Goal: Task Accomplishment & Management: Complete application form

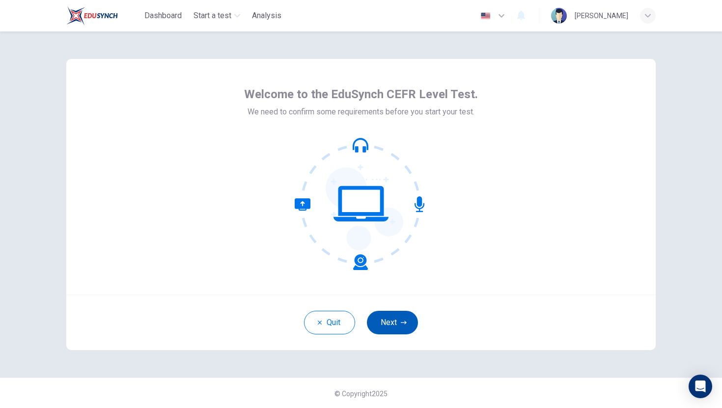
click at [393, 328] on button "Next" at bounding box center [392, 323] width 51 height 24
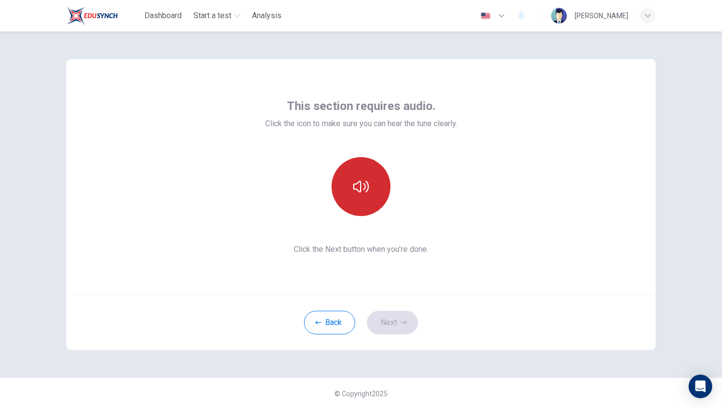
click at [371, 201] on button "button" at bounding box center [361, 186] width 59 height 59
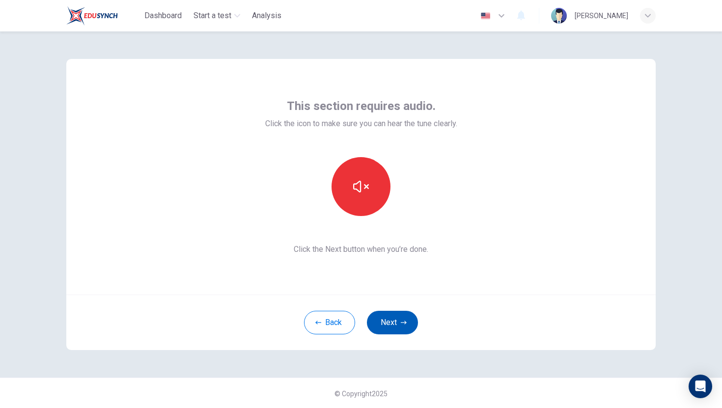
click at [410, 332] on button "Next" at bounding box center [392, 323] width 51 height 24
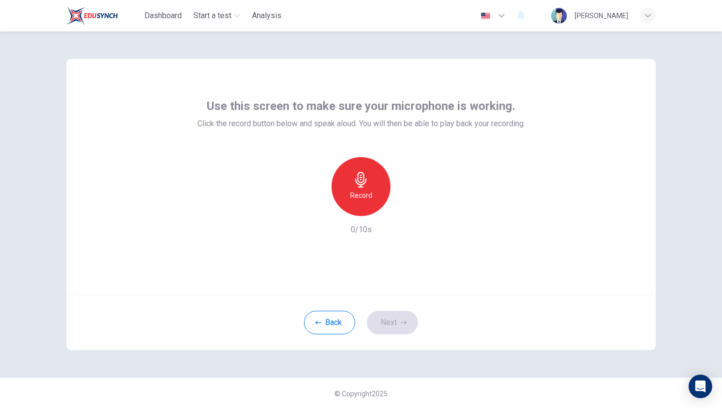
click at [353, 187] on icon "button" at bounding box center [361, 180] width 16 height 16
click at [402, 210] on icon "button" at bounding box center [406, 208] width 10 height 10
click at [317, 211] on icon "button" at bounding box center [315, 208] width 9 height 9
click at [401, 323] on icon "button" at bounding box center [404, 323] width 6 height 6
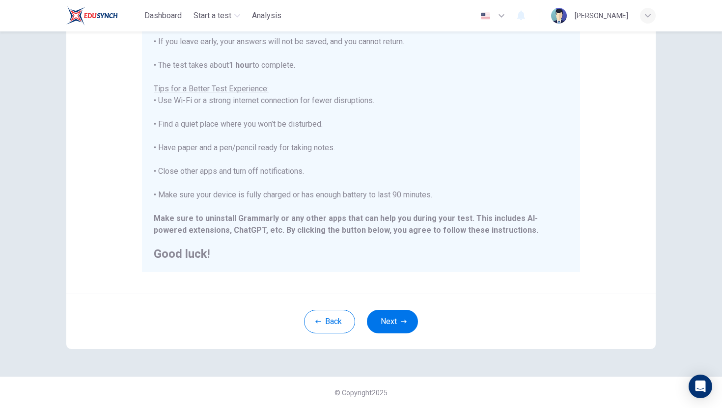
scroll to position [94, 0]
click at [394, 324] on button "Next" at bounding box center [392, 322] width 51 height 24
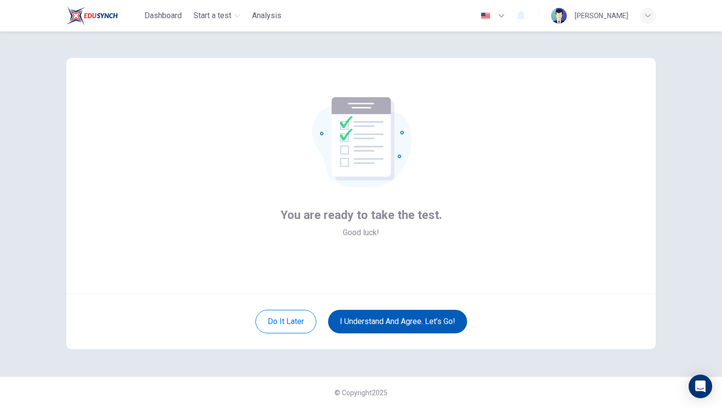
click at [367, 328] on button "I understand and agree. Let’s go!" at bounding box center [397, 322] width 139 height 24
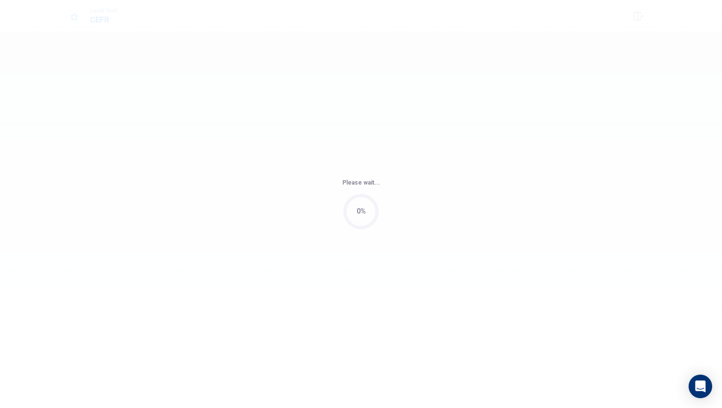
click at [367, 328] on div "Please wait... 0%" at bounding box center [361, 204] width 722 height 408
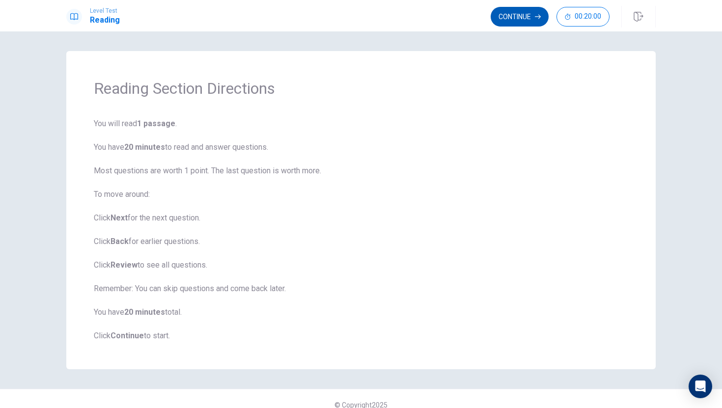
click at [502, 14] on button "Continue" at bounding box center [520, 17] width 58 height 20
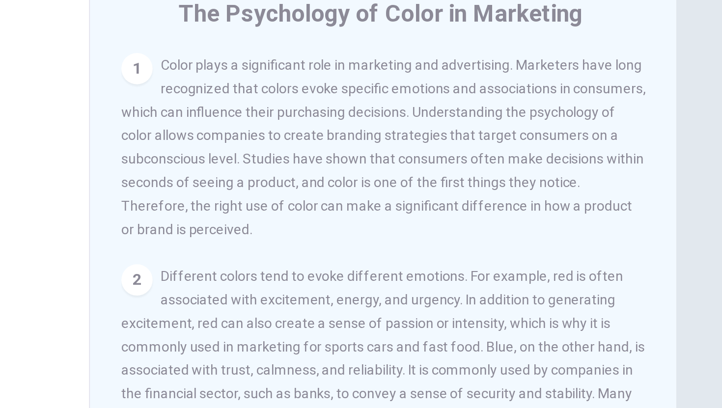
click at [519, 169] on div "1 Color plays a significant role in marketing and advertising. Marketers have l…" at bounding box center [508, 141] width 263 height 94
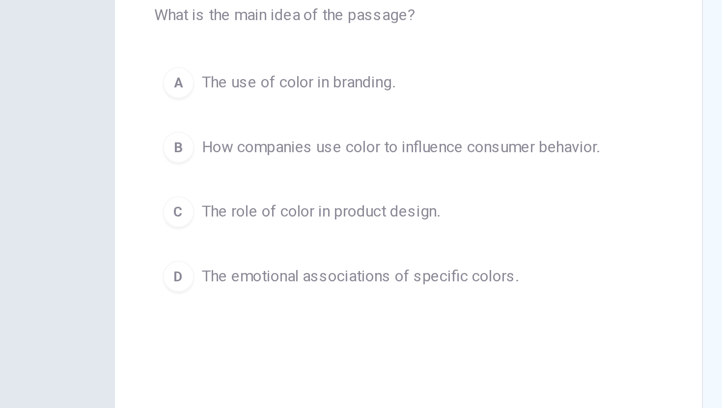
scroll to position [14, 0]
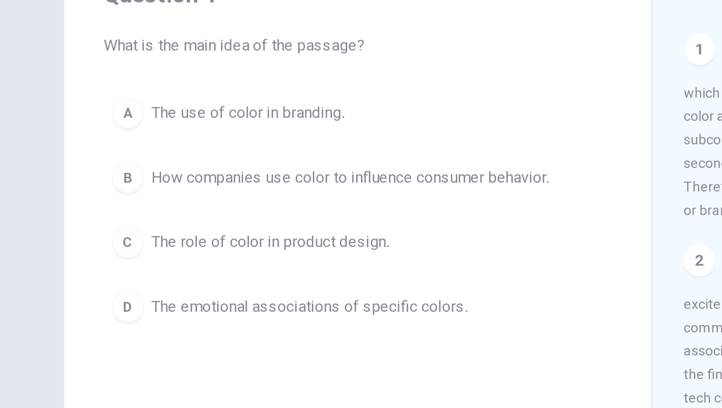
click at [184, 153] on span "How companies use color to influence consumer behavior." at bounding box center [209, 153] width 199 height 12
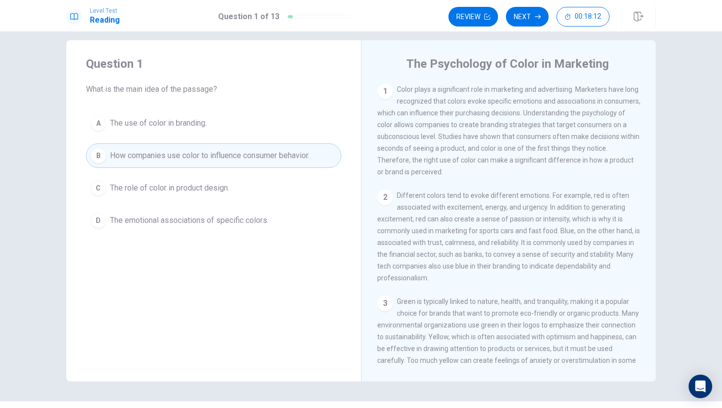
scroll to position [35, 0]
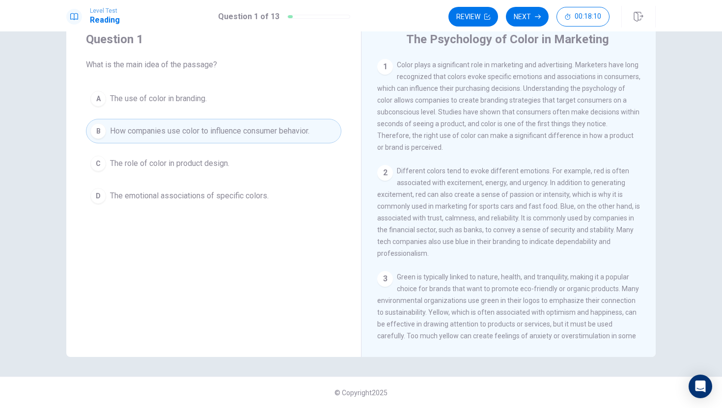
click at [368, 394] on span "© Copyright 2025" at bounding box center [360, 393] width 53 height 8
click at [401, 221] on span "Different colors tend to evoke different emotions. For example, red is often as…" at bounding box center [508, 212] width 263 height 90
click at [387, 173] on div "2" at bounding box center [385, 173] width 16 height 16
click at [391, 64] on div "1" at bounding box center [385, 67] width 16 height 16
click at [524, 16] on button "Next" at bounding box center [527, 17] width 43 height 20
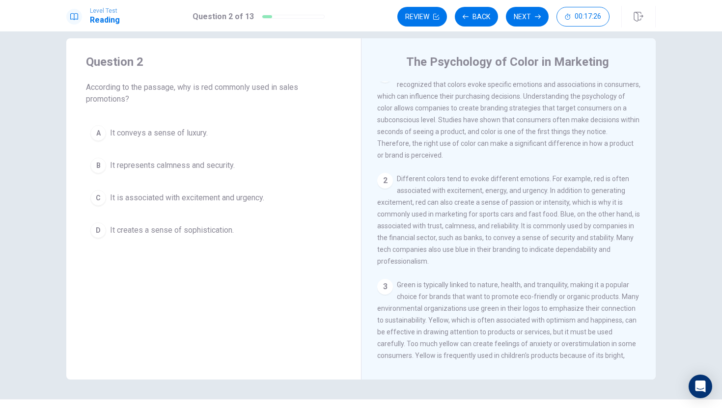
scroll to position [18, 0]
click at [265, 190] on button "C It is associated with excitement and urgency." at bounding box center [213, 198] width 255 height 25
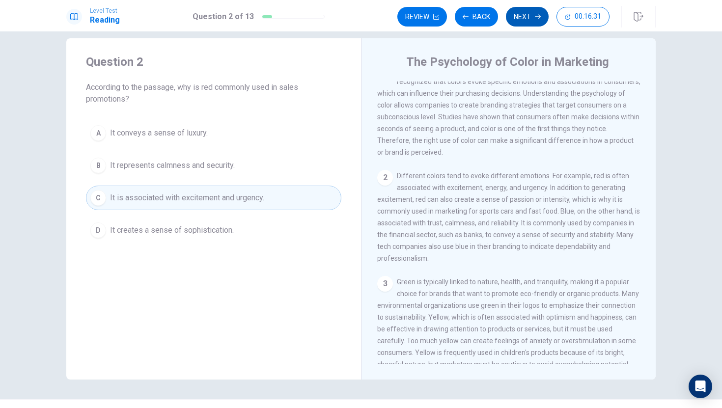
click at [535, 19] on icon "button" at bounding box center [538, 17] width 6 height 6
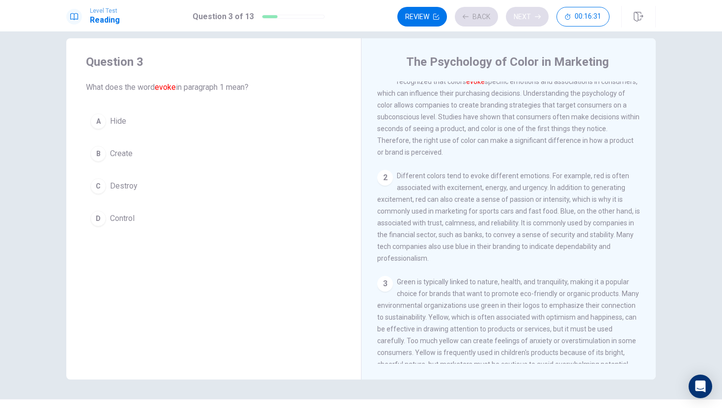
scroll to position [0, 0]
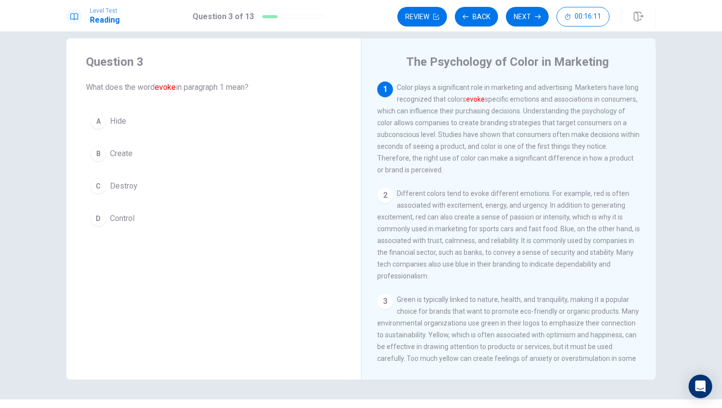
click at [110, 156] on span "Create" at bounding box center [121, 154] width 23 height 12
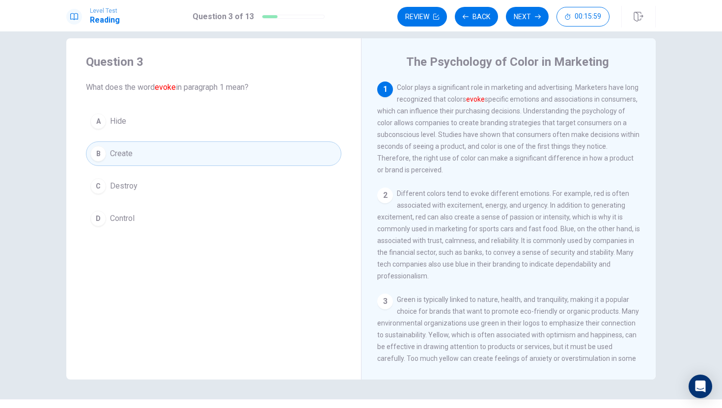
click at [289, 186] on button "C Destroy" at bounding box center [213, 186] width 255 height 25
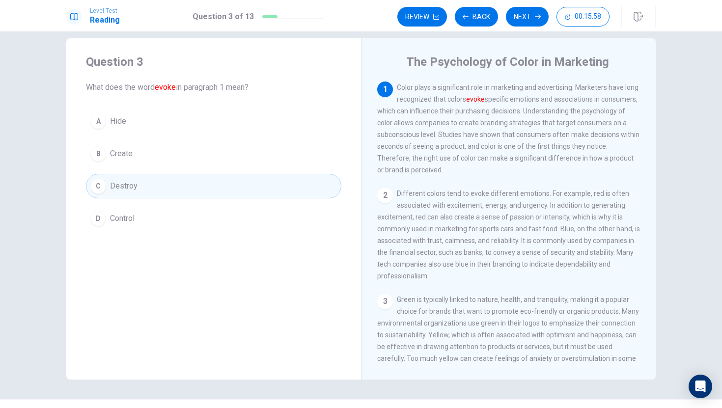
click at [276, 211] on button "D Control" at bounding box center [213, 218] width 255 height 25
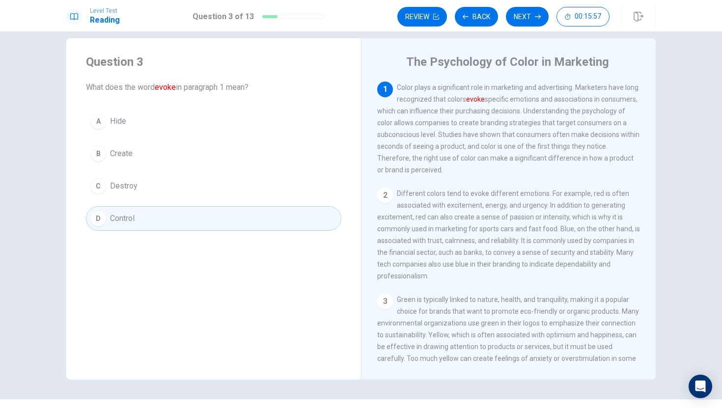
click at [276, 211] on button "D Control" at bounding box center [213, 218] width 255 height 25
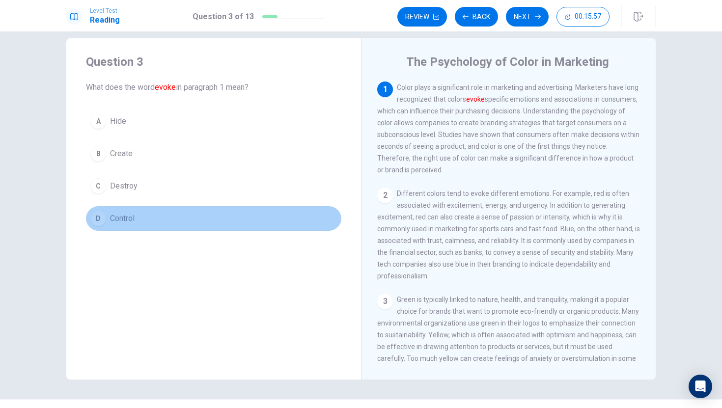
click at [276, 211] on button "D Control" at bounding box center [213, 218] width 255 height 25
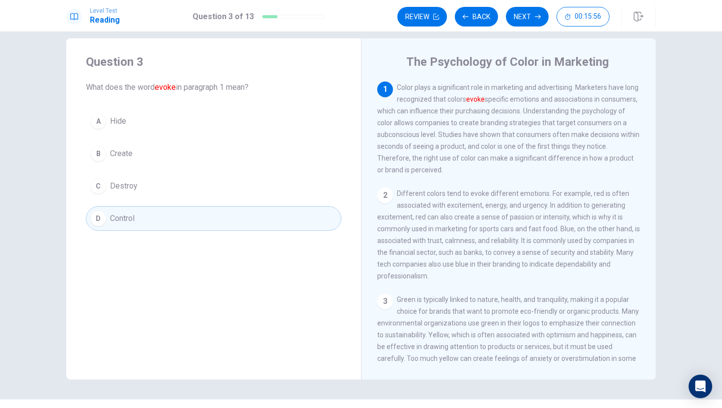
click at [276, 211] on button "D Control" at bounding box center [213, 218] width 255 height 25
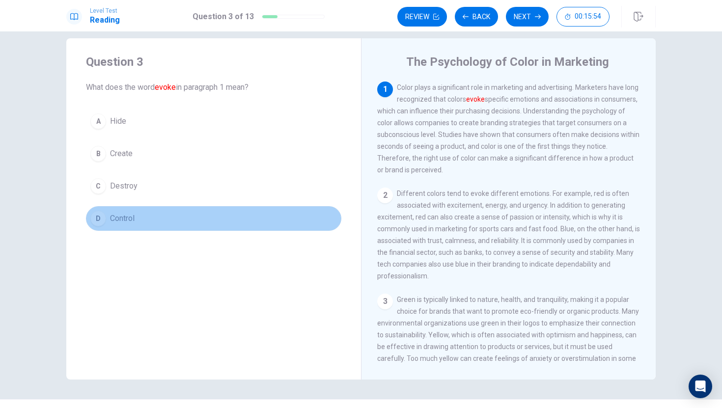
click at [276, 211] on button "D Control" at bounding box center [213, 218] width 255 height 25
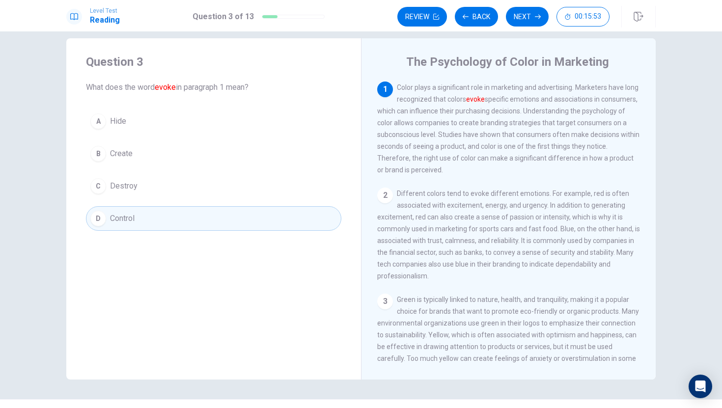
click at [221, 141] on div "A Hide B Create C Destroy D Control" at bounding box center [213, 170] width 255 height 122
click at [218, 152] on button "B Create" at bounding box center [213, 153] width 255 height 25
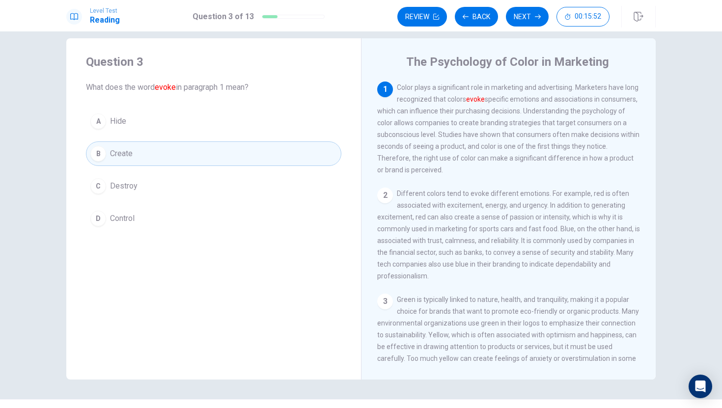
click at [218, 152] on button "B Create" at bounding box center [213, 153] width 255 height 25
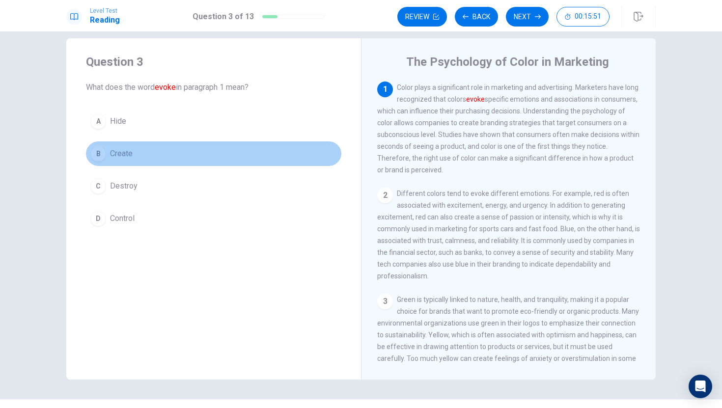
click at [218, 152] on button "B Create" at bounding box center [213, 153] width 255 height 25
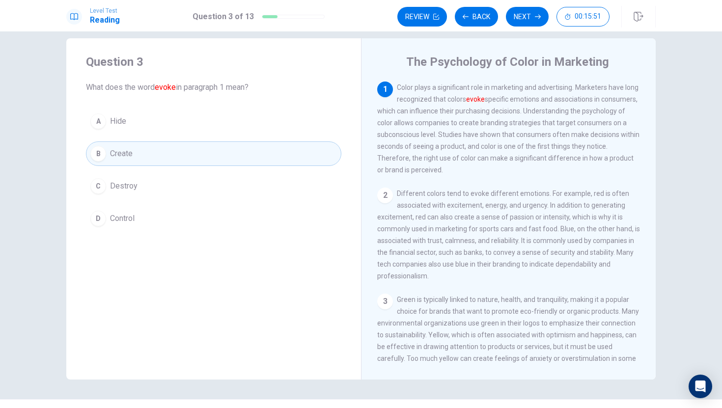
click at [218, 152] on button "B Create" at bounding box center [213, 153] width 255 height 25
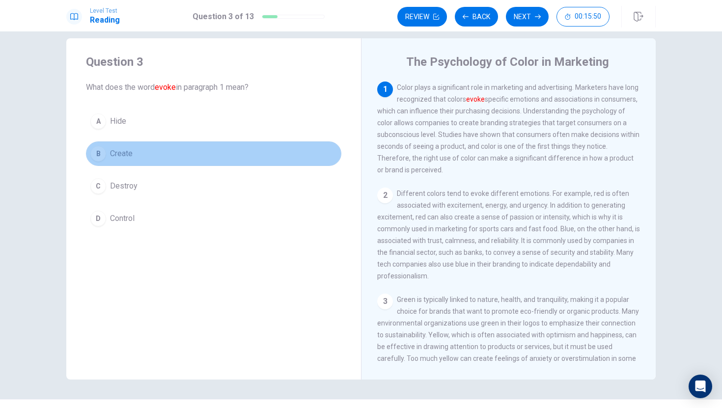
click at [218, 152] on button "B Create" at bounding box center [213, 153] width 255 height 25
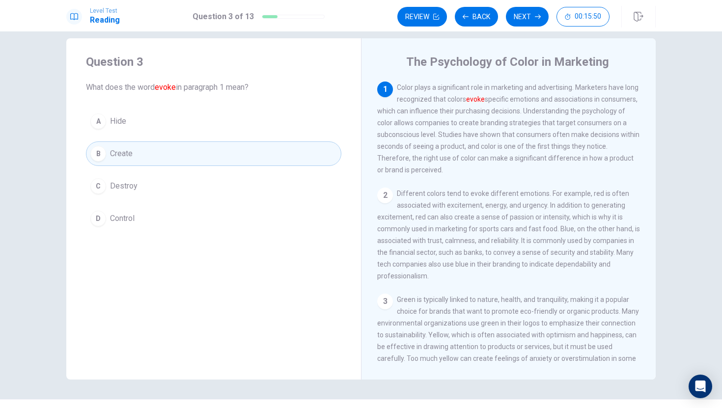
click at [218, 152] on button "B Create" at bounding box center [213, 153] width 255 height 25
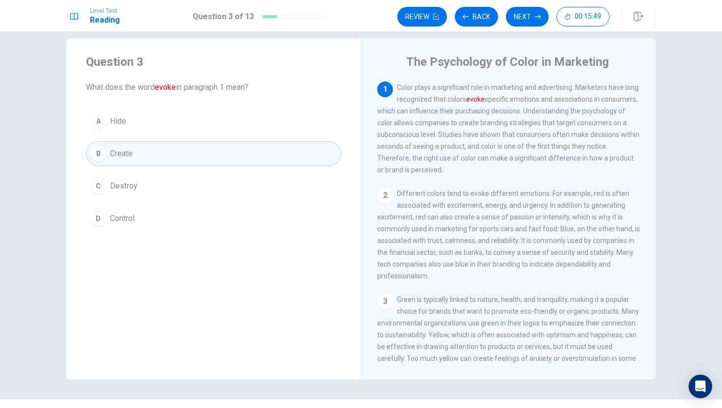
click at [218, 152] on button "B Create" at bounding box center [213, 153] width 255 height 25
click at [219, 151] on button "B Create" at bounding box center [213, 153] width 255 height 25
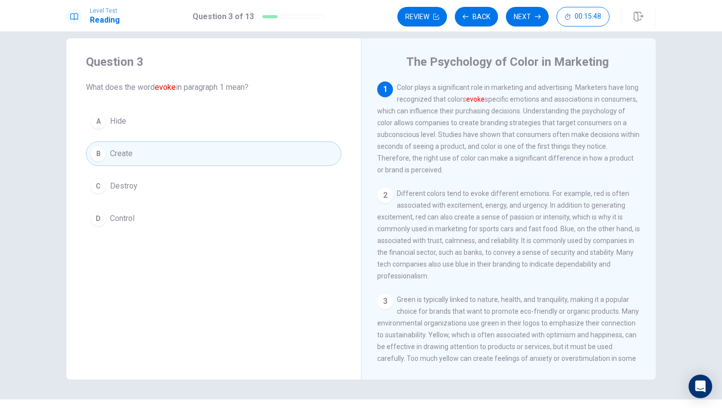
click at [219, 148] on button "B Create" at bounding box center [213, 153] width 255 height 25
click at [217, 152] on button "B Create" at bounding box center [213, 153] width 255 height 25
click at [216, 159] on button "B Create" at bounding box center [213, 153] width 255 height 25
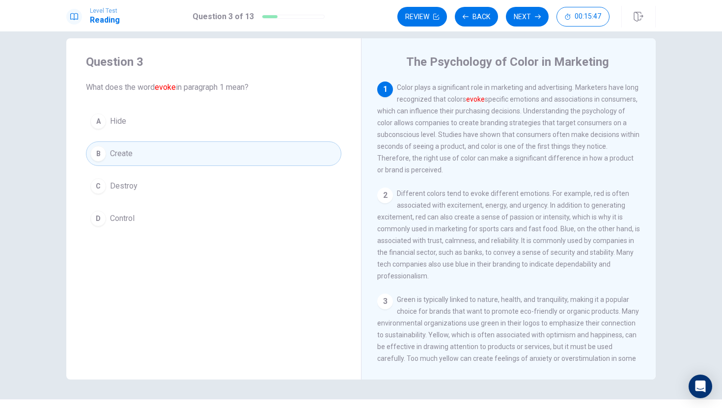
click at [216, 159] on button "B Create" at bounding box center [213, 153] width 255 height 25
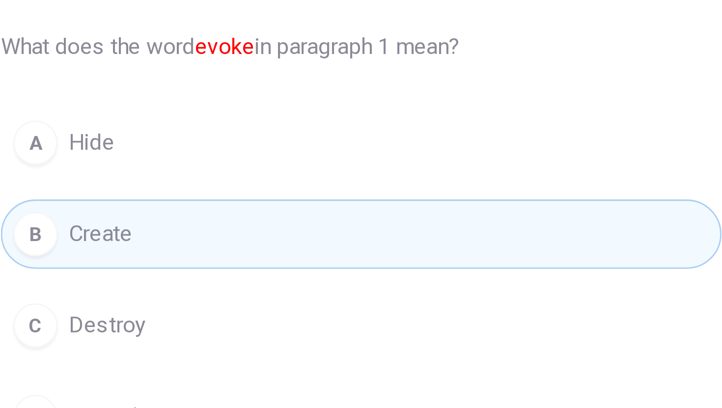
scroll to position [1, 0]
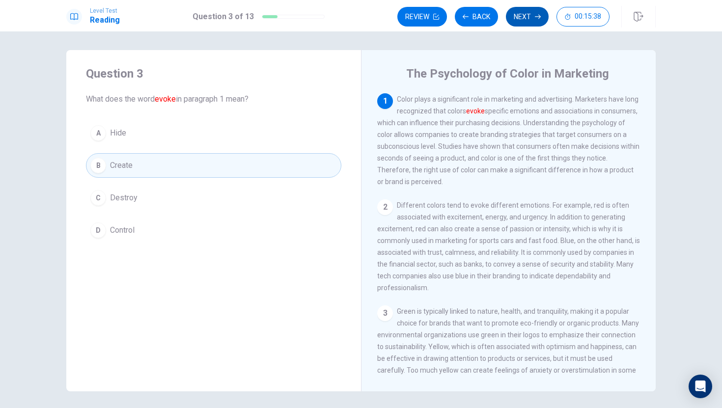
click at [514, 12] on button "Next" at bounding box center [527, 17] width 43 height 20
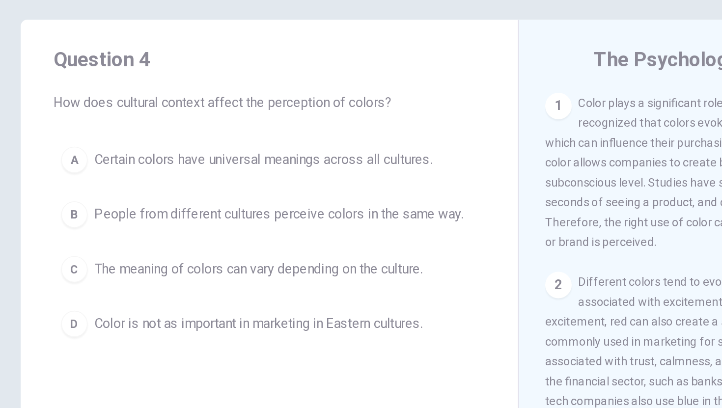
click at [231, 123] on button "A Certain colors have universal meanings across all cultures." at bounding box center [213, 133] width 255 height 25
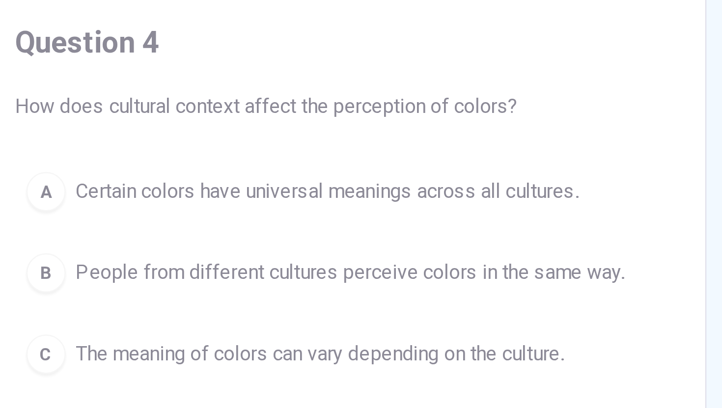
click at [192, 111] on div "Question 4 How does cultural context affect the perception of colors? A Certain…" at bounding box center [213, 154] width 295 height 208
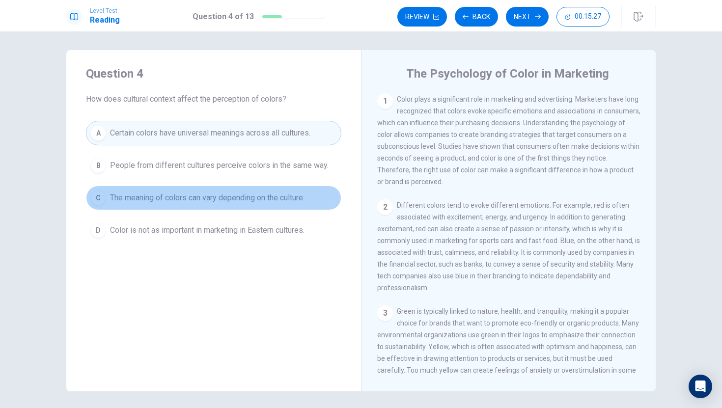
click at [232, 195] on span "The meaning of colors can vary depending on the culture." at bounding box center [207, 198] width 194 height 12
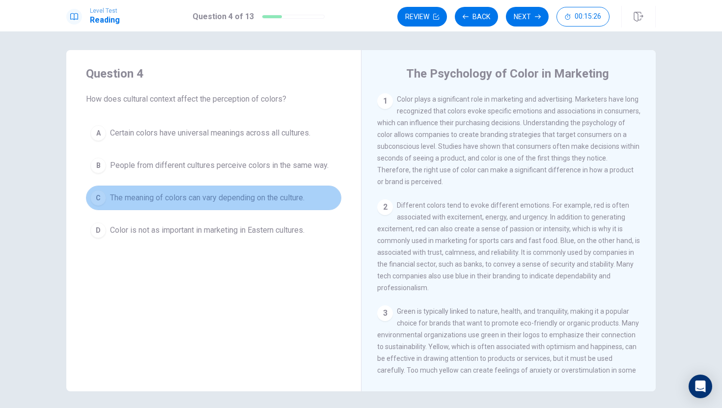
click at [229, 198] on span "The meaning of colors can vary depending on the culture." at bounding box center [207, 198] width 194 height 12
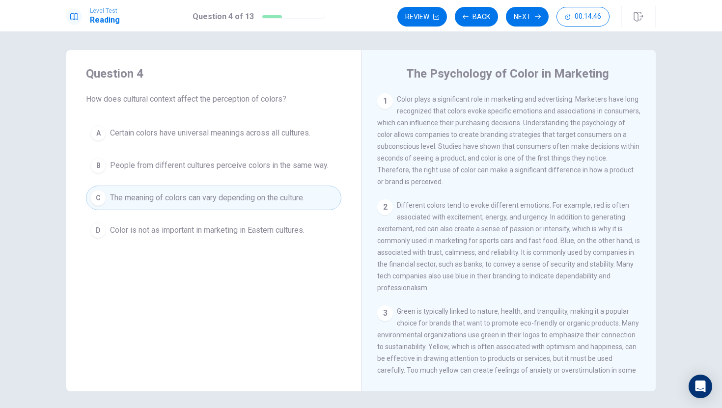
click at [238, 134] on span "Certain colors have universal meanings across all cultures." at bounding box center [210, 133] width 200 height 12
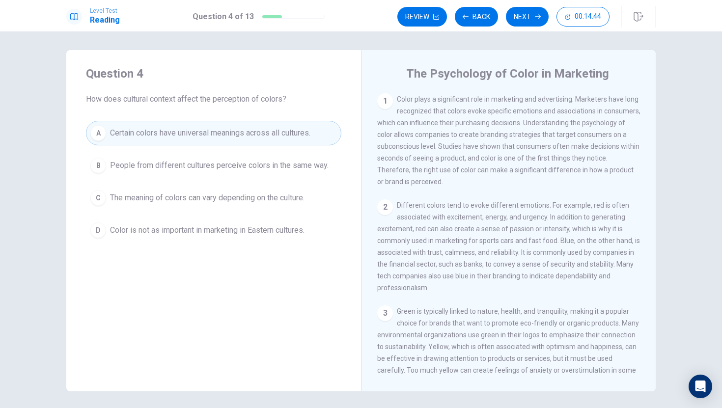
click at [237, 134] on span "Certain colors have universal meanings across all cultures." at bounding box center [210, 133] width 200 height 12
click at [237, 135] on span "Certain colors have universal meanings across all cultures." at bounding box center [210, 133] width 200 height 12
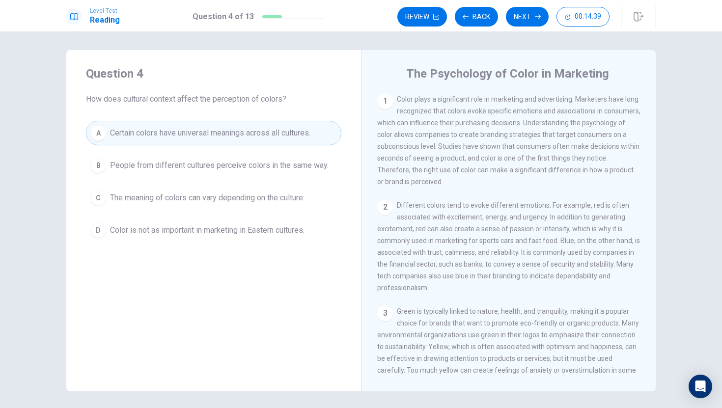
click at [528, 5] on div "Level Test Reading Question 4 of 13 Review Back Next 00:14:39" at bounding box center [361, 15] width 722 height 31
click at [525, 16] on button "Next" at bounding box center [527, 17] width 43 height 20
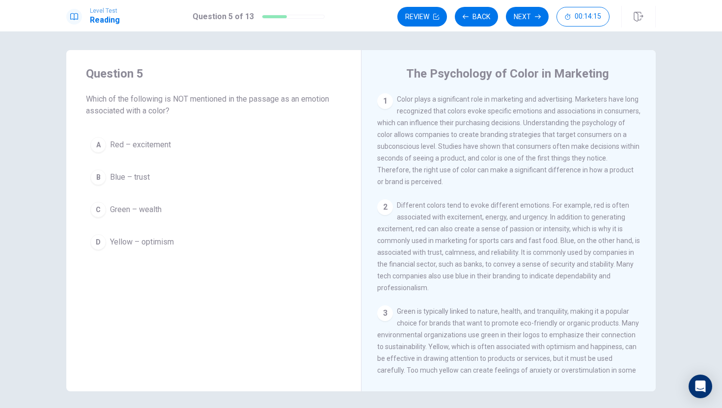
click at [230, 133] on button "A Red – excitement" at bounding box center [213, 145] width 255 height 25
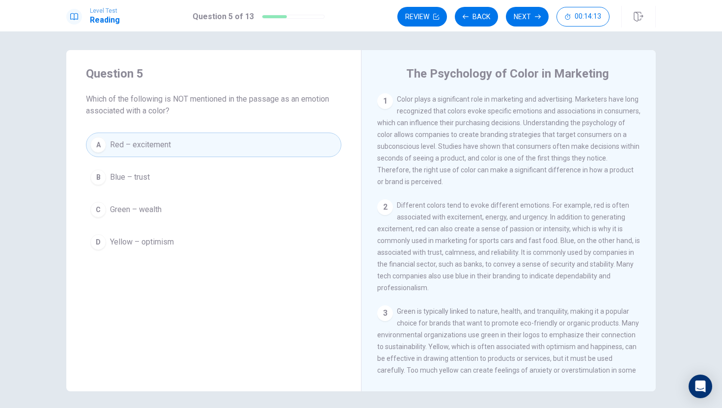
click at [210, 141] on button "A Red – excitement" at bounding box center [213, 145] width 255 height 25
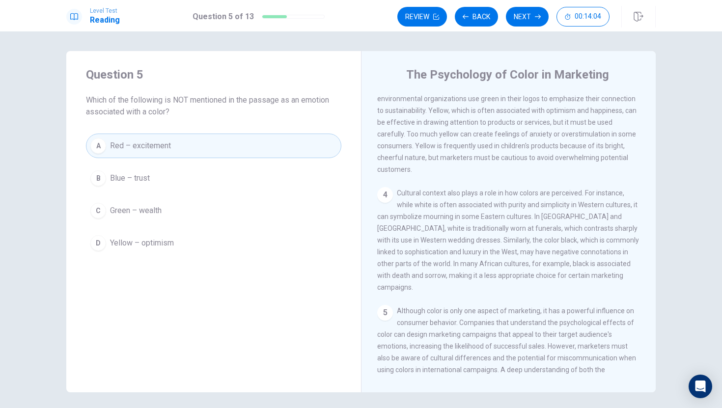
scroll to position [241, 0]
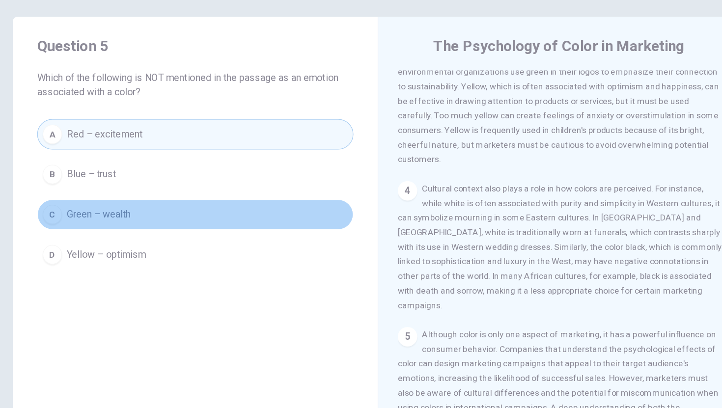
click at [292, 204] on button "C Green – wealth" at bounding box center [213, 210] width 255 height 25
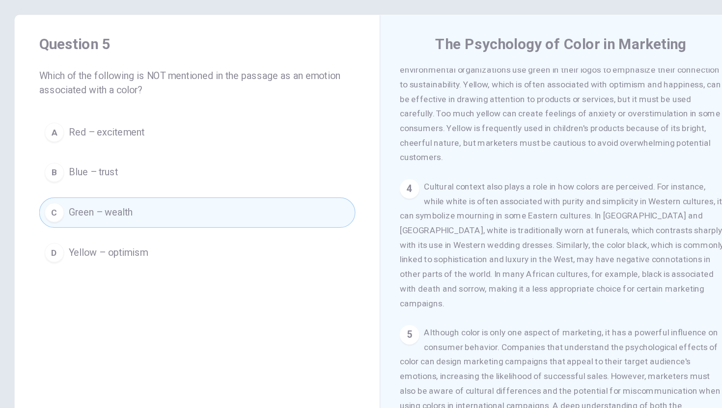
scroll to position [3, 0]
drag, startPoint x: 293, startPoint y: 169, endPoint x: 306, endPoint y: 154, distance: 20.2
click at [306, 154] on div "A Red – excitement B Blue – trust C Green – wealth D Yellow – optimism" at bounding box center [213, 192] width 255 height 122
drag, startPoint x: 306, startPoint y: 154, endPoint x: 306, endPoint y: 214, distance: 59.9
click at [306, 214] on div "A Red – excitement B Blue – trust C Green – wealth D Yellow – optimism" at bounding box center [213, 192] width 255 height 122
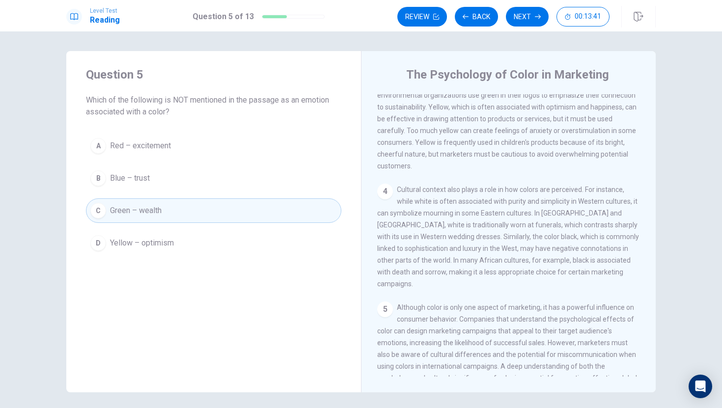
scroll to position [2, 0]
click at [169, 143] on span "Red – excitement" at bounding box center [140, 144] width 61 height 12
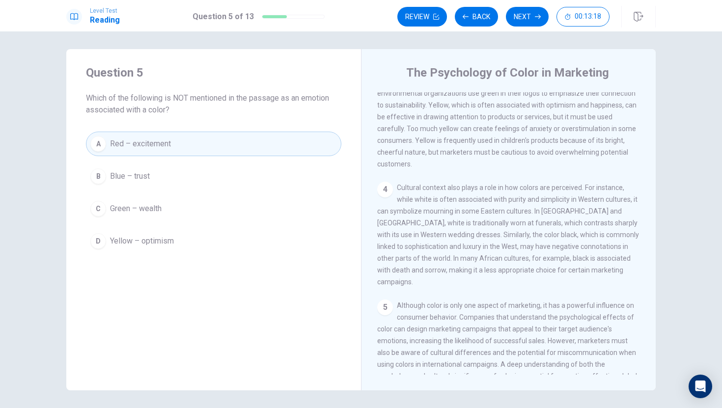
click at [169, 181] on button "B Blue – trust" at bounding box center [213, 176] width 255 height 25
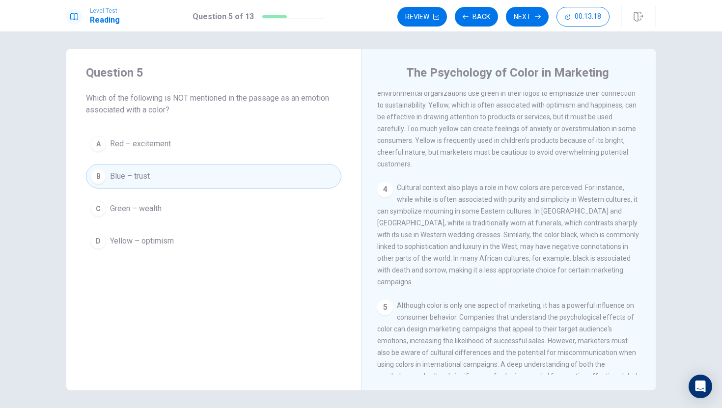
click at [169, 181] on button "B Blue – trust" at bounding box center [213, 176] width 255 height 25
click at [187, 140] on button "A Red – excitement" at bounding box center [213, 144] width 255 height 25
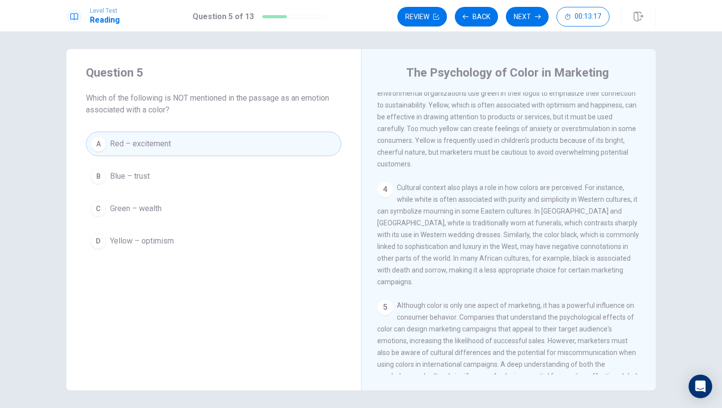
click at [187, 140] on button "A Red – excitement" at bounding box center [213, 144] width 255 height 25
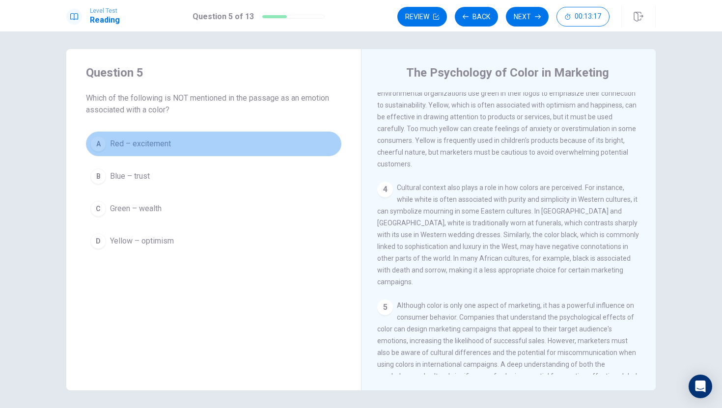
click at [187, 140] on button "A Red – excitement" at bounding box center [213, 144] width 255 height 25
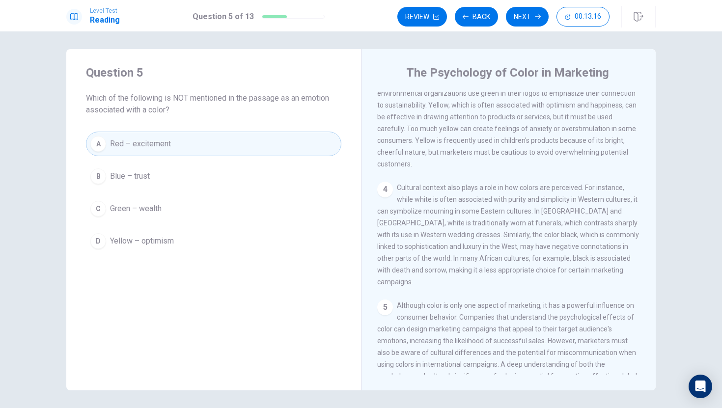
click at [187, 140] on button "A Red – excitement" at bounding box center [213, 144] width 255 height 25
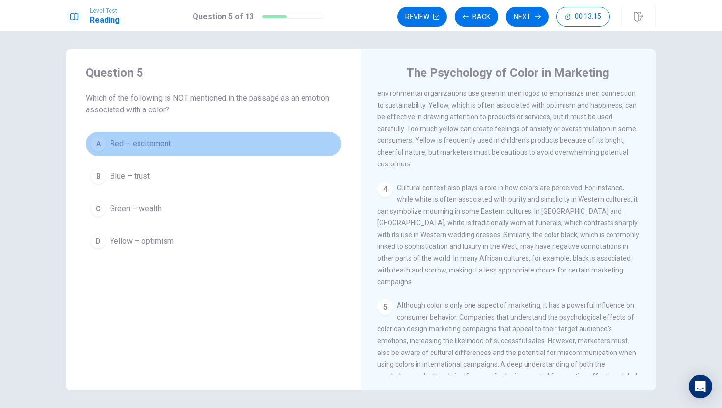
click at [187, 140] on button "A Red – excitement" at bounding box center [213, 144] width 255 height 25
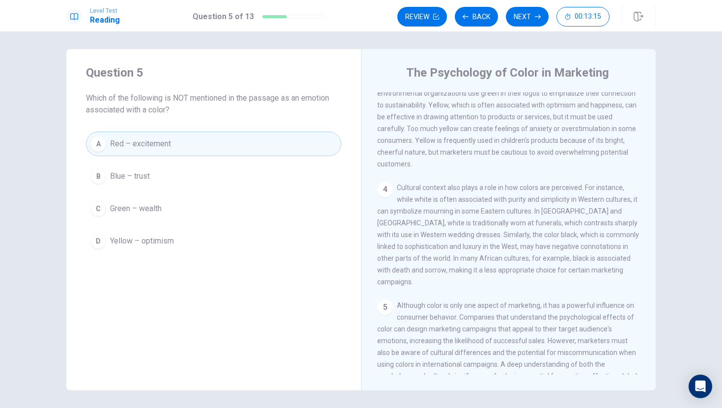
click at [187, 140] on button "A Red – excitement" at bounding box center [213, 144] width 255 height 25
click at [185, 149] on button "A Red – excitement" at bounding box center [213, 144] width 255 height 25
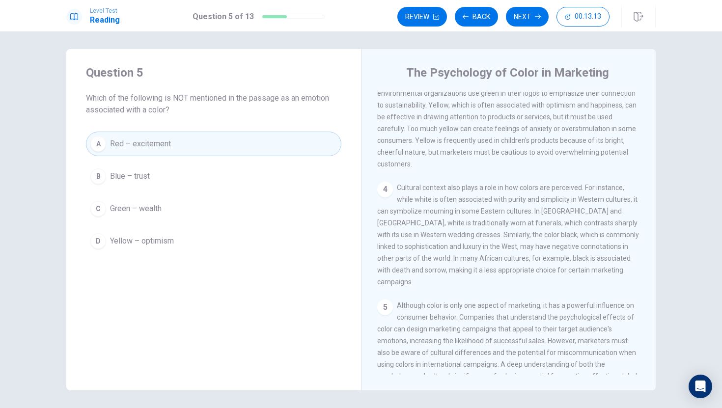
click at [185, 149] on button "A Red – excitement" at bounding box center [213, 144] width 255 height 25
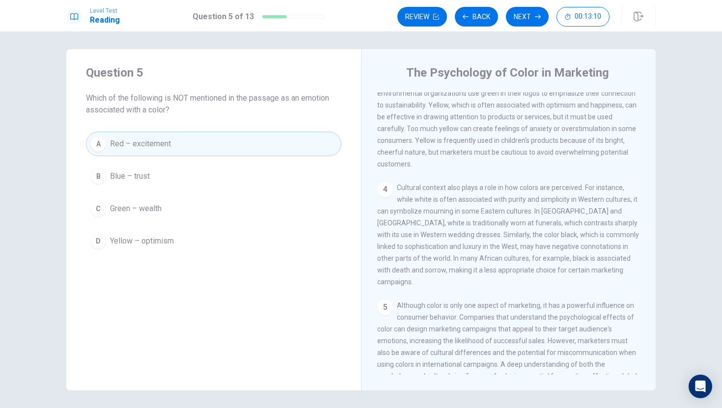
click at [185, 149] on button "A Red – excitement" at bounding box center [213, 144] width 255 height 25
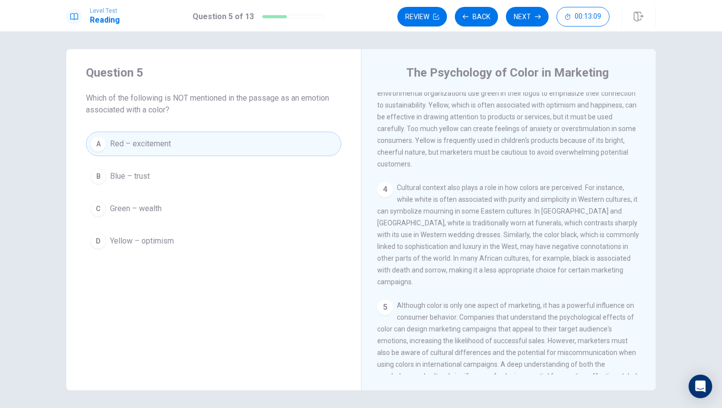
click at [185, 149] on button "A Red – excitement" at bounding box center [213, 144] width 255 height 25
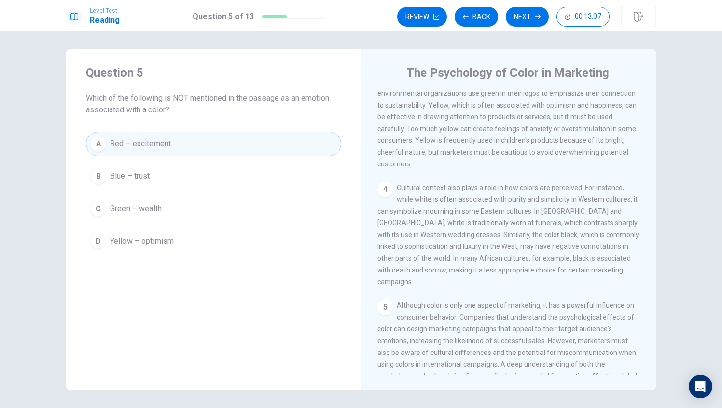
click at [173, 186] on button "B Blue – trust" at bounding box center [213, 176] width 255 height 25
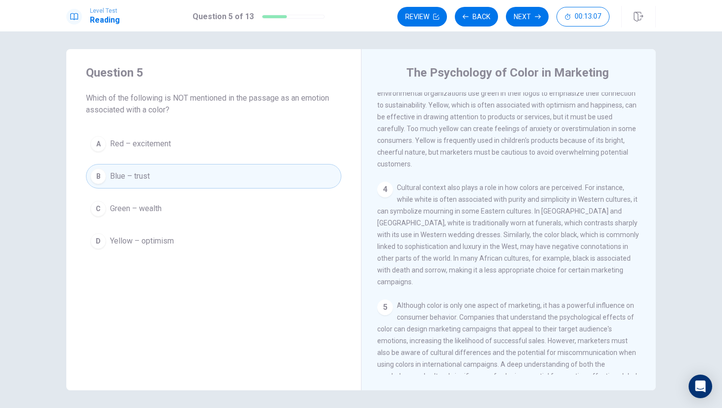
click at [173, 186] on button "B Blue – trust" at bounding box center [213, 176] width 255 height 25
click at [190, 213] on button "C Green – wealth" at bounding box center [213, 208] width 255 height 25
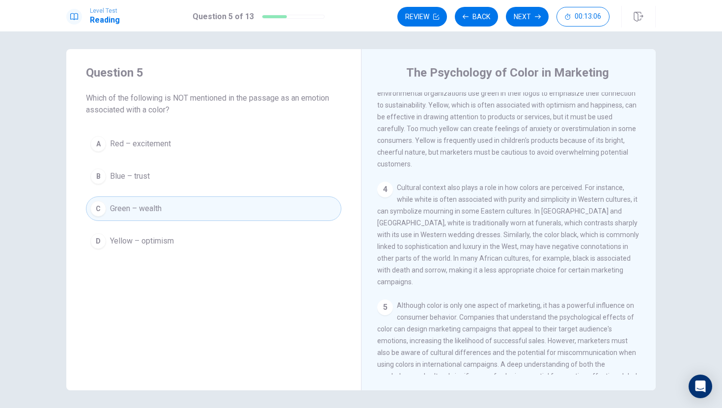
click at [190, 213] on button "C Green – wealth" at bounding box center [213, 208] width 255 height 25
click at [519, 14] on button "Next" at bounding box center [527, 17] width 43 height 20
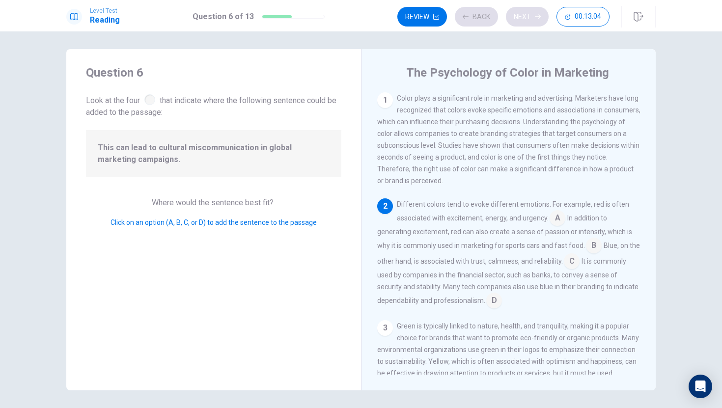
scroll to position [36, 0]
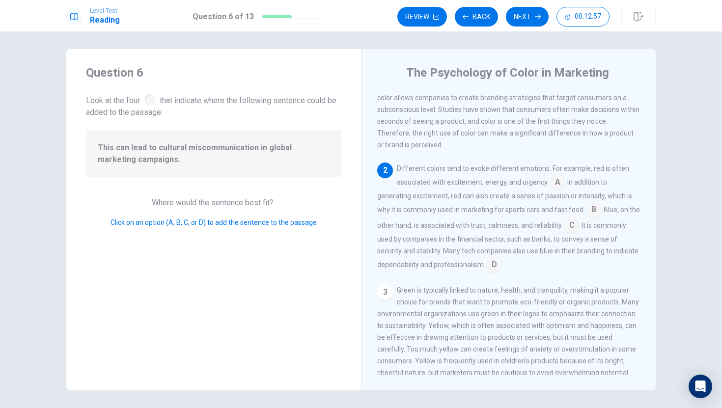
click at [373, 291] on div "The Psychology of Color in Marketing 1 Color plays a significant role in market…" at bounding box center [508, 219] width 295 height 341
click at [382, 297] on div "3" at bounding box center [385, 292] width 16 height 16
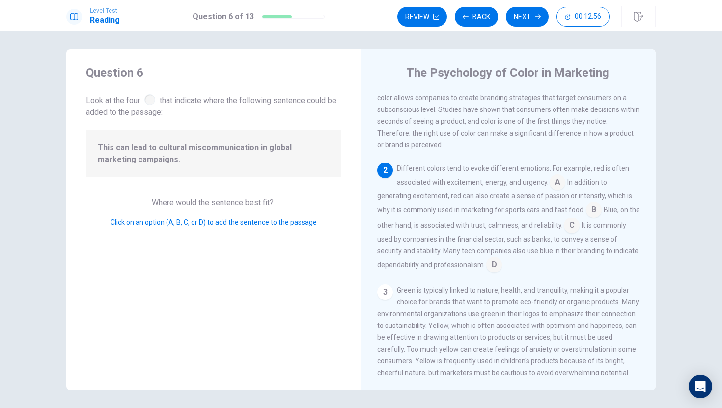
click at [382, 297] on div "3" at bounding box center [385, 292] width 16 height 16
click at [554, 185] on input at bounding box center [558, 183] width 16 height 16
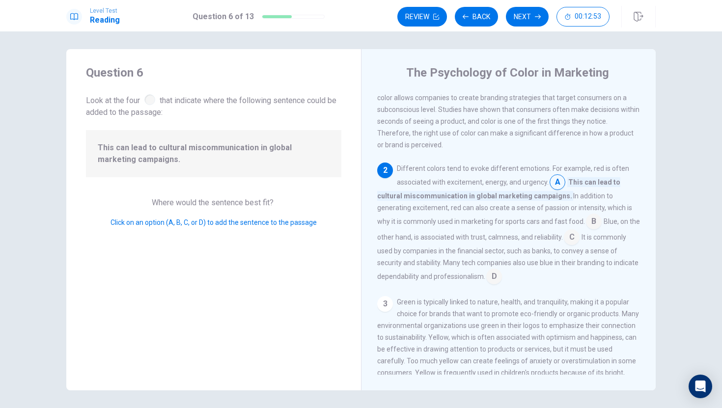
click at [555, 183] on input at bounding box center [558, 183] width 16 height 16
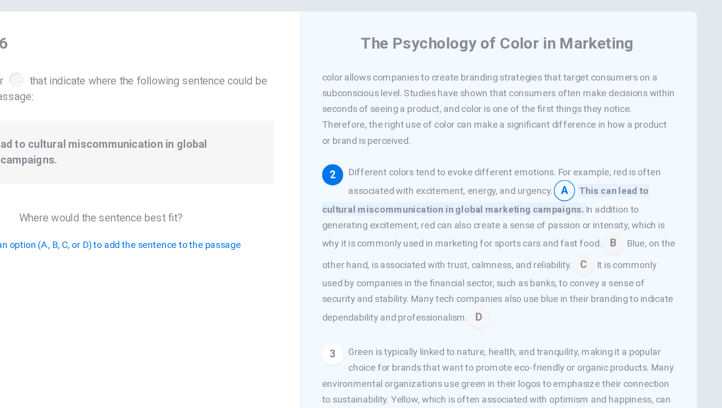
scroll to position [2, 0]
click at [586, 221] on input at bounding box center [594, 223] width 16 height 16
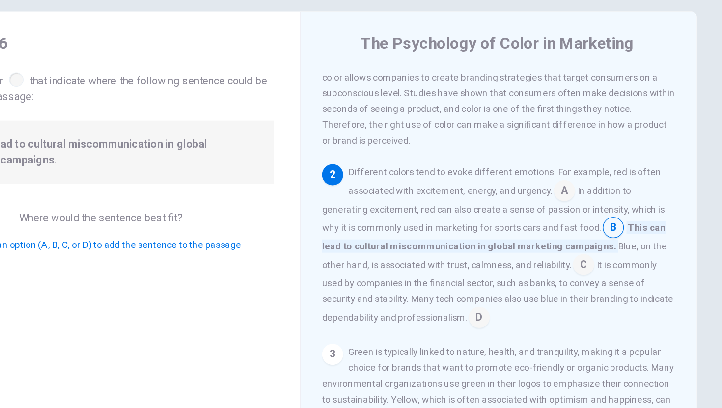
click at [565, 221] on div "Different colors tend to evoke different emotions. For example, red is often as…" at bounding box center [508, 224] width 263 height 122
click at [564, 237] on input at bounding box center [572, 238] width 16 height 16
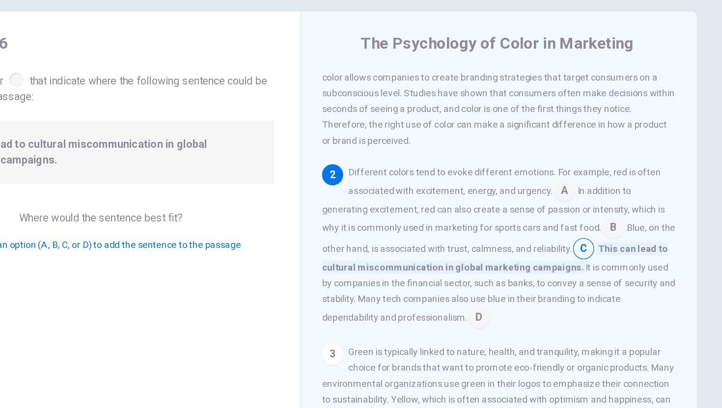
click at [496, 283] on input at bounding box center [494, 278] width 16 height 16
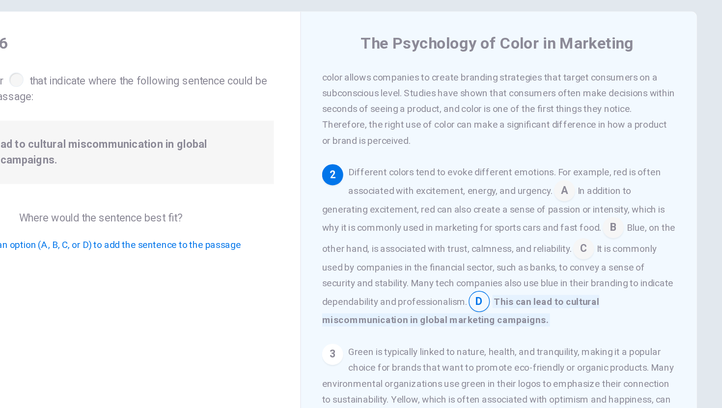
click at [496, 283] on div "Different colors tend to evoke different emotions. For example, red is often as…" at bounding box center [508, 224] width 263 height 122
click at [591, 216] on input at bounding box center [594, 211] width 16 height 16
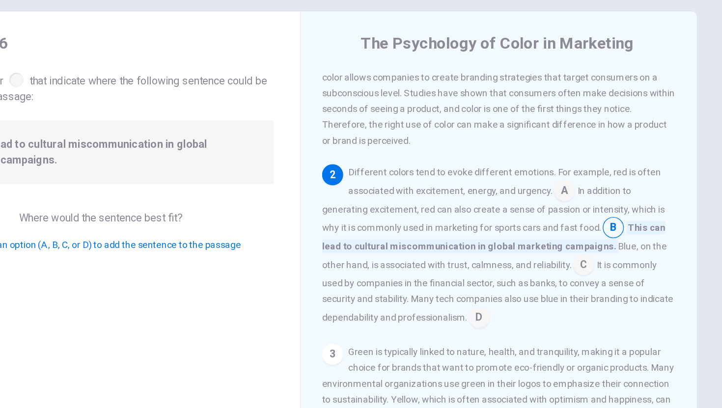
scroll to position [0, 0]
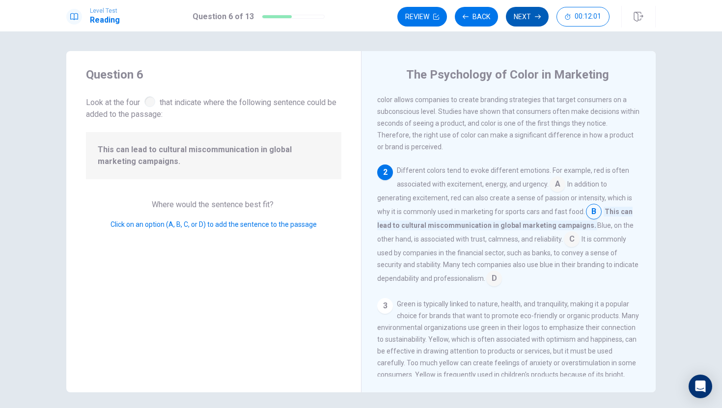
click at [522, 16] on button "Next" at bounding box center [527, 17] width 43 height 20
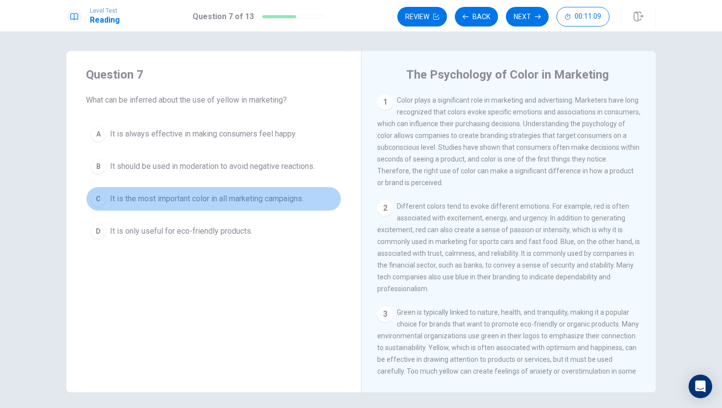
click at [276, 198] on span "It is the most important color in all marketing campaigns." at bounding box center [207, 199] width 194 height 12
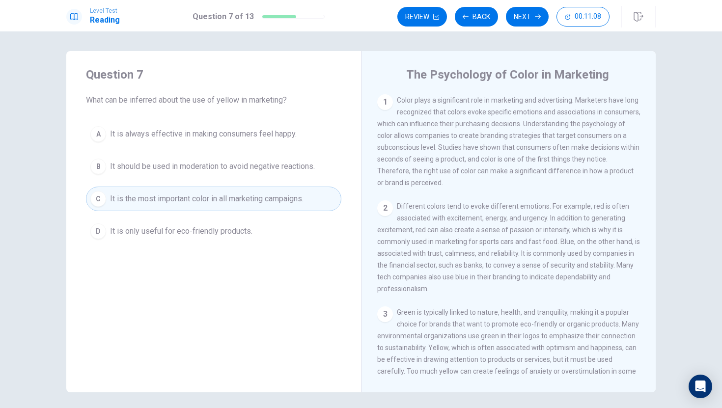
click at [278, 179] on div "A It is always effective in making consumers feel happy. B It should be used in…" at bounding box center [213, 183] width 255 height 122
click at [280, 170] on span "It should be used in moderation to avoid negative reactions." at bounding box center [212, 167] width 205 height 12
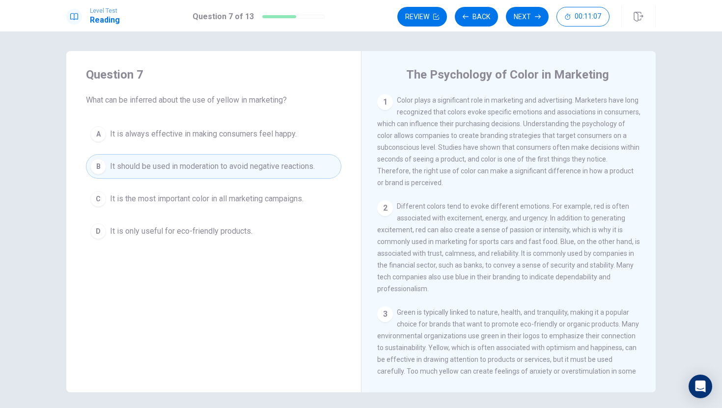
click at [280, 170] on span "It should be used in moderation to avoid negative reactions." at bounding box center [212, 167] width 205 height 12
click at [281, 171] on span "It should be used in moderation to avoid negative reactions." at bounding box center [212, 167] width 205 height 12
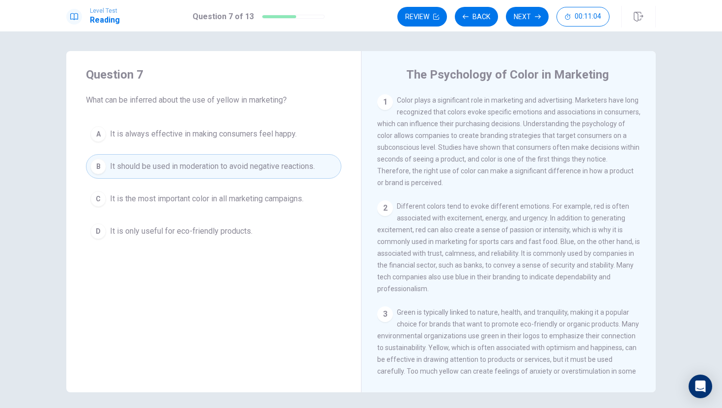
click at [281, 171] on span "It should be used in moderation to avoid negative reactions." at bounding box center [212, 167] width 205 height 12
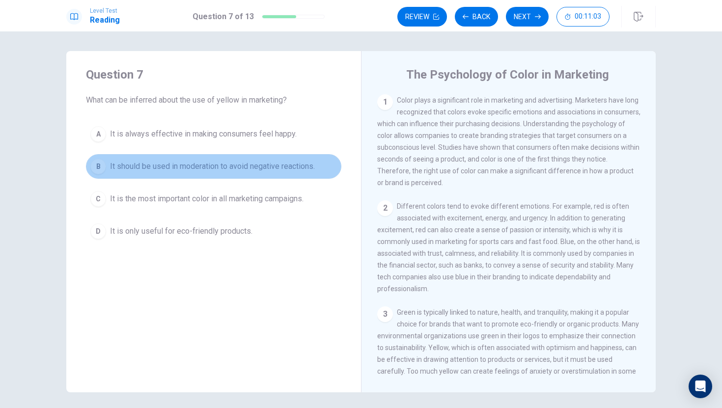
click at [281, 171] on span "It should be used in moderation to avoid negative reactions." at bounding box center [212, 167] width 205 height 12
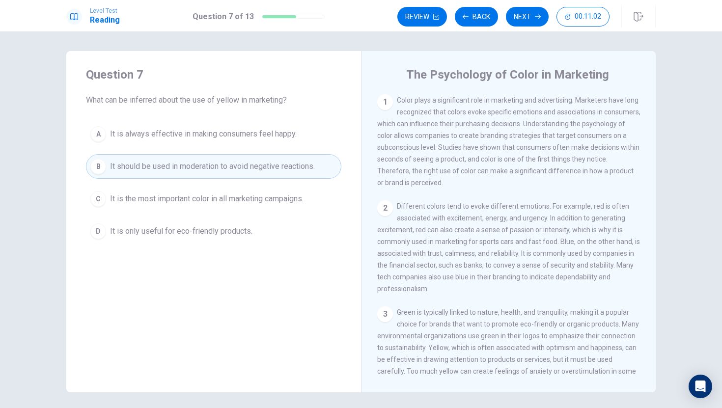
click at [281, 171] on span "It should be used in moderation to avoid negative reactions." at bounding box center [212, 167] width 205 height 12
click at [279, 171] on span "It should be used in moderation to avoid negative reactions." at bounding box center [212, 167] width 205 height 12
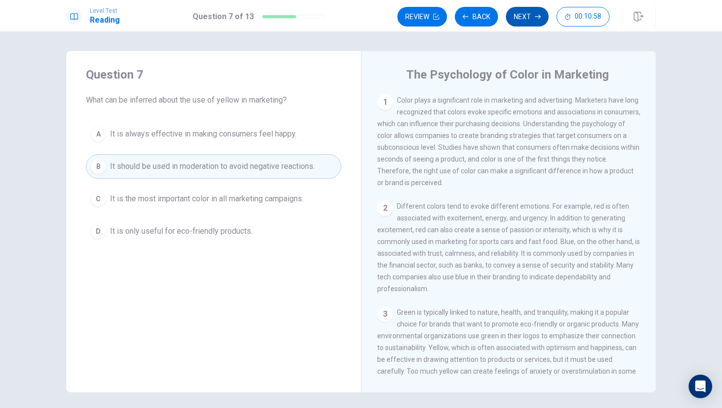
click at [511, 15] on button "Next" at bounding box center [527, 17] width 43 height 20
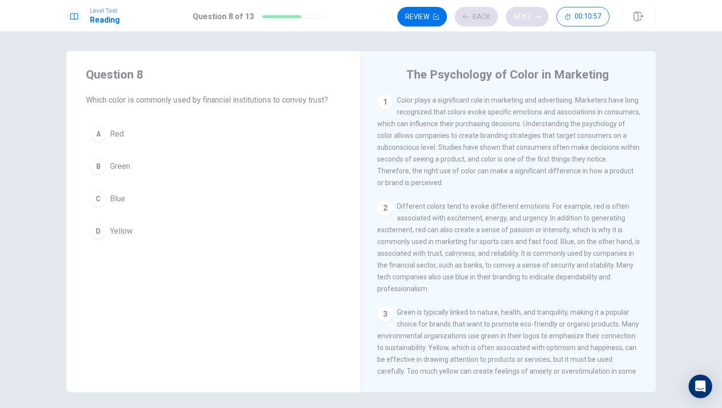
click at [511, 15] on div "Review Back Next 00:10:57" at bounding box center [503, 17] width 212 height 20
click at [159, 234] on button "D Yellow" at bounding box center [213, 231] width 255 height 25
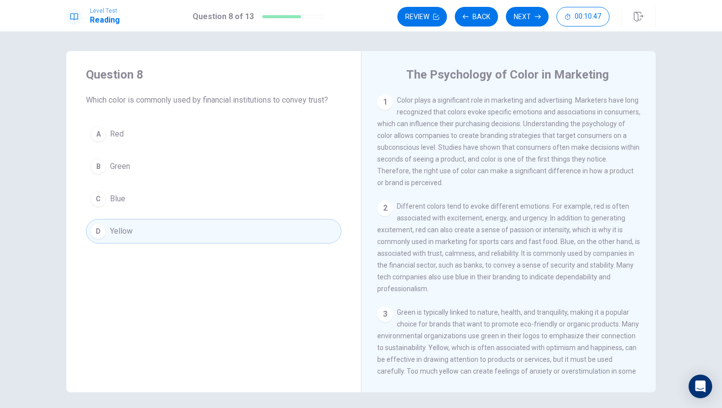
click at [159, 234] on button "D Yellow" at bounding box center [213, 231] width 255 height 25
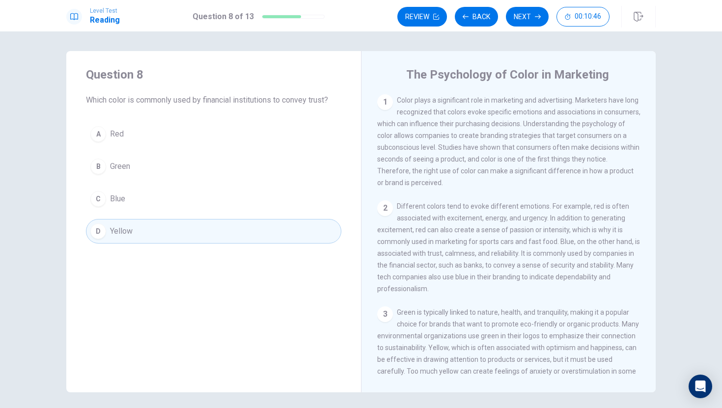
click at [159, 234] on button "D Yellow" at bounding box center [213, 231] width 255 height 25
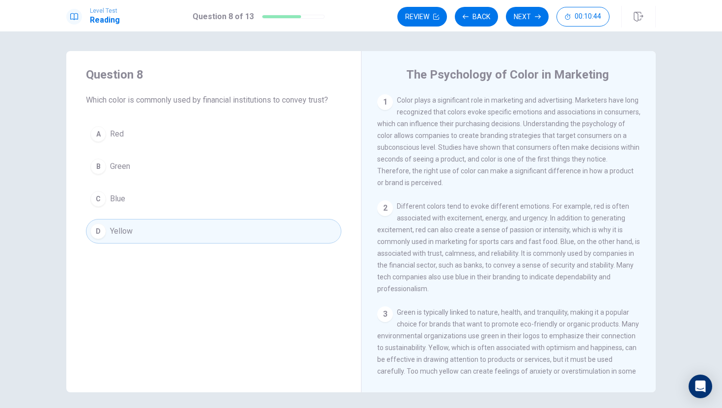
click at [159, 234] on button "D Yellow" at bounding box center [213, 231] width 255 height 25
click at [159, 237] on button "D Yellow" at bounding box center [213, 231] width 255 height 25
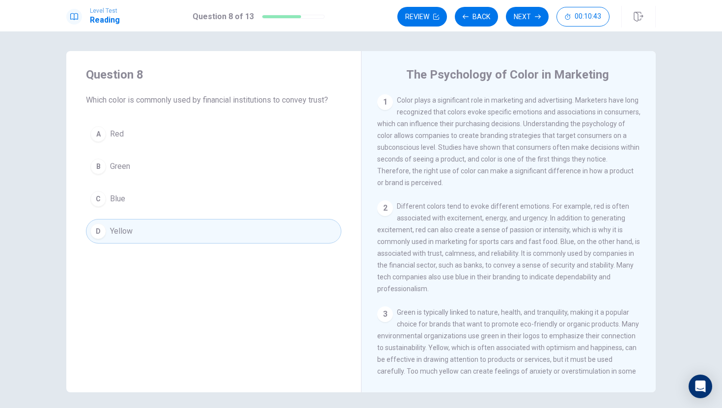
click at [159, 237] on button "D Yellow" at bounding box center [213, 231] width 255 height 25
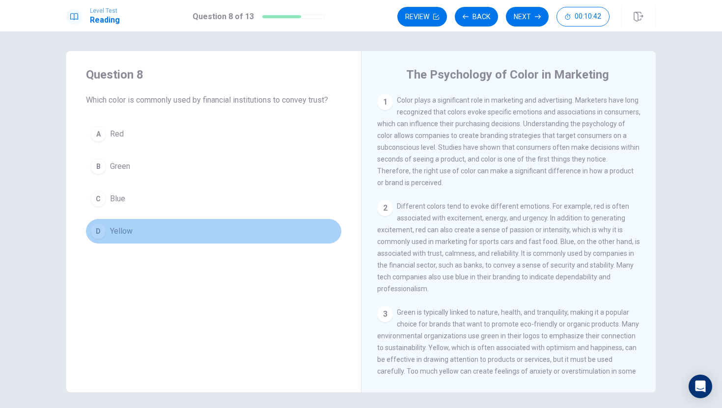
click at [159, 237] on button "D Yellow" at bounding box center [213, 231] width 255 height 25
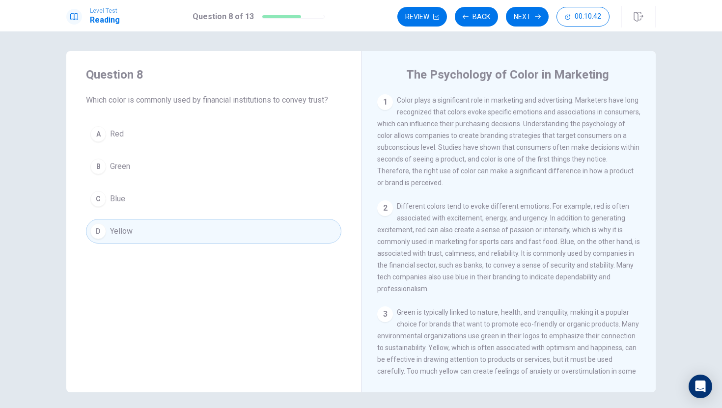
click at [159, 237] on button "D Yellow" at bounding box center [213, 231] width 255 height 25
click at [172, 200] on button "C Blue" at bounding box center [213, 199] width 255 height 25
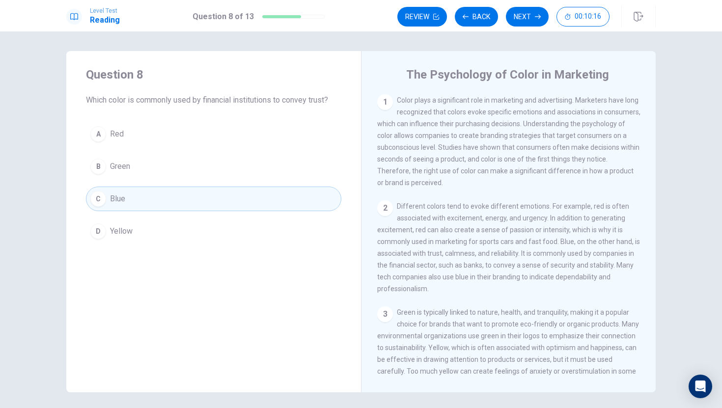
click at [245, 234] on button "D Yellow" at bounding box center [213, 231] width 255 height 25
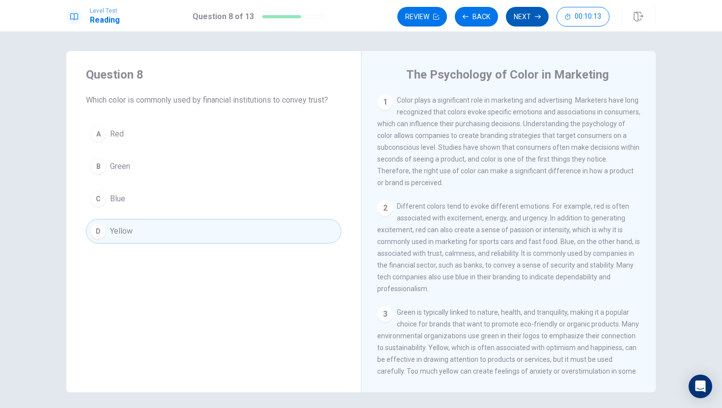
click at [526, 12] on button "Next" at bounding box center [527, 17] width 43 height 20
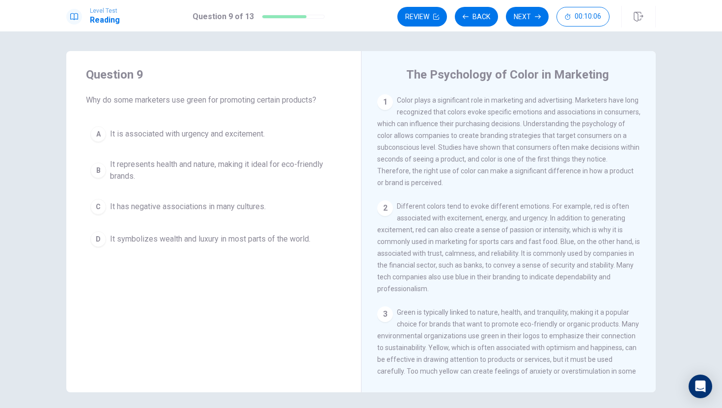
click at [222, 150] on div "A It is associated with urgency and excitement. B It represents health and natu…" at bounding box center [213, 187] width 255 height 130
click at [225, 167] on span "It represents health and nature, making it ideal for eco-friendly brands." at bounding box center [223, 171] width 227 height 24
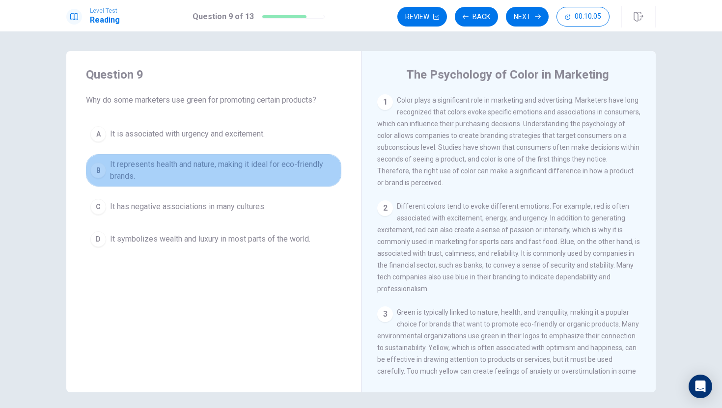
click at [225, 167] on span "It represents health and nature, making it ideal for eco-friendly brands." at bounding box center [223, 171] width 227 height 24
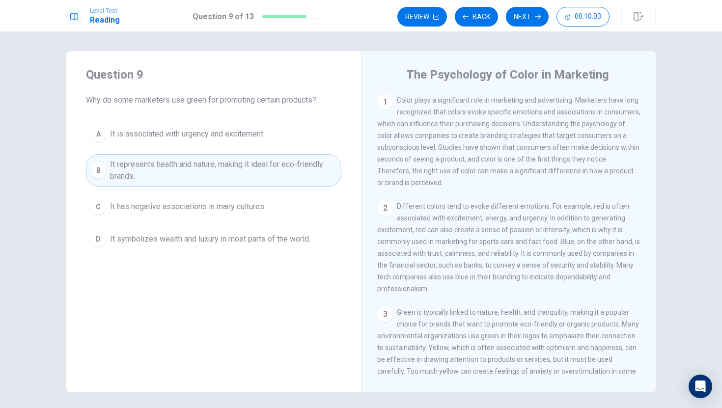
click at [233, 164] on span "It represents health and nature, making it ideal for eco-friendly brands." at bounding box center [223, 171] width 227 height 24
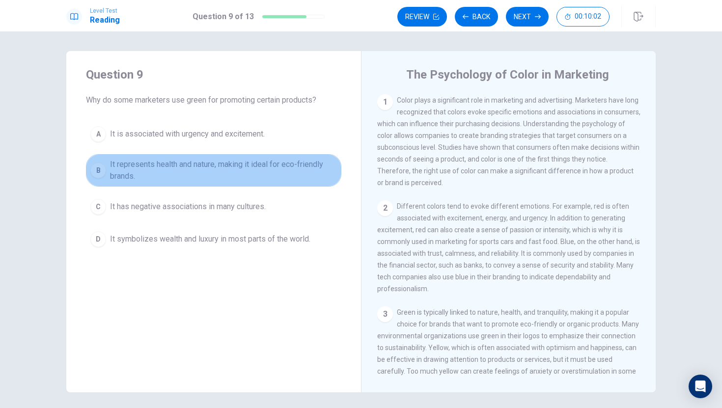
click at [233, 164] on span "It represents health and nature, making it ideal for eco-friendly brands." at bounding box center [223, 171] width 227 height 24
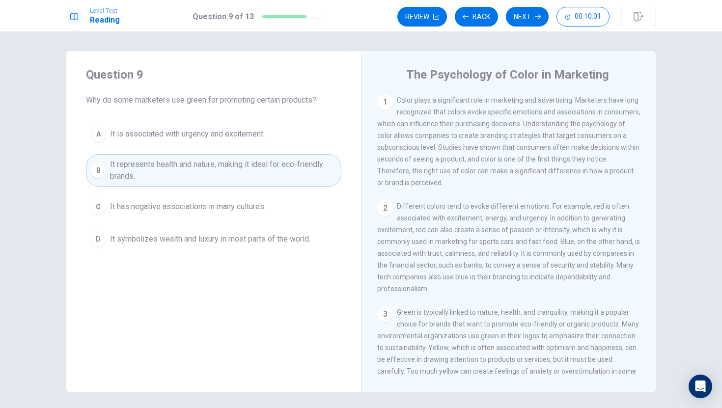
click at [233, 164] on span "It represents health and nature, making it ideal for eco-friendly brands." at bounding box center [223, 171] width 227 height 24
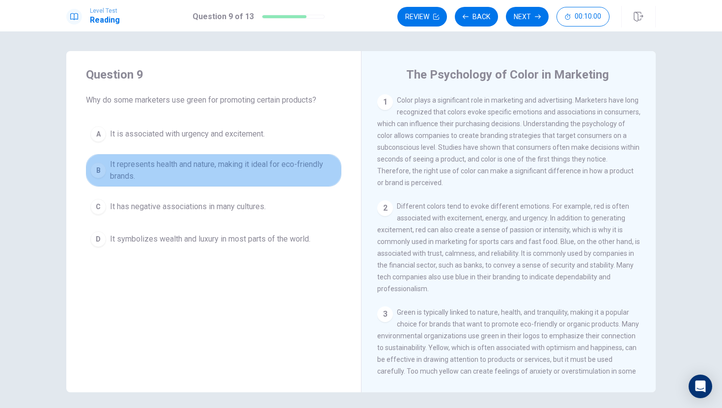
click at [233, 164] on span "It represents health and nature, making it ideal for eco-friendly brands." at bounding box center [223, 171] width 227 height 24
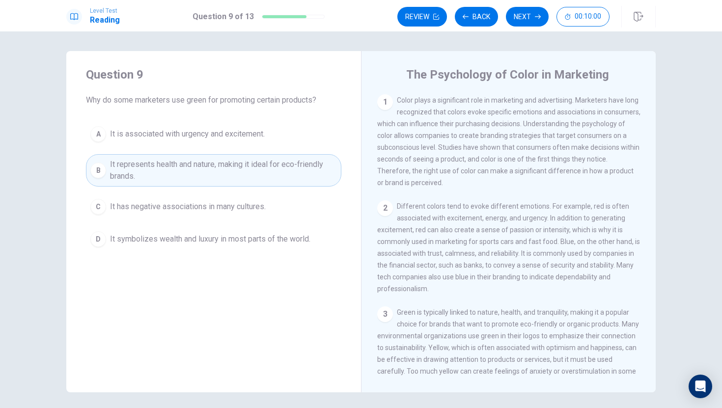
click at [233, 164] on span "It represents health and nature, making it ideal for eco-friendly brands." at bounding box center [223, 171] width 227 height 24
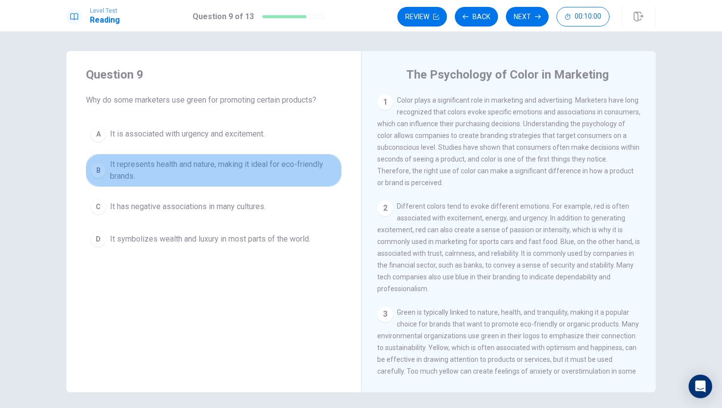
click at [233, 164] on span "It represents health and nature, making it ideal for eco-friendly brands." at bounding box center [223, 171] width 227 height 24
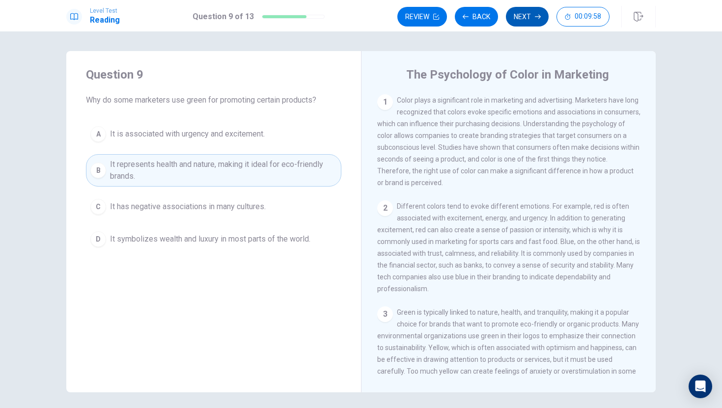
click at [519, 12] on button "Next" at bounding box center [527, 17] width 43 height 20
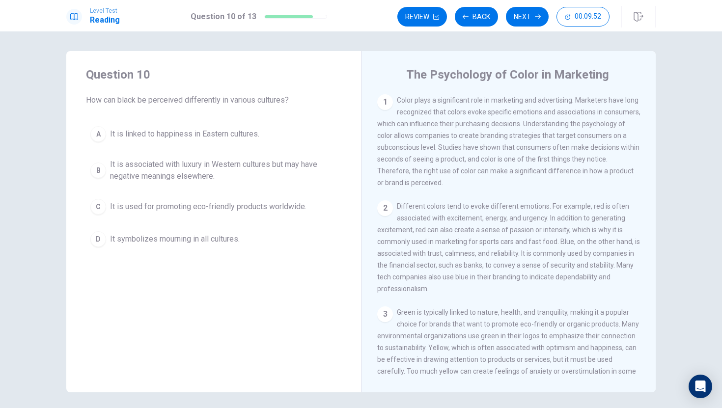
click at [200, 198] on button "C It is used for promoting eco-friendly products worldwide." at bounding box center [213, 206] width 255 height 25
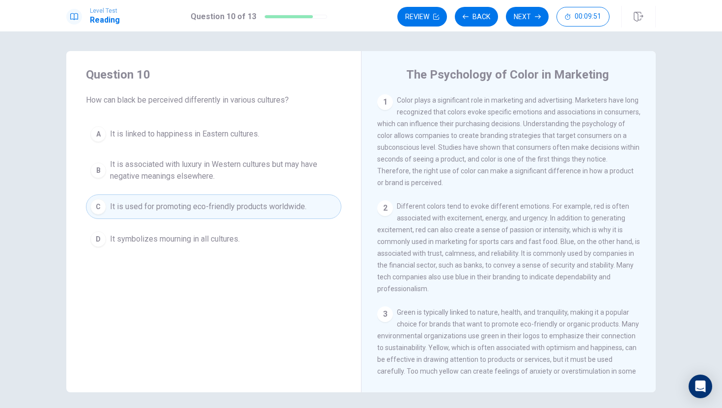
click at [200, 198] on button "C It is used for promoting eco-friendly products worldwide." at bounding box center [213, 206] width 255 height 25
click at [218, 128] on span "It is linked to happiness in Eastern cultures." at bounding box center [184, 134] width 149 height 12
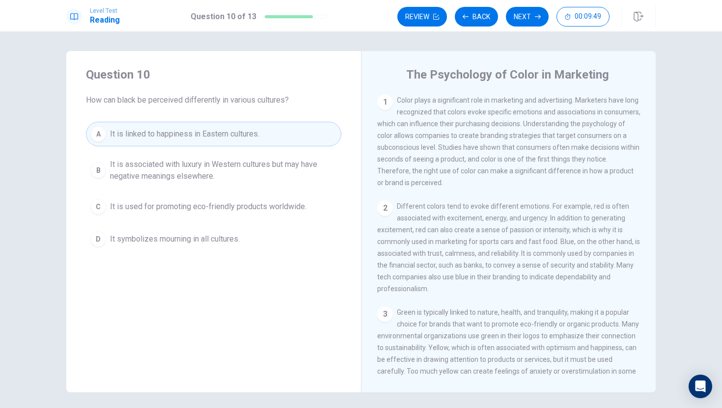
click at [218, 128] on span "It is linked to happiness in Eastern cultures." at bounding box center [184, 134] width 149 height 12
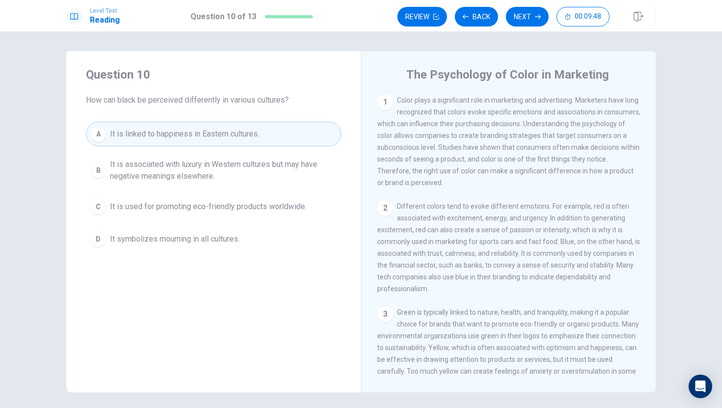
click at [218, 128] on span "It is linked to happiness in Eastern cultures." at bounding box center [184, 134] width 149 height 12
click at [219, 205] on span "It is used for promoting eco-friendly products worldwide." at bounding box center [208, 207] width 196 height 12
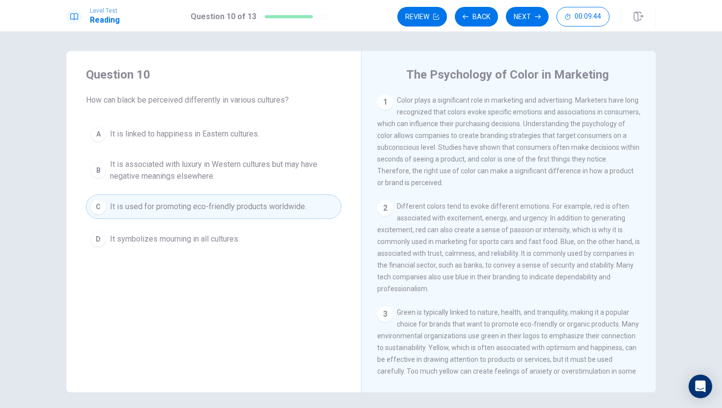
click at [228, 244] on span "It symbolizes mourning in all cultures." at bounding box center [175, 239] width 130 height 12
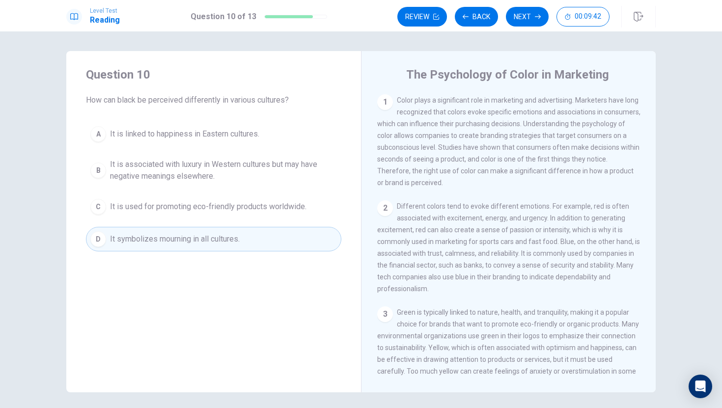
click at [259, 129] on span "It is linked to happiness in Eastern cultures." at bounding box center [184, 134] width 149 height 12
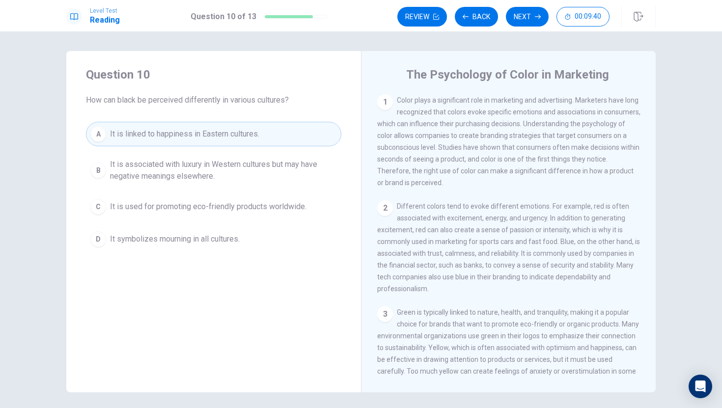
click at [265, 175] on span "It is associated with luxury in Western cultures but may have negative meanings…" at bounding box center [223, 171] width 227 height 24
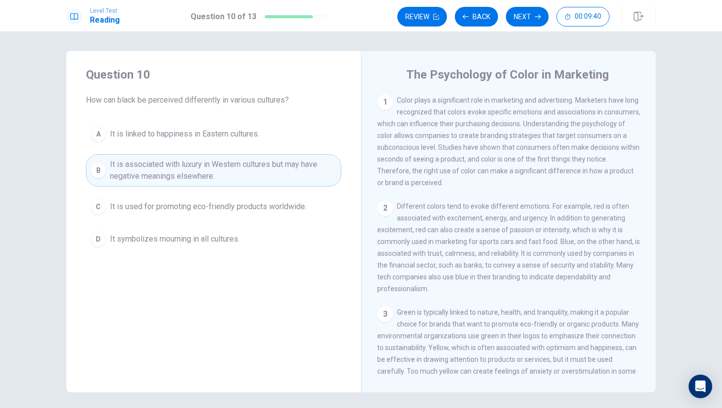
click at [265, 175] on span "It is associated with luxury in Western cultures but may have negative meanings…" at bounding box center [223, 171] width 227 height 24
click at [254, 146] on div "A It is linked to happiness in Eastern cultures. B It is associated with luxury…" at bounding box center [213, 187] width 255 height 130
click at [257, 136] on span "It is linked to happiness in Eastern cultures." at bounding box center [184, 134] width 149 height 12
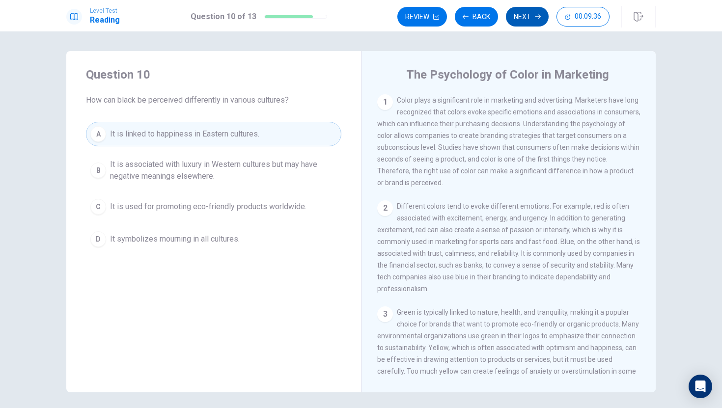
click at [530, 17] on button "Next" at bounding box center [527, 17] width 43 height 20
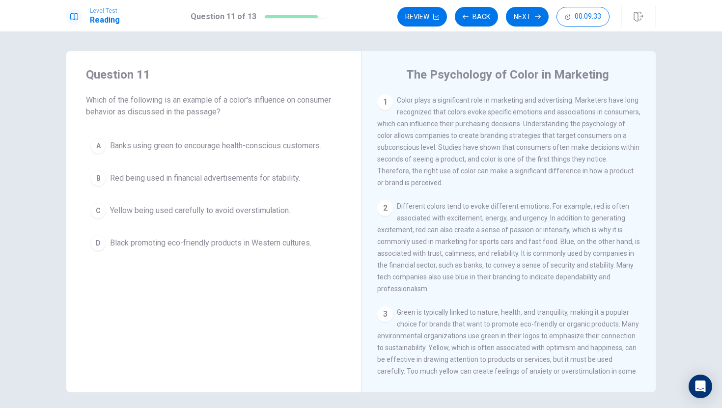
click at [227, 129] on div "Question 11 Which of the following is an example of a color's influence on cons…" at bounding box center [213, 161] width 295 height 220
click at [215, 215] on span "Yellow being used carefully to avoid overstimulation." at bounding box center [200, 211] width 180 height 12
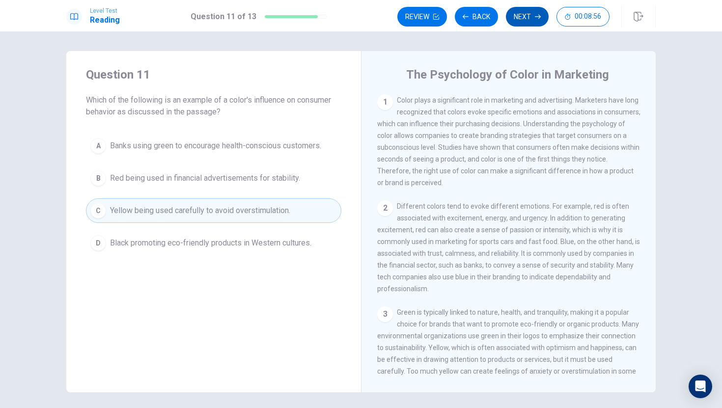
click at [528, 20] on button "Next" at bounding box center [527, 17] width 43 height 20
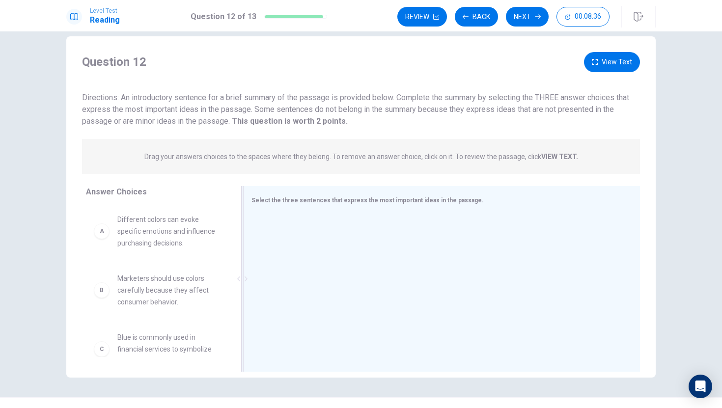
scroll to position [35, 0]
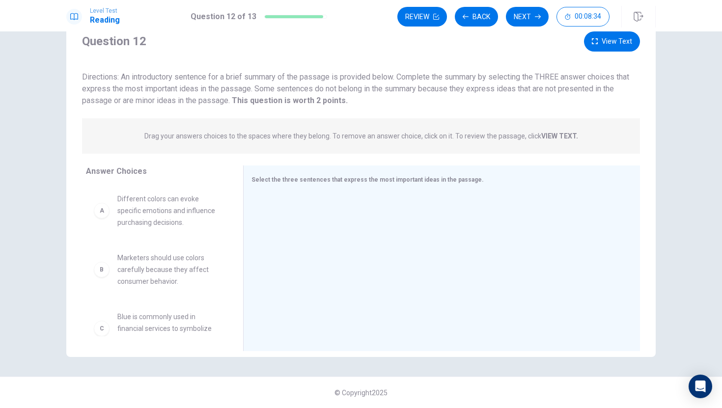
click at [232, 241] on div "A Different colors can evoke specific emotions and influence purchasing decisio…" at bounding box center [160, 260] width 149 height 151
click at [181, 225] on span "Different colors can evoke specific emotions and influence purchasing decisions." at bounding box center [168, 210] width 102 height 35
click at [105, 208] on div "A" at bounding box center [102, 211] width 16 height 16
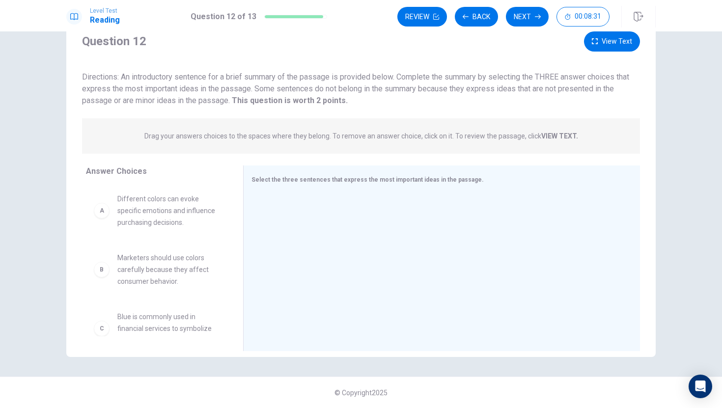
click at [105, 208] on div "A" at bounding box center [102, 211] width 16 height 16
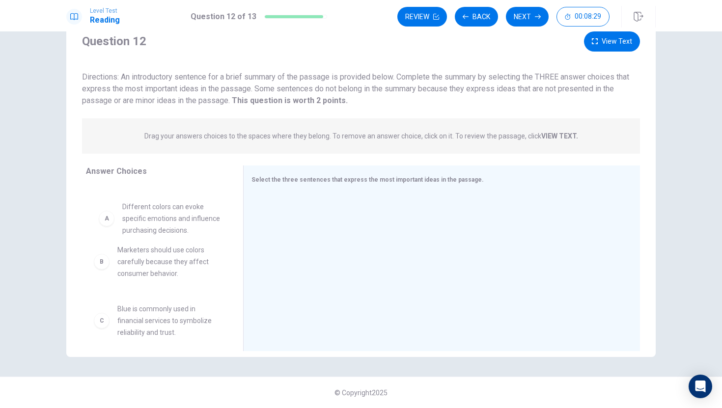
drag, startPoint x: 105, startPoint y: 208, endPoint x: 111, endPoint y: 220, distance: 13.4
drag, startPoint x: 169, startPoint y: 254, endPoint x: 171, endPoint y: 199, distance: 55.0
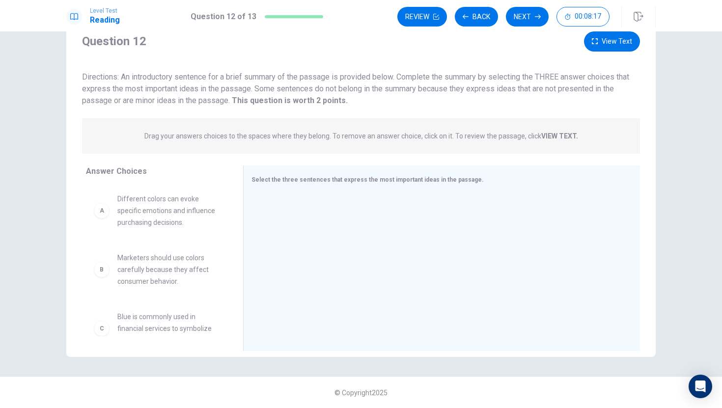
click at [171, 199] on span "Different colors can evoke specific emotions and influence purchasing decisions." at bounding box center [168, 210] width 102 height 35
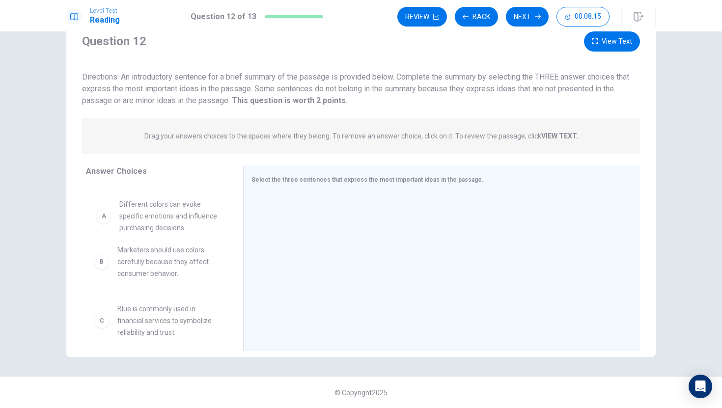
drag, startPoint x: 171, startPoint y: 202, endPoint x: 174, endPoint y: 210, distance: 8.4
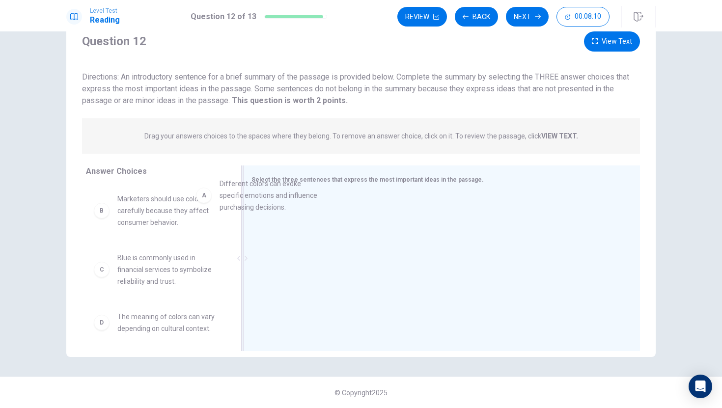
drag, startPoint x: 192, startPoint y: 219, endPoint x: 301, endPoint y: 203, distance: 110.2
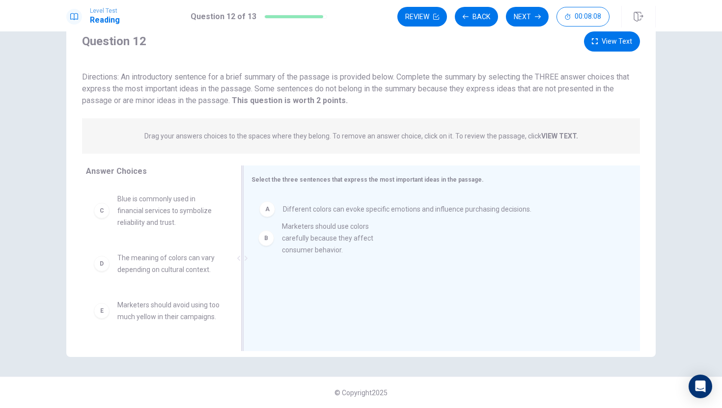
drag, startPoint x: 192, startPoint y: 206, endPoint x: 357, endPoint y: 241, distance: 168.8
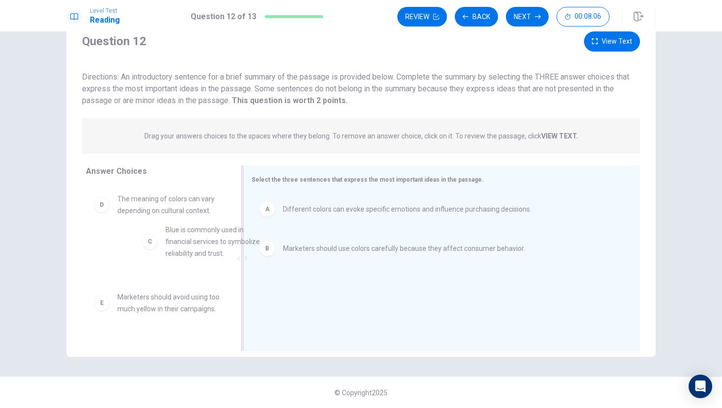
drag, startPoint x: 213, startPoint y: 217, endPoint x: 364, endPoint y: 258, distance: 157.1
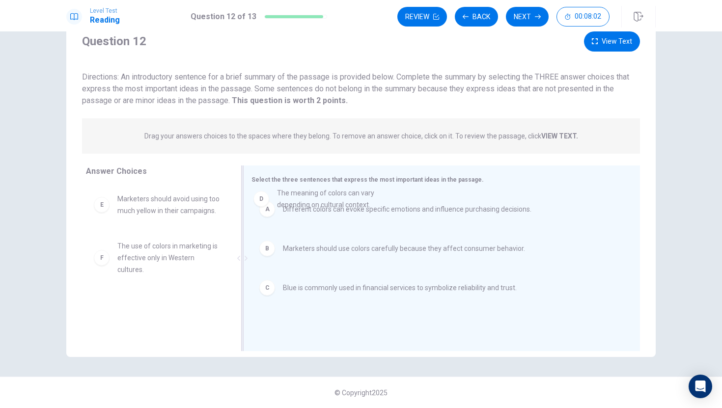
drag, startPoint x: 205, startPoint y: 203, endPoint x: 368, endPoint y: 202, distance: 163.6
drag, startPoint x: 177, startPoint y: 218, endPoint x: 370, endPoint y: 207, distance: 192.8
drag, startPoint x: 217, startPoint y: 206, endPoint x: 326, endPoint y: 293, distance: 138.8
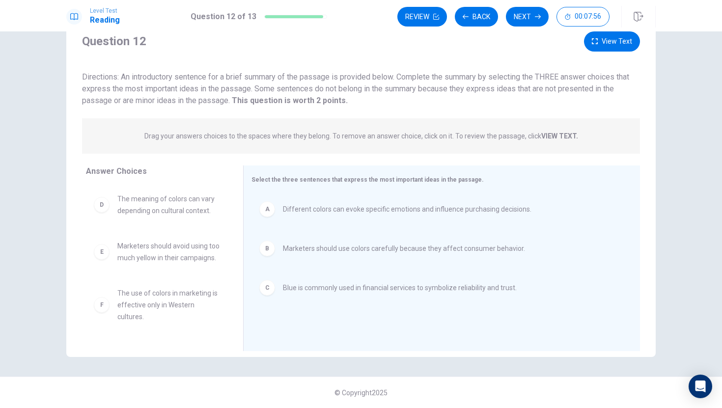
click at [142, 200] on span "The meaning of colors can vary depending on cultural context." at bounding box center [168, 205] width 102 height 24
click at [148, 204] on span "The meaning of colors can vary depending on cultural context." at bounding box center [168, 205] width 102 height 24
click at [149, 204] on span "The meaning of colors can vary depending on cultural context." at bounding box center [168, 205] width 102 height 24
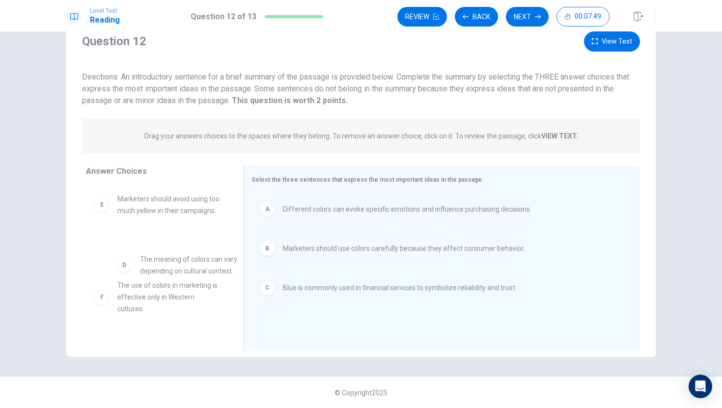
drag, startPoint x: 170, startPoint y: 205, endPoint x: 188, endPoint y: 272, distance: 69.1
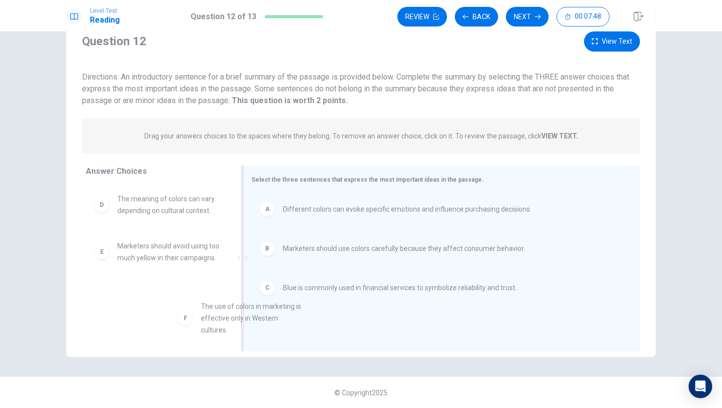
drag, startPoint x: 154, startPoint y: 300, endPoint x: 291, endPoint y: 317, distance: 138.1
drag, startPoint x: 116, startPoint y: 300, endPoint x: 325, endPoint y: 313, distance: 209.2
drag, startPoint x: 168, startPoint y: 303, endPoint x: 326, endPoint y: 312, distance: 158.5
drag, startPoint x: 147, startPoint y: 303, endPoint x: 310, endPoint y: 325, distance: 165.1
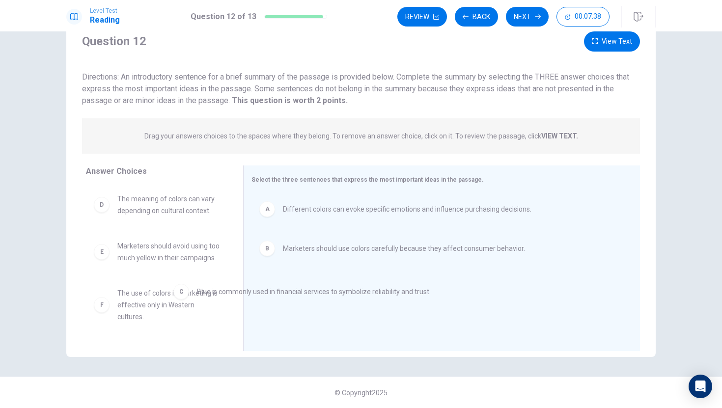
drag, startPoint x: 281, startPoint y: 288, endPoint x: 161, endPoint y: 295, distance: 120.0
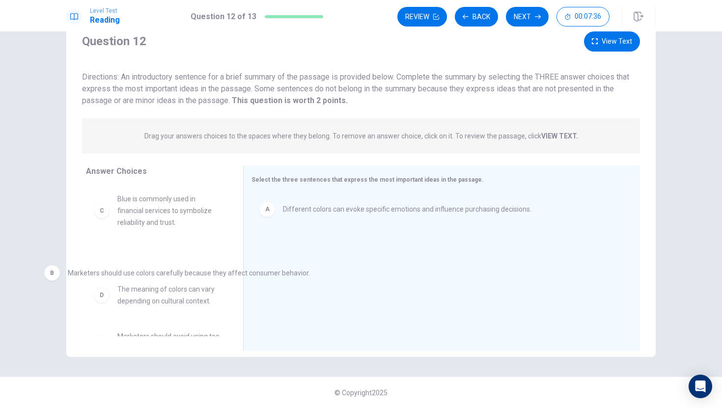
drag, startPoint x: 311, startPoint y: 246, endPoint x: 87, endPoint y: 272, distance: 225.0
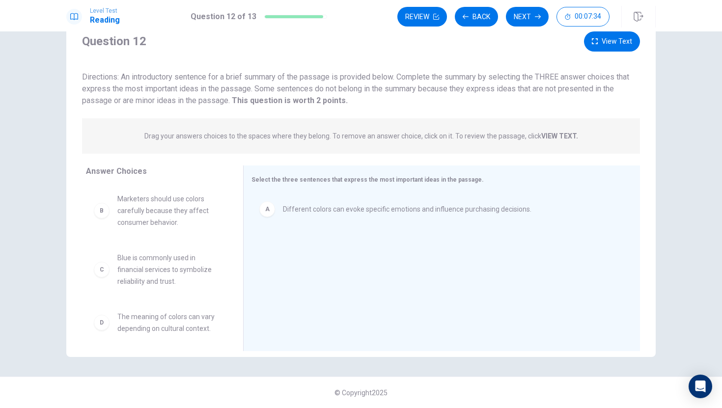
click at [173, 228] on span "Marketers should use colors carefully because they affect consumer behavior." at bounding box center [168, 210] width 102 height 35
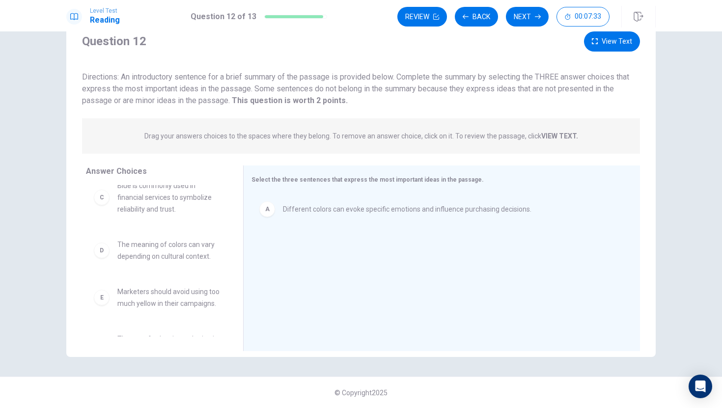
scroll to position [78, 0]
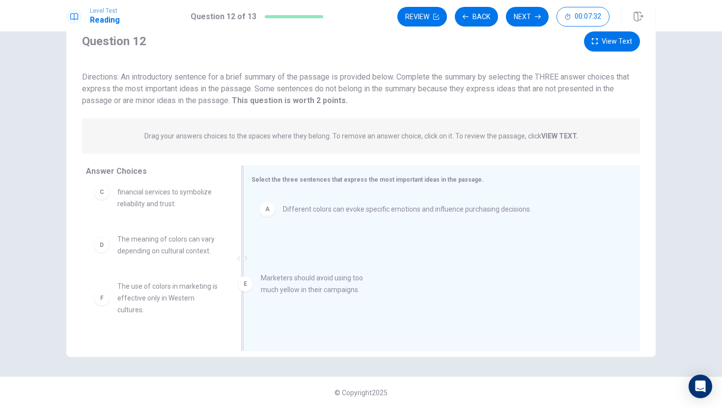
drag, startPoint x: 146, startPoint y: 290, endPoint x: 310, endPoint y: 262, distance: 166.5
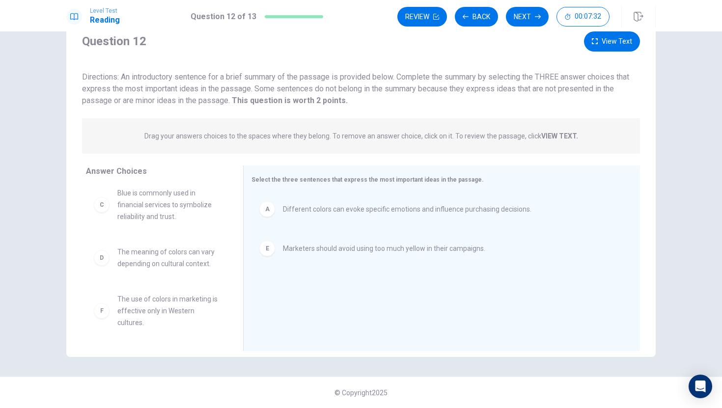
scroll to position [65, 0]
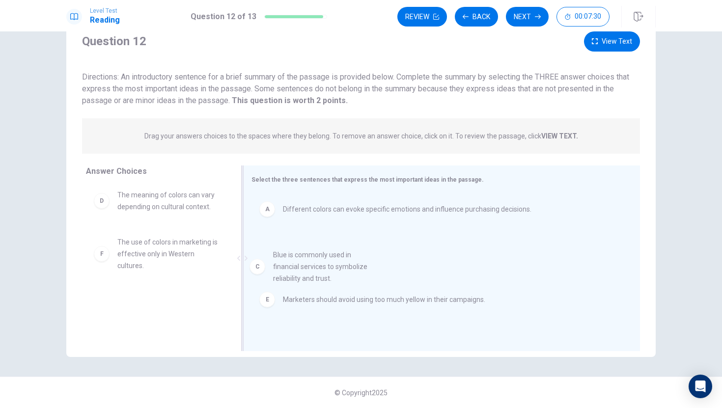
drag, startPoint x: 146, startPoint y: 217, endPoint x: 351, endPoint y: 289, distance: 217.3
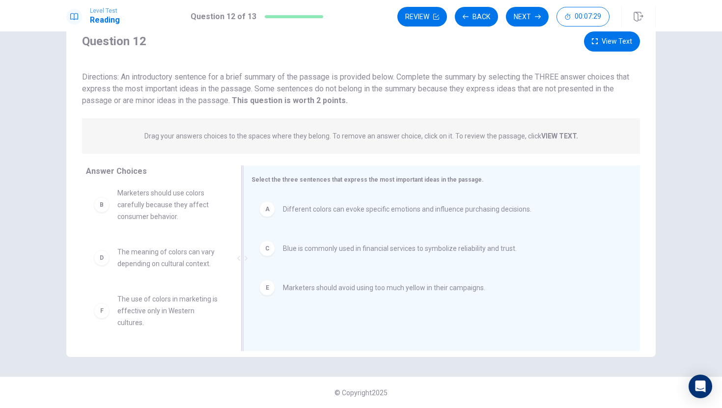
scroll to position [6, 0]
click at [525, 19] on button "Next" at bounding box center [527, 17] width 43 height 20
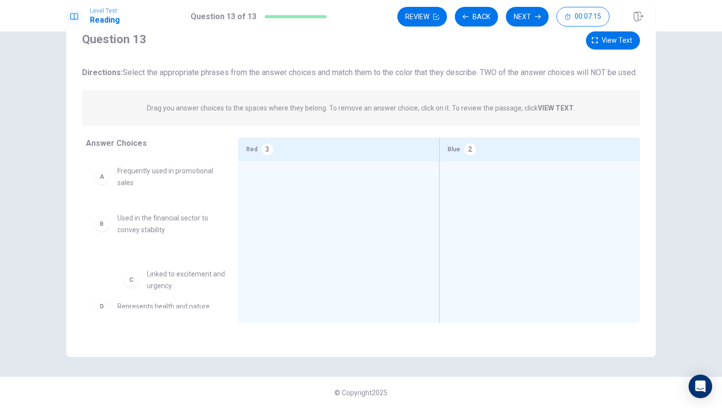
scroll to position [0, 0]
drag, startPoint x: 169, startPoint y: 280, endPoint x: 260, endPoint y: 226, distance: 106.4
drag, startPoint x: 130, startPoint y: 284, endPoint x: 280, endPoint y: 207, distance: 168.7
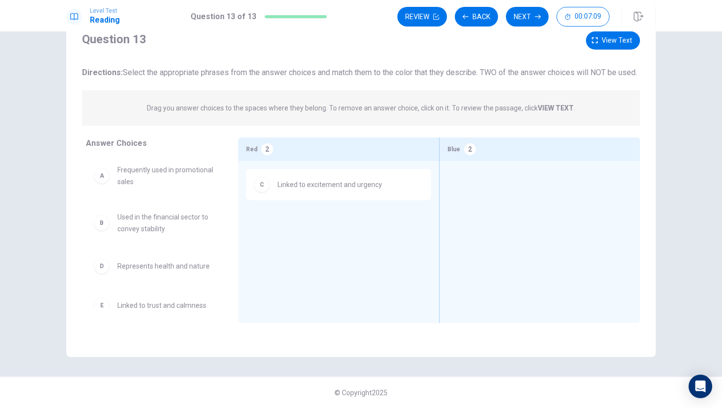
scroll to position [0, 0]
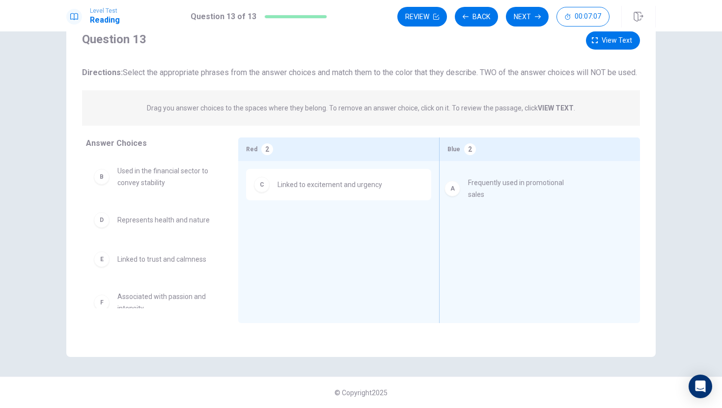
drag, startPoint x: 177, startPoint y: 189, endPoint x: 532, endPoint y: 190, distance: 355.6
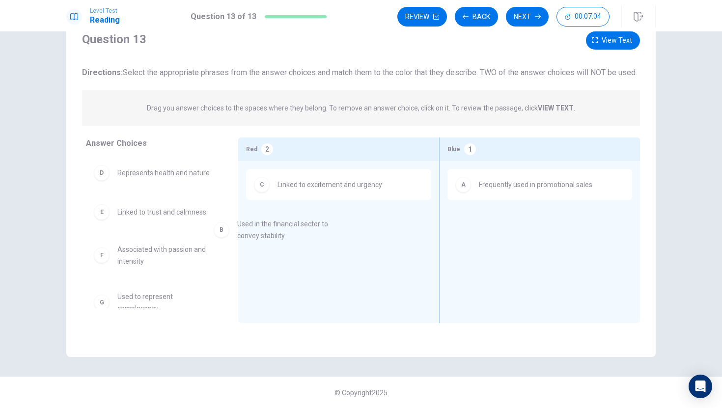
drag, startPoint x: 174, startPoint y: 195, endPoint x: 319, endPoint y: 250, distance: 155.2
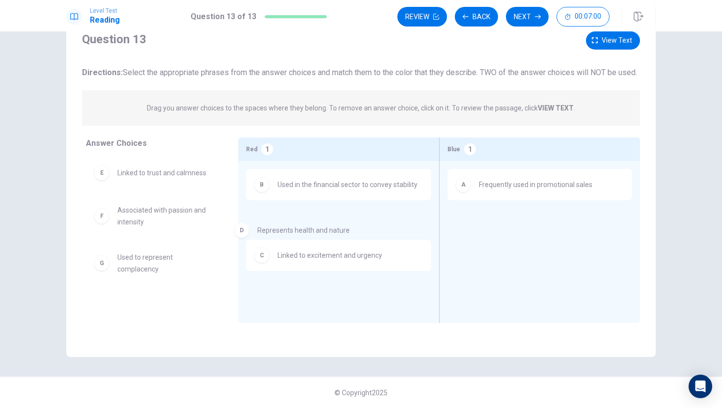
drag, startPoint x: 156, startPoint y: 187, endPoint x: 303, endPoint y: 233, distance: 153.5
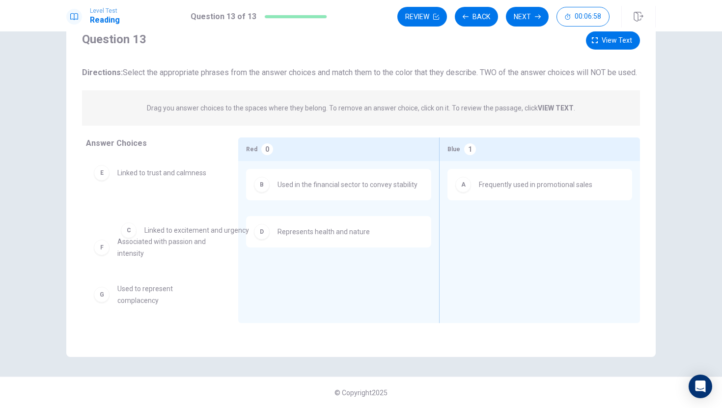
drag, startPoint x: 303, startPoint y: 233, endPoint x: 161, endPoint y: 227, distance: 142.1
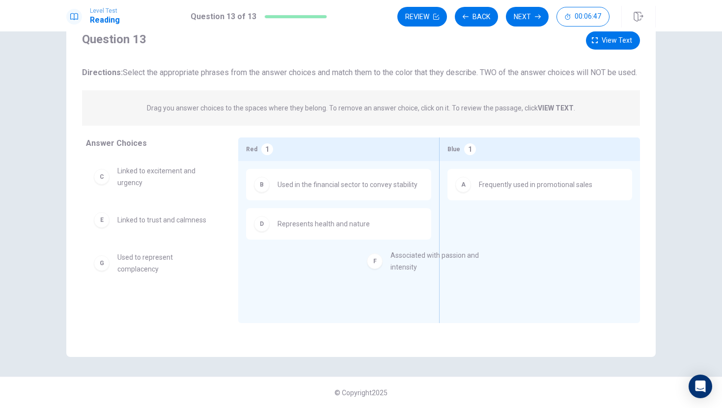
drag, startPoint x: 181, startPoint y: 274, endPoint x: 468, endPoint y: 259, distance: 287.7
drag, startPoint x: 81, startPoint y: 285, endPoint x: 184, endPoint y: 279, distance: 103.8
click at [184, 279] on div "Answer Choices C Linked to excitement and urgency E Linked to trust and calmnes…" at bounding box center [152, 233] width 172 height 191
drag, startPoint x: 176, startPoint y: 278, endPoint x: 464, endPoint y: 267, distance: 288.0
drag, startPoint x: 142, startPoint y: 272, endPoint x: 552, endPoint y: 246, distance: 410.5
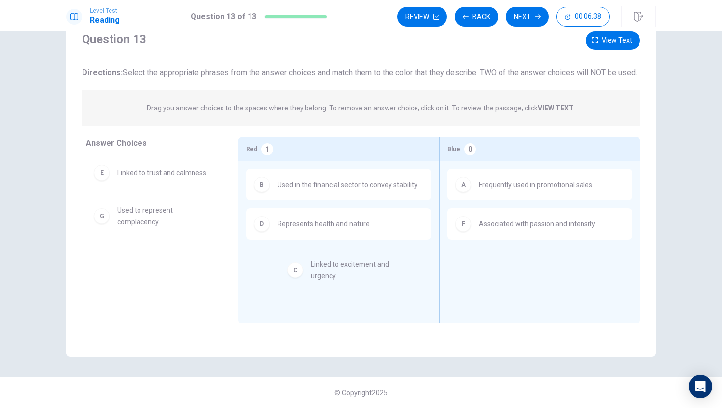
drag, startPoint x: 163, startPoint y: 195, endPoint x: 357, endPoint y: 278, distance: 210.8
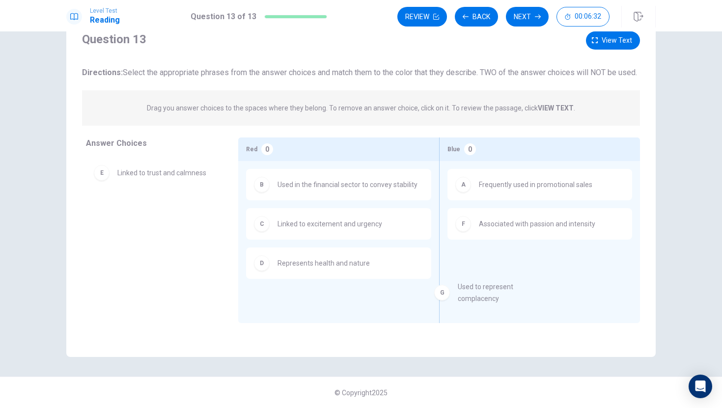
drag, startPoint x: 142, startPoint y: 224, endPoint x: 485, endPoint y: 287, distance: 348.1
drag, startPoint x: 169, startPoint y: 190, endPoint x: 547, endPoint y: 276, distance: 387.8
click at [315, 269] on span "Represents health and nature" at bounding box center [324, 263] width 92 height 12
drag, startPoint x: 314, startPoint y: 276, endPoint x: 268, endPoint y: 276, distance: 46.2
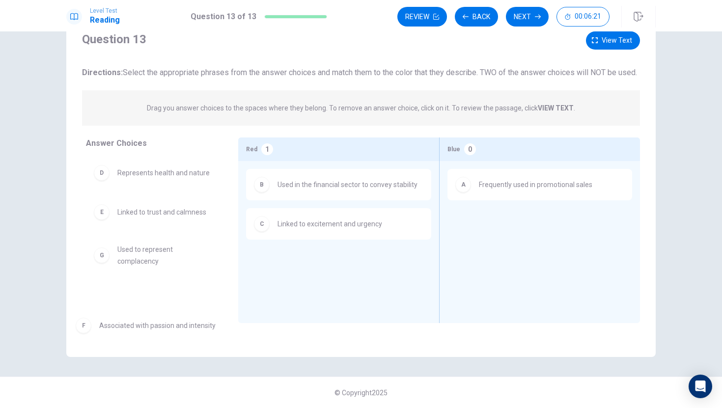
drag, startPoint x: 550, startPoint y: 245, endPoint x: 58, endPoint y: 370, distance: 507.8
drag, startPoint x: 496, startPoint y: 226, endPoint x: 210, endPoint y: 287, distance: 292.7
drag, startPoint x: 268, startPoint y: 284, endPoint x: 0, endPoint y: 325, distance: 270.8
drag, startPoint x: 150, startPoint y: 227, endPoint x: 499, endPoint y: 263, distance: 351.1
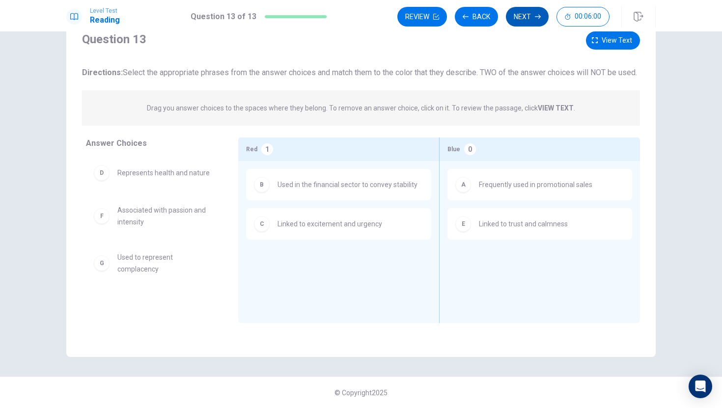
click at [534, 20] on button "Next" at bounding box center [527, 17] width 43 height 20
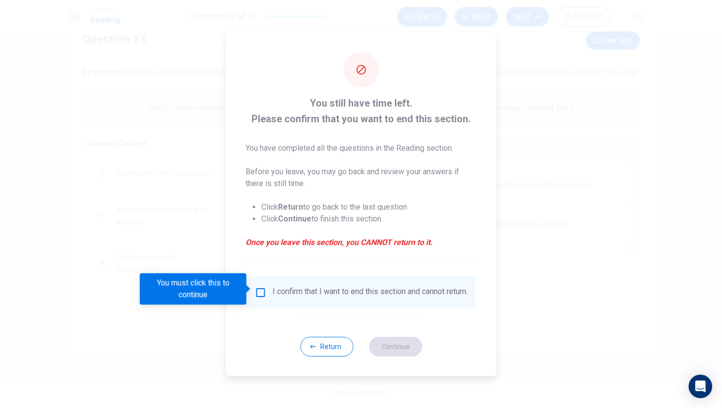
click at [259, 287] on input "You must click this to continue" at bounding box center [261, 293] width 12 height 12
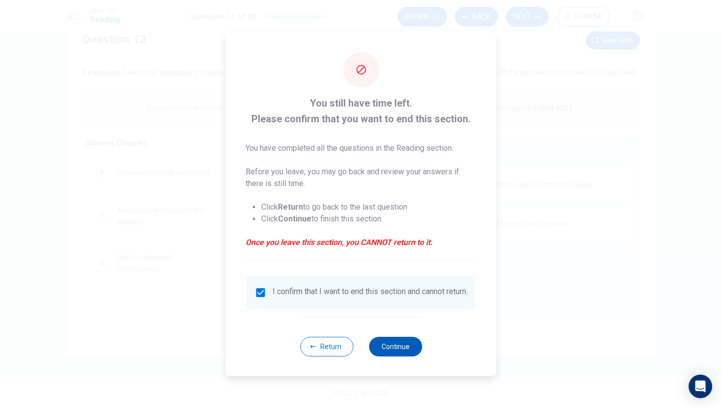
click at [407, 344] on button "Continue" at bounding box center [395, 347] width 53 height 20
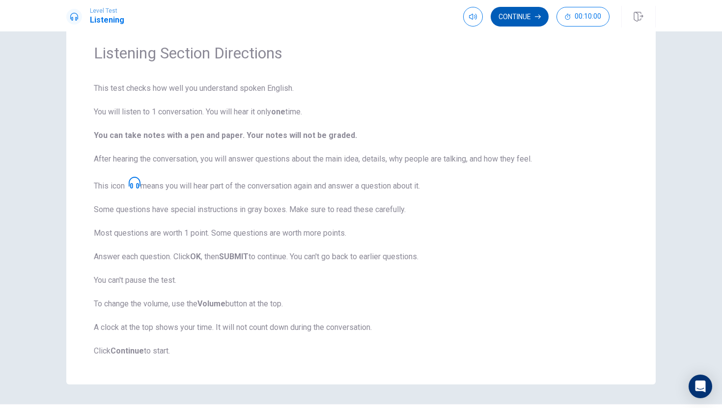
click at [528, 16] on button "Continue" at bounding box center [520, 17] width 58 height 20
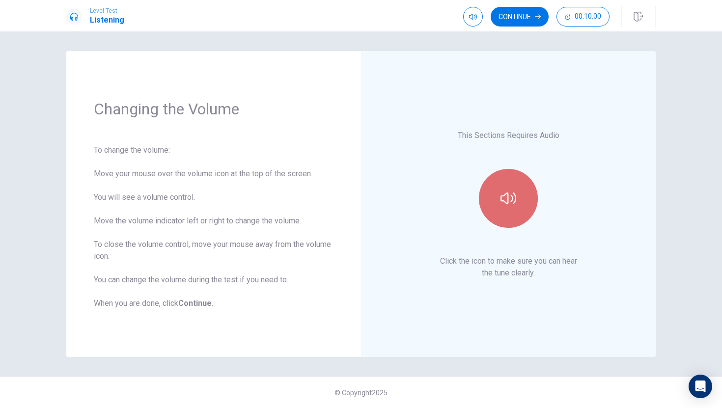
click at [496, 209] on button "button" at bounding box center [508, 198] width 59 height 59
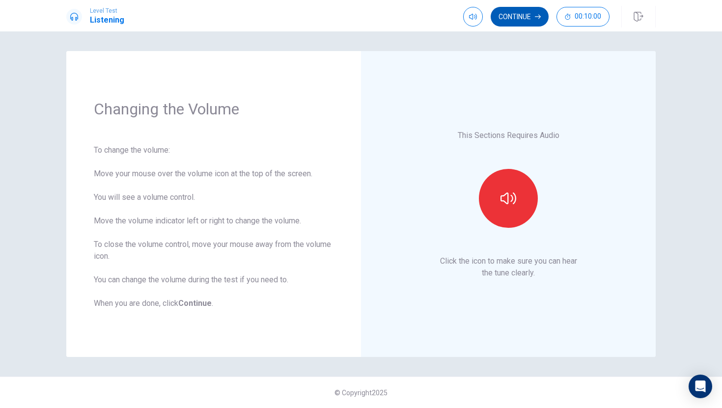
click at [519, 17] on button "Continue" at bounding box center [520, 17] width 58 height 20
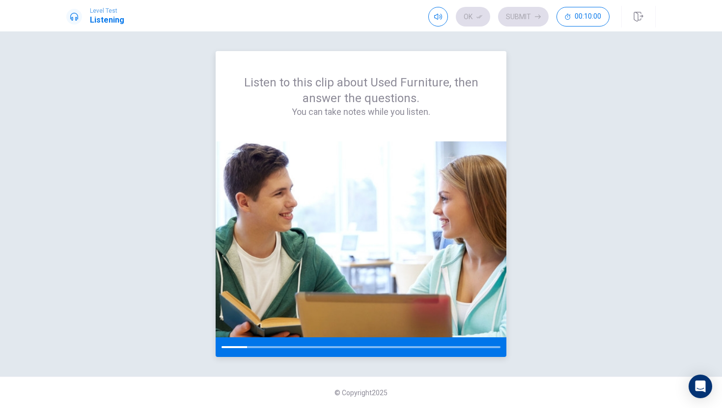
drag, startPoint x: 246, startPoint y: 346, endPoint x: 230, endPoint y: 348, distance: 15.3
click at [221, 348] on div at bounding box center [361, 347] width 291 height 20
click at [251, 338] on div at bounding box center [361, 347] width 291 height 20
drag, startPoint x: 239, startPoint y: 353, endPoint x: 260, endPoint y: 344, distance: 22.3
click at [253, 345] on div at bounding box center [361, 347] width 291 height 20
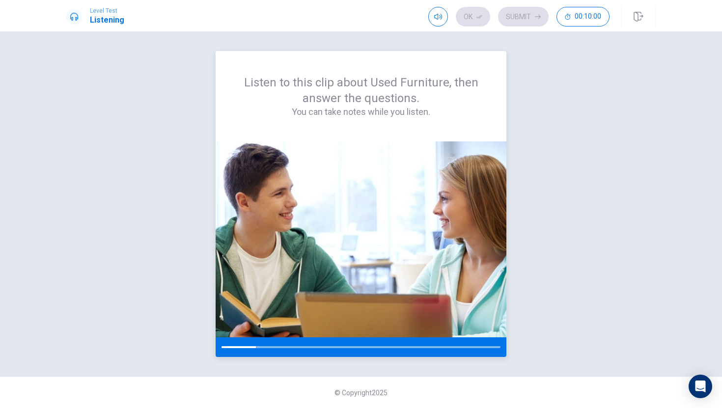
drag, startPoint x: 260, startPoint y: 344, endPoint x: 226, endPoint y: 344, distance: 33.4
click at [225, 344] on div at bounding box center [361, 347] width 291 height 20
click at [72, 14] on icon at bounding box center [74, 17] width 8 height 8
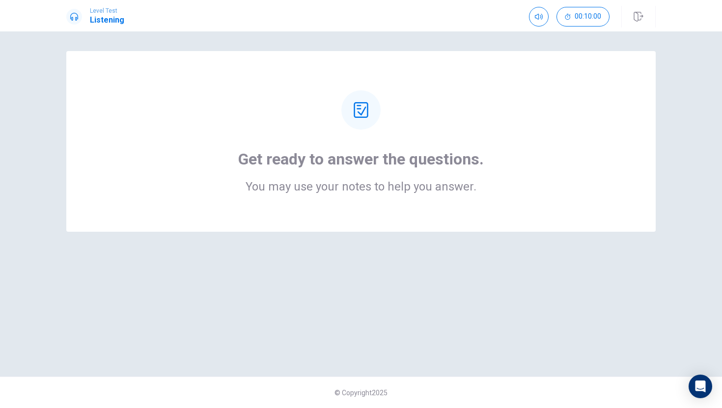
click at [414, 75] on div "Get ready to answer the questions. You may use your notes to help you answer." at bounding box center [360, 141] width 589 height 181
click at [343, 143] on div "Get ready to answer the questions. You may use your notes to help you answer." at bounding box center [361, 141] width 511 height 102
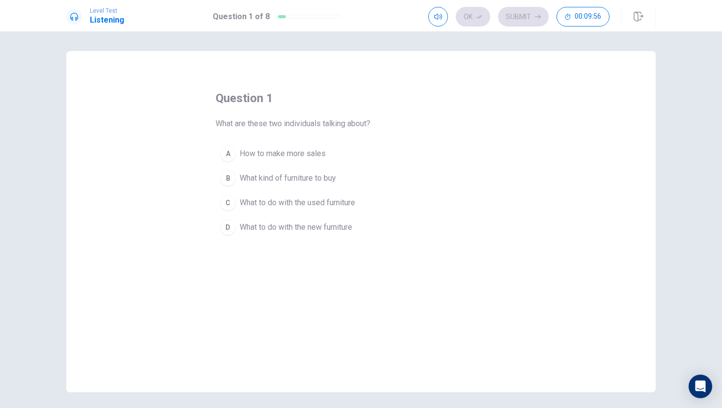
click at [274, 200] on span "What to do with the used furniture" at bounding box center [297, 203] width 115 height 12
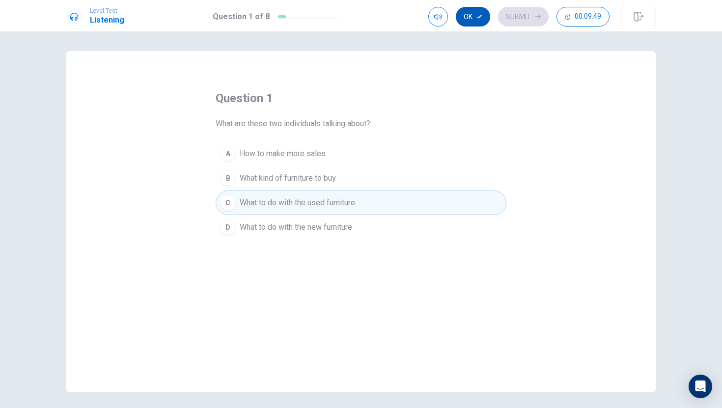
click at [469, 16] on button "Ok" at bounding box center [473, 17] width 34 height 20
click at [438, 18] on icon "button" at bounding box center [438, 17] width 8 height 8
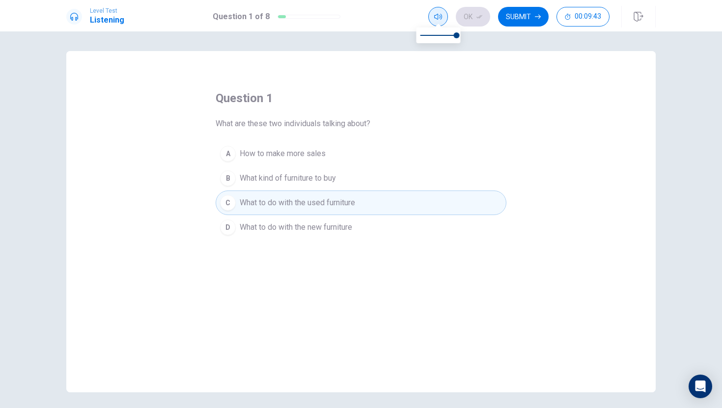
click at [438, 18] on icon "button" at bounding box center [438, 17] width 8 height 8
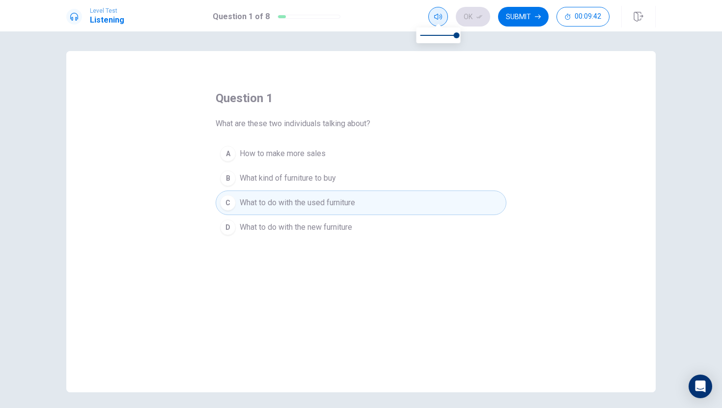
click at [438, 18] on icon "button" at bounding box center [438, 17] width 8 height 8
click at [524, 19] on button "Submit" at bounding box center [523, 17] width 51 height 20
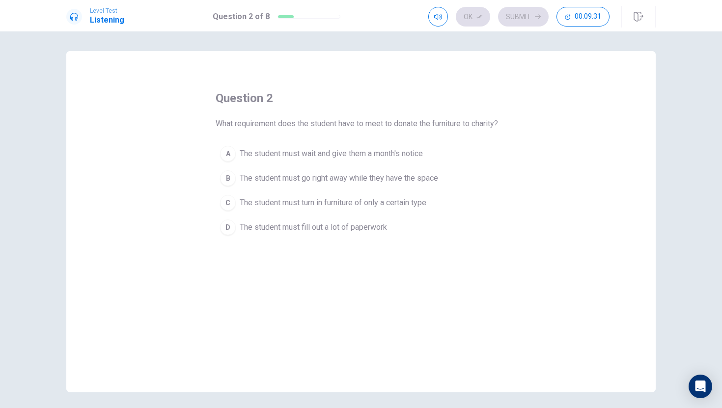
click at [286, 162] on button "A The student must wait and give them a month's notice" at bounding box center [361, 153] width 291 height 25
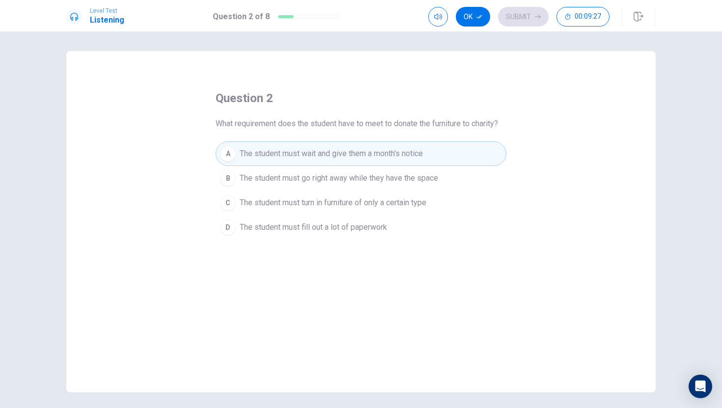
click at [294, 198] on span "The student must turn in furniture of only a certain type" at bounding box center [333, 203] width 187 height 12
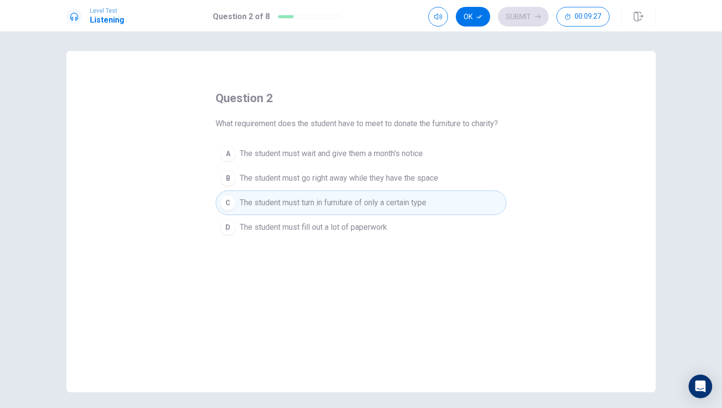
click at [294, 198] on span "The student must turn in furniture of only a certain type" at bounding box center [333, 203] width 187 height 12
click at [481, 15] on icon "button" at bounding box center [479, 17] width 6 height 6
click at [523, 11] on button "Submit" at bounding box center [523, 17] width 51 height 20
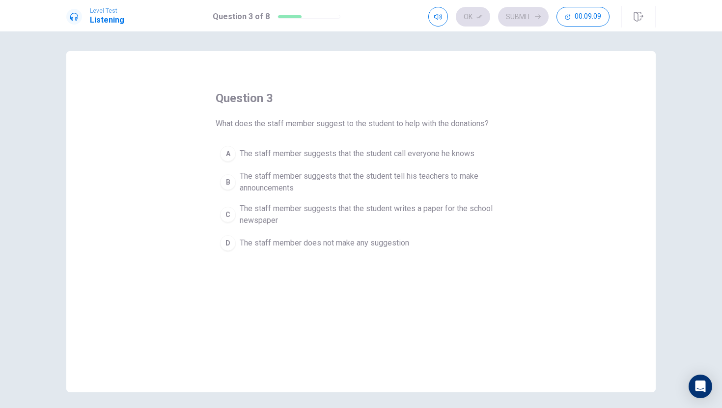
click at [236, 216] on button "C The staff member suggests that the student writes a paper for the school news…" at bounding box center [361, 214] width 291 height 32
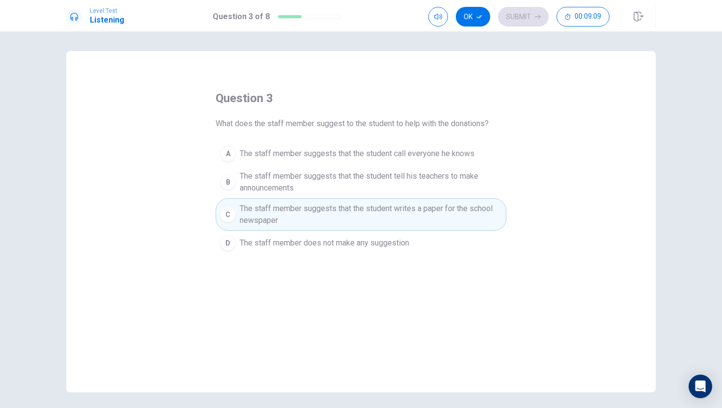
click at [236, 216] on button "C The staff member suggests that the student writes a paper for the school news…" at bounding box center [361, 214] width 291 height 32
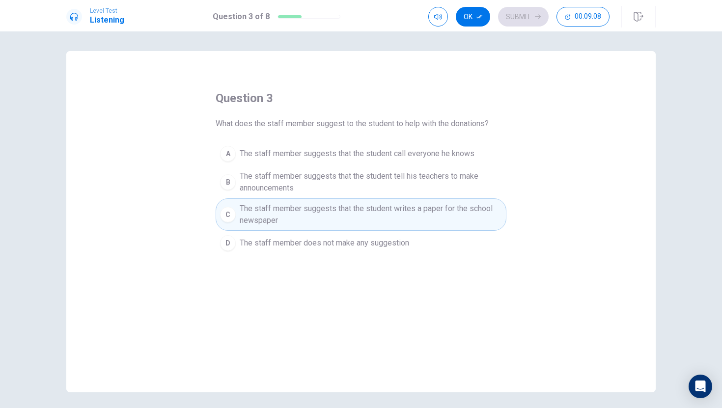
click at [236, 216] on button "C The staff member suggests that the student writes a paper for the school news…" at bounding box center [361, 214] width 291 height 32
click at [472, 18] on button "Ok" at bounding box center [473, 17] width 34 height 20
click at [528, 18] on button "Submit" at bounding box center [523, 17] width 51 height 20
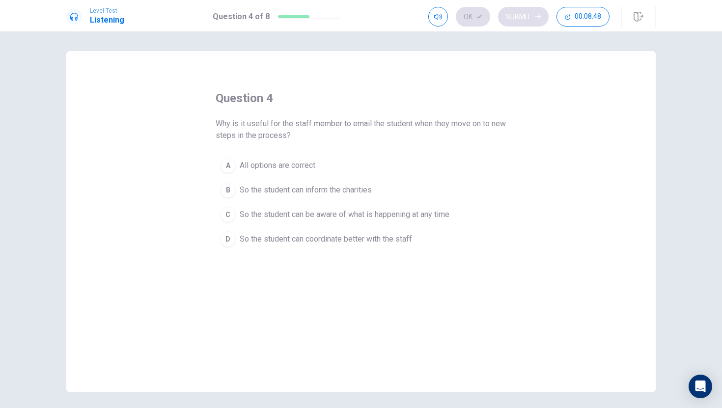
click at [528, 18] on div "Ok Submit 00:08:48" at bounding box center [518, 17] width 181 height 20
click at [516, 11] on div "Ok Submit 00:08:46" at bounding box center [518, 17] width 181 height 20
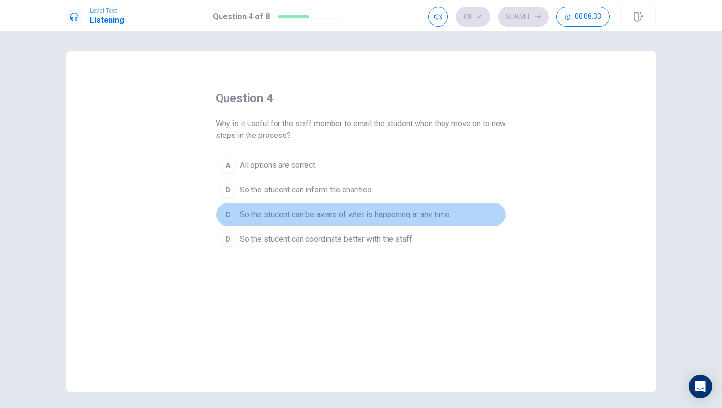
click at [281, 217] on span "So the student can be aware of what is happening at any time" at bounding box center [345, 215] width 210 height 12
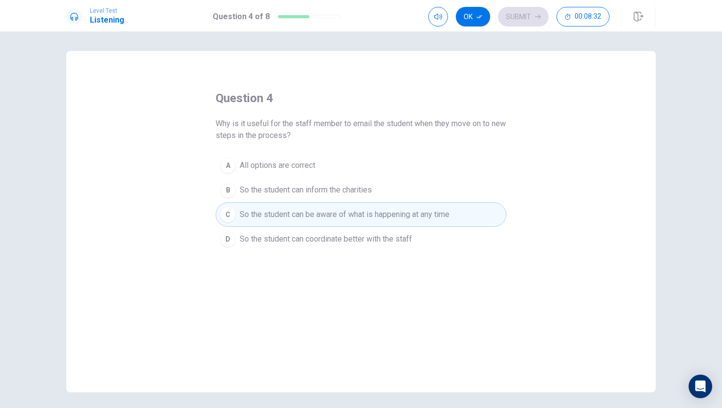
click at [277, 186] on span "So the student can inform the charities" at bounding box center [306, 190] width 132 height 12
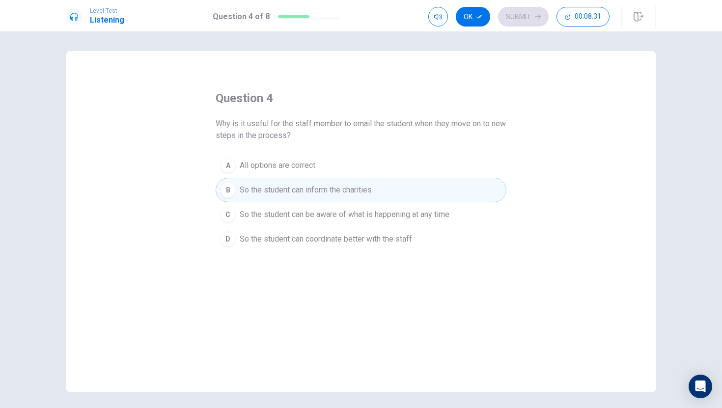
click at [211, 203] on div "question 4 Why is it useful for the staff member to email the student when they…" at bounding box center [360, 221] width 589 height 341
click at [274, 162] on span "All options are correct" at bounding box center [278, 166] width 76 height 12
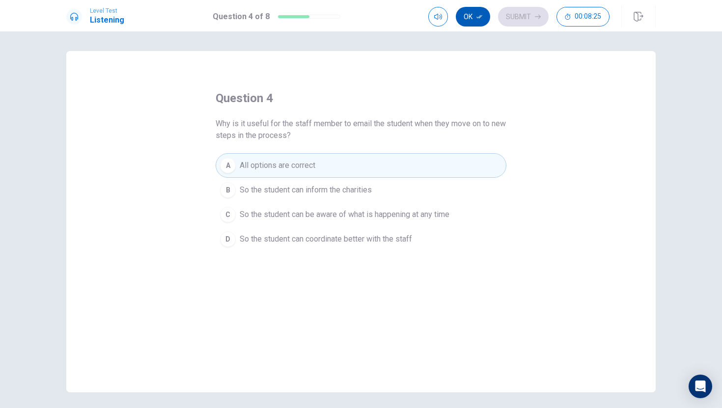
click at [474, 12] on button "Ok" at bounding box center [473, 17] width 34 height 20
click at [524, 12] on button "Submit" at bounding box center [523, 17] width 51 height 20
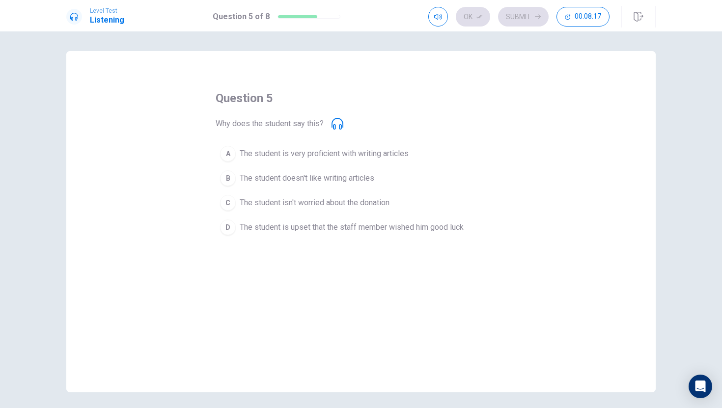
click at [319, 225] on span "The student is upset that the staff member wished him good luck" at bounding box center [352, 228] width 224 height 12
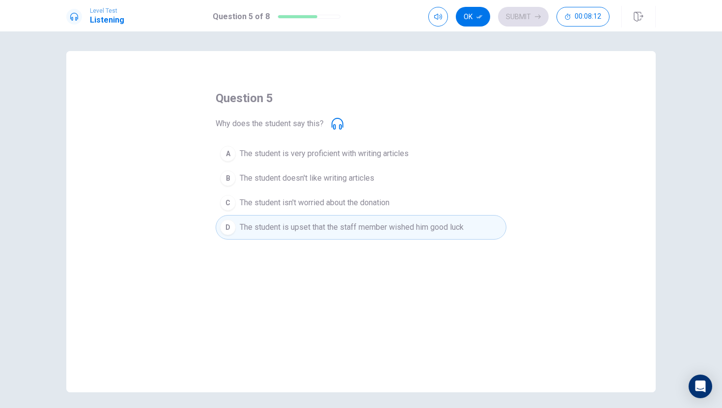
click at [336, 162] on button "A The student is very proficient with writing articles" at bounding box center [361, 153] width 291 height 25
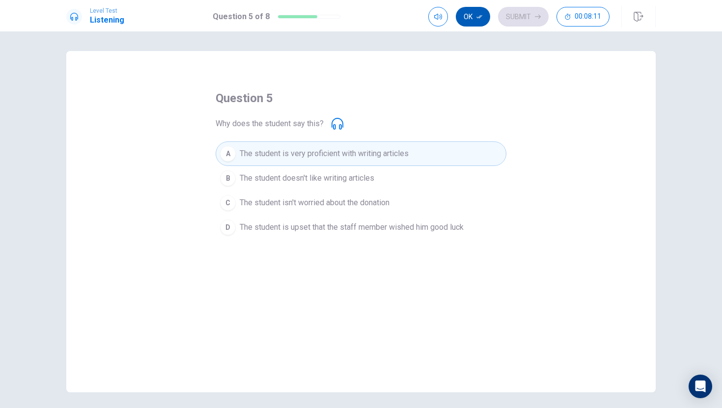
click at [482, 14] on icon "button" at bounding box center [479, 17] width 6 height 6
click at [513, 10] on button "Submit" at bounding box center [523, 17] width 51 height 20
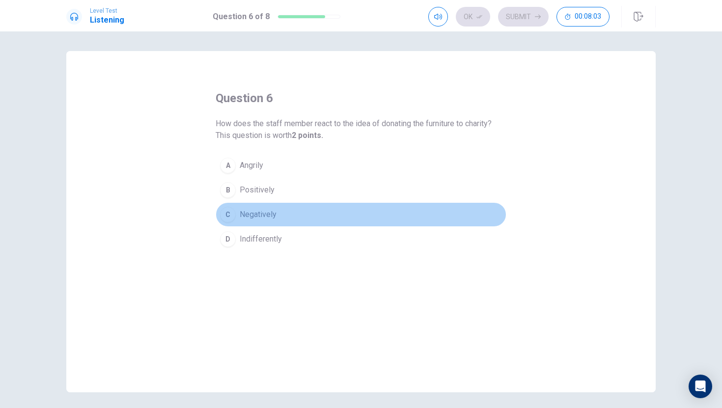
click at [278, 212] on button "C Negatively" at bounding box center [361, 214] width 291 height 25
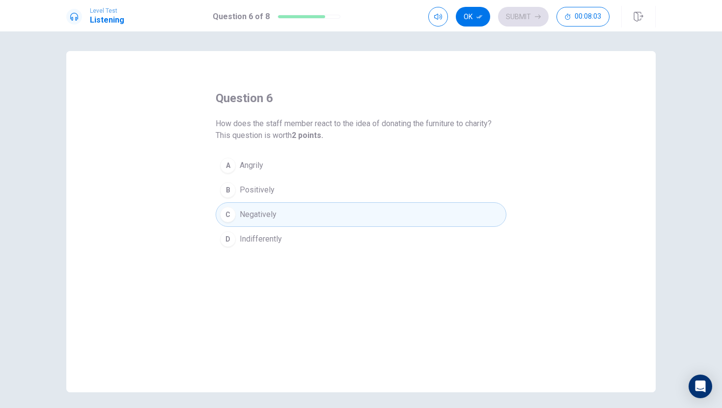
click at [278, 212] on button "C Negatively" at bounding box center [361, 214] width 291 height 25
click at [466, 17] on button "Ok" at bounding box center [473, 17] width 34 height 20
click at [531, 13] on button "Submit" at bounding box center [523, 17] width 51 height 20
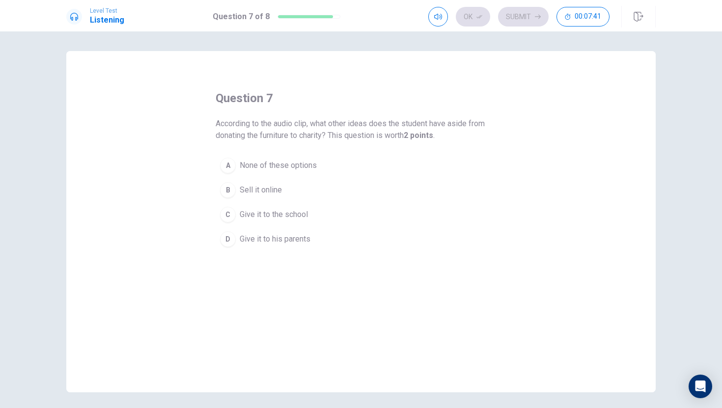
click at [279, 175] on button "A None of these options" at bounding box center [361, 165] width 291 height 25
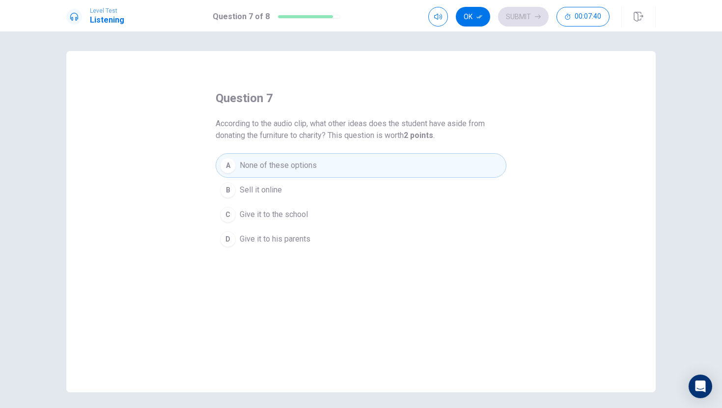
click at [273, 202] on button "C Give it to the school" at bounding box center [361, 214] width 291 height 25
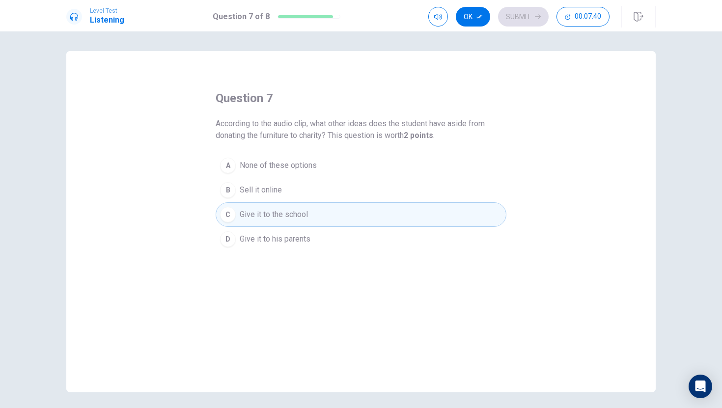
click at [273, 202] on button "C Give it to the school" at bounding box center [361, 214] width 291 height 25
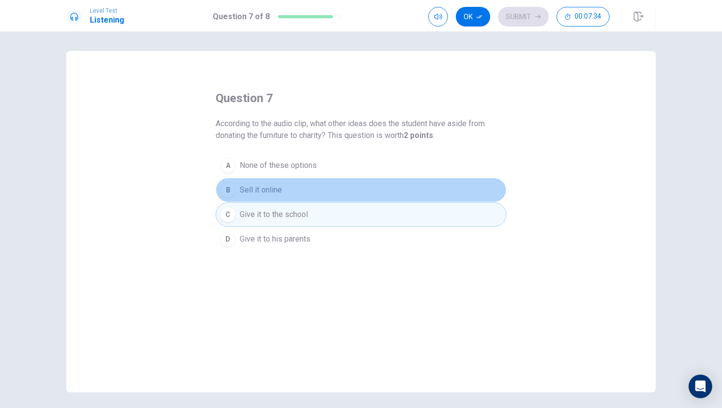
click at [254, 185] on span "Sell it online" at bounding box center [261, 190] width 42 height 12
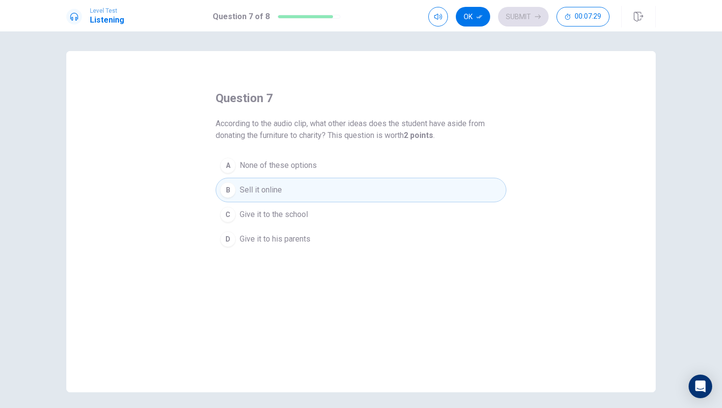
click at [296, 239] on span "Give it to his parents" at bounding box center [275, 239] width 71 height 12
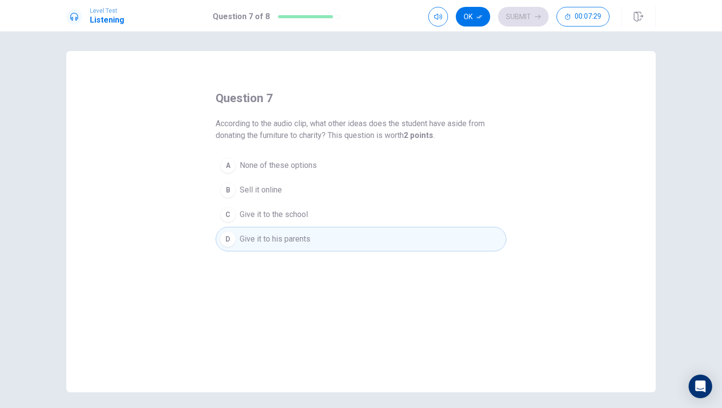
click at [295, 243] on span "Give it to his parents" at bounding box center [275, 239] width 71 height 12
click at [295, 170] on span "None of these options" at bounding box center [278, 166] width 77 height 12
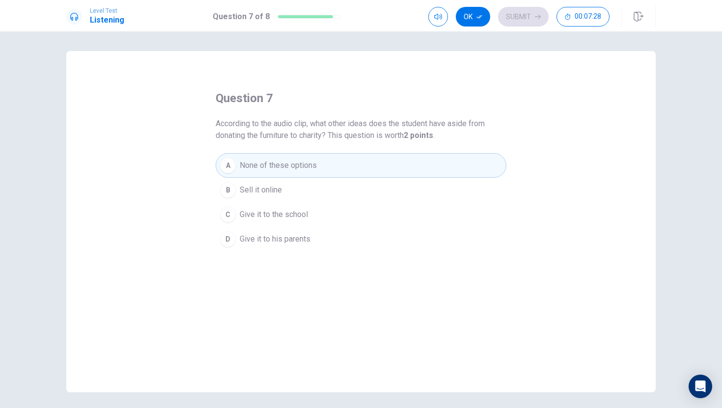
click at [295, 170] on span "None of these options" at bounding box center [278, 166] width 77 height 12
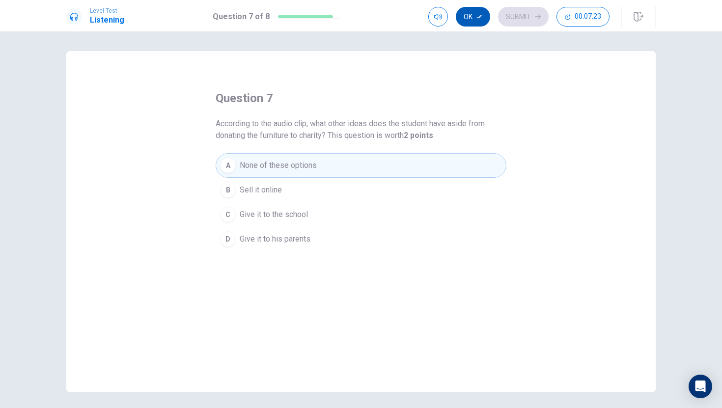
click at [481, 18] on icon "button" at bounding box center [479, 17] width 6 height 6
click at [481, 18] on div "Ok Submit 00:07:22" at bounding box center [518, 17] width 181 height 20
click at [526, 13] on button "Submit" at bounding box center [523, 17] width 51 height 20
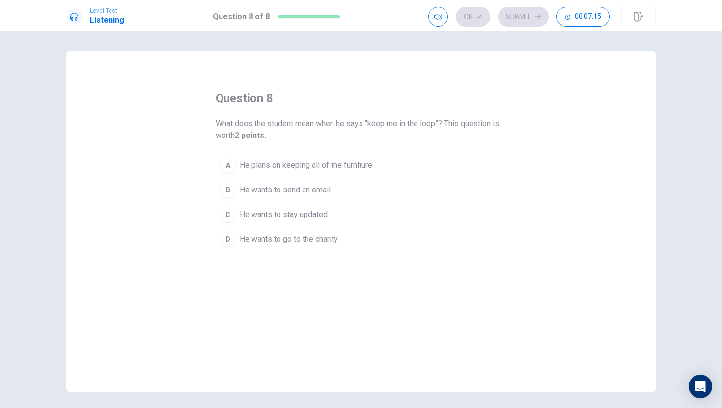
click at [317, 191] on span "He wants to send an email" at bounding box center [285, 190] width 91 height 12
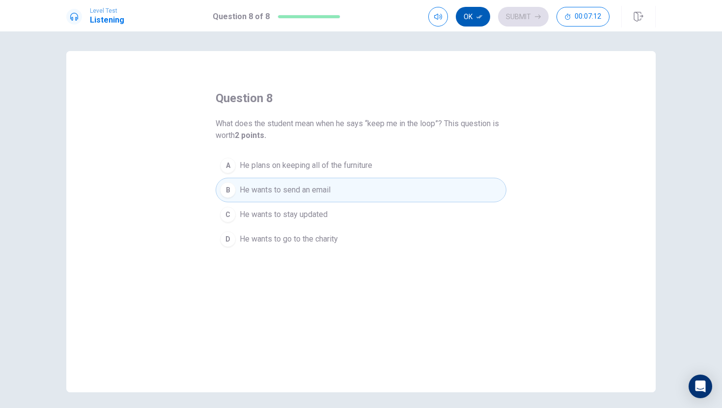
click at [476, 22] on button "Ok" at bounding box center [473, 17] width 34 height 20
click at [390, 217] on button "C He wants to stay updated" at bounding box center [361, 214] width 291 height 25
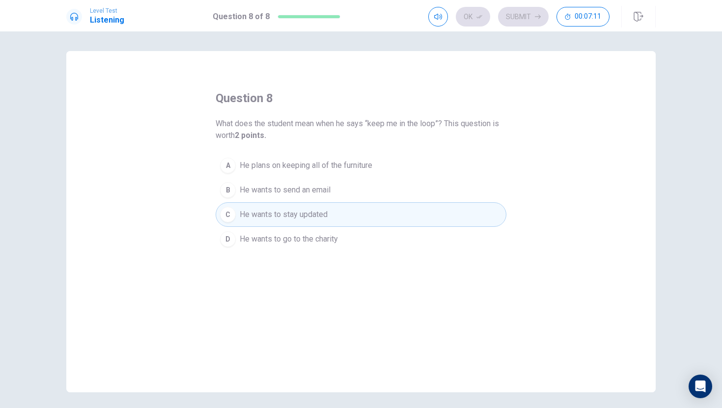
click at [390, 217] on button "C He wants to stay updated" at bounding box center [361, 214] width 291 height 25
click at [395, 188] on button "B He wants to send an email" at bounding box center [361, 190] width 291 height 25
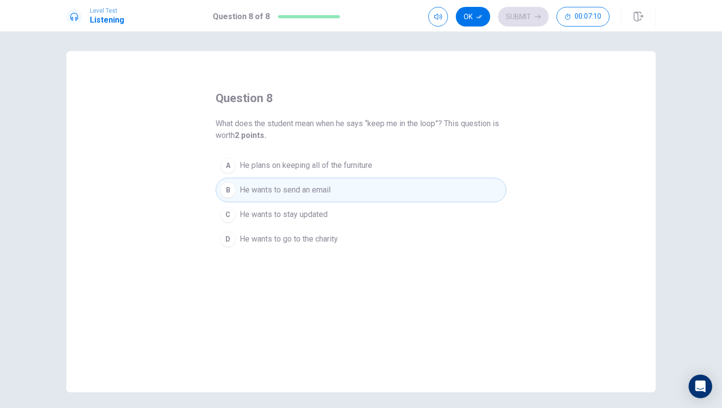
click at [395, 188] on button "B He wants to send an email" at bounding box center [361, 190] width 291 height 25
click at [472, 14] on button "Ok" at bounding box center [473, 17] width 34 height 20
click at [510, 14] on button "Submit" at bounding box center [523, 17] width 51 height 20
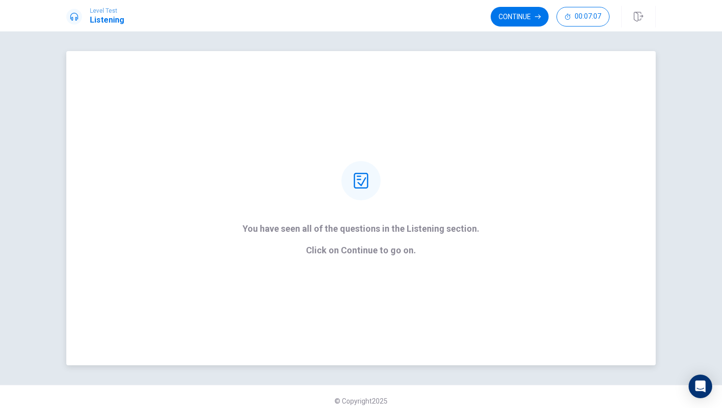
click at [435, 230] on p "You have seen all of the questions in the Listening section." at bounding box center [361, 229] width 237 height 10
click at [522, 17] on button "Continue" at bounding box center [520, 17] width 58 height 20
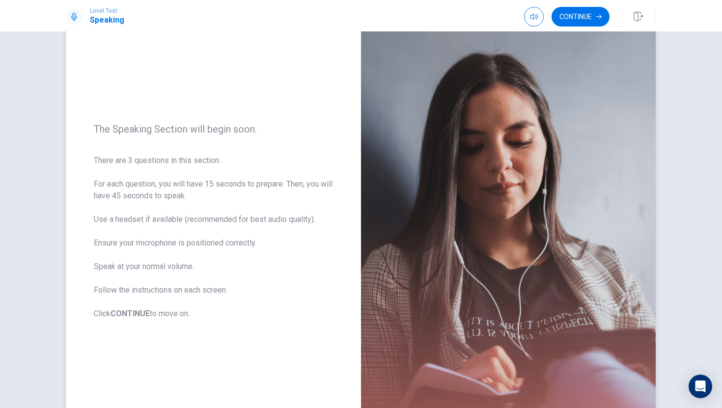
scroll to position [47, 0]
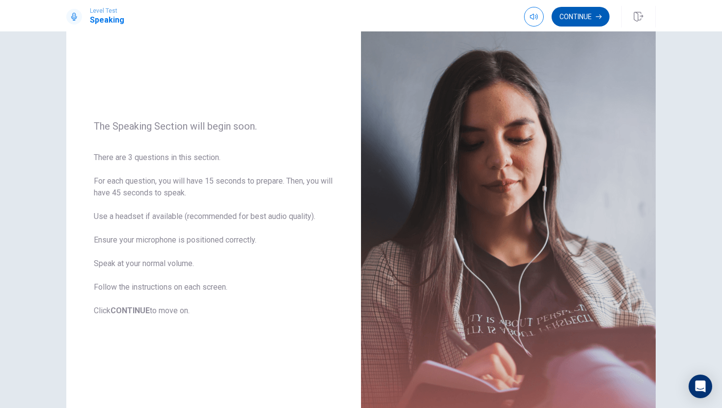
click at [578, 13] on button "Continue" at bounding box center [581, 17] width 58 height 20
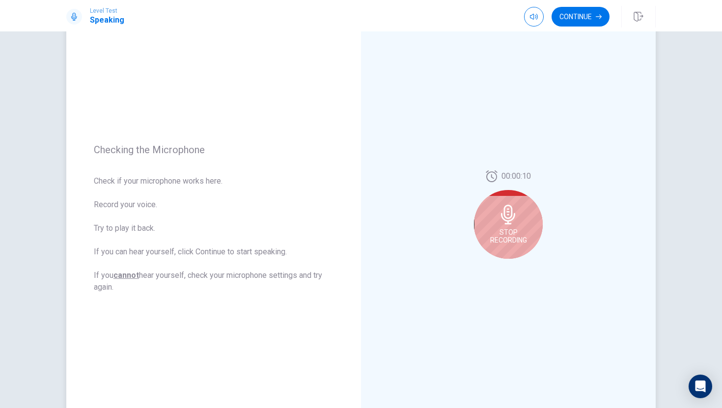
click at [526, 215] on div "Stop Recording" at bounding box center [508, 224] width 69 height 69
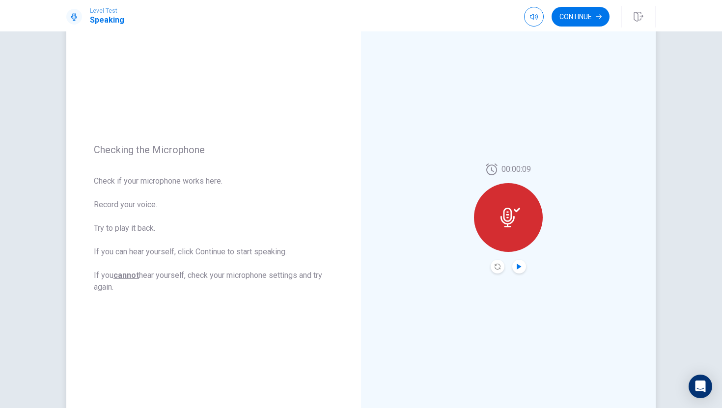
click at [519, 265] on icon "Play Audio" at bounding box center [519, 267] width 4 height 6
click at [594, 21] on button "Continue" at bounding box center [581, 17] width 58 height 20
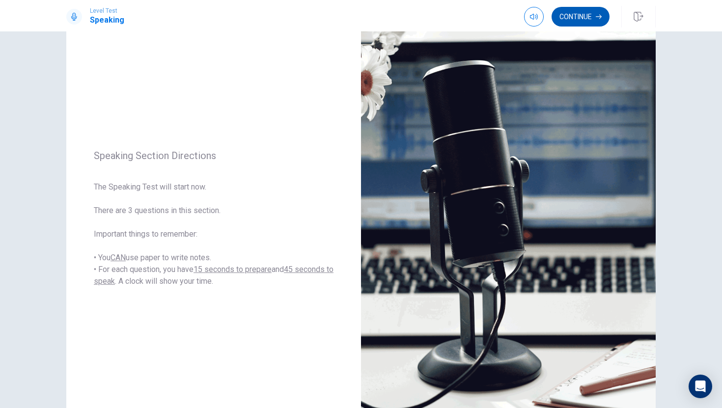
click at [581, 24] on button "Continue" at bounding box center [581, 17] width 58 height 20
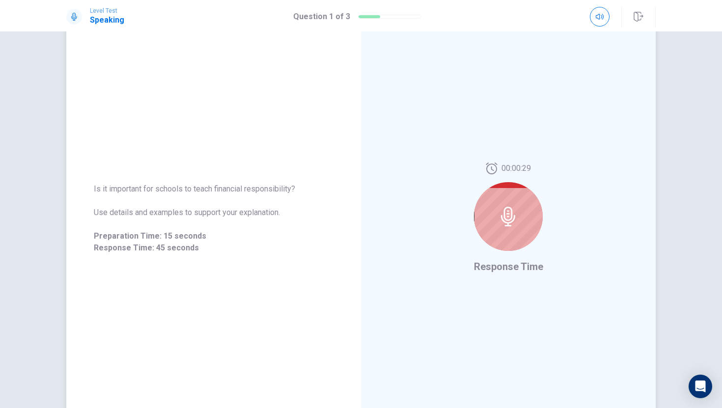
click at [507, 212] on icon at bounding box center [509, 217] width 20 height 20
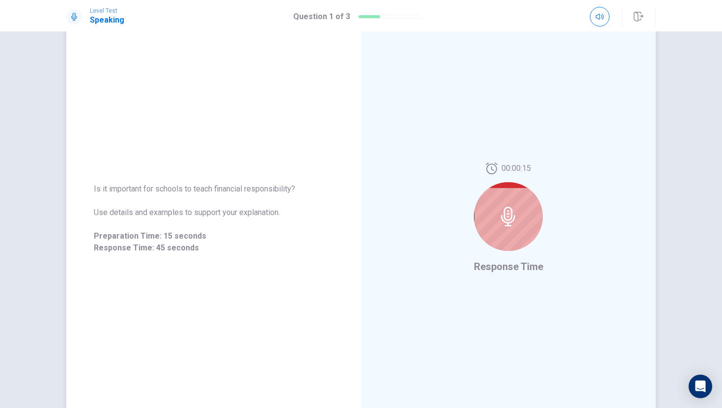
click at [507, 212] on icon at bounding box center [509, 217] width 20 height 20
click at [482, 216] on div at bounding box center [508, 216] width 69 height 69
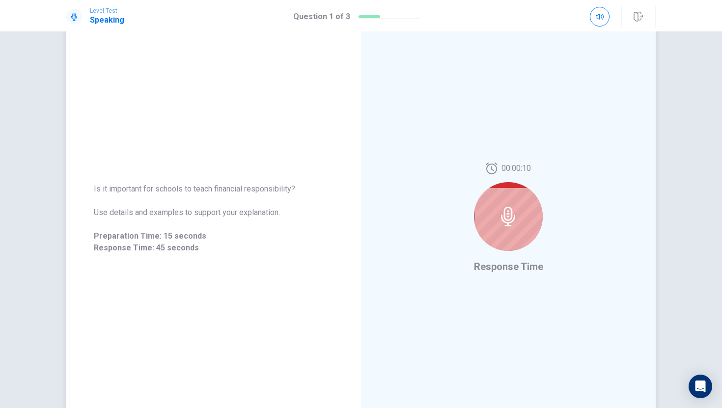
click at [482, 216] on div at bounding box center [508, 216] width 69 height 69
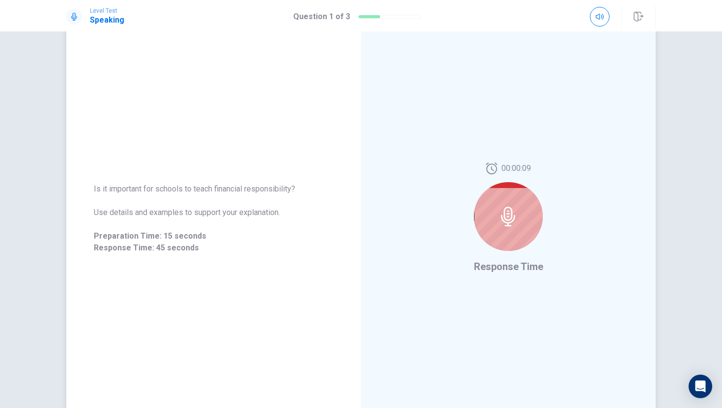
click at [482, 216] on div at bounding box center [508, 216] width 69 height 69
click at [497, 230] on div at bounding box center [508, 216] width 69 height 69
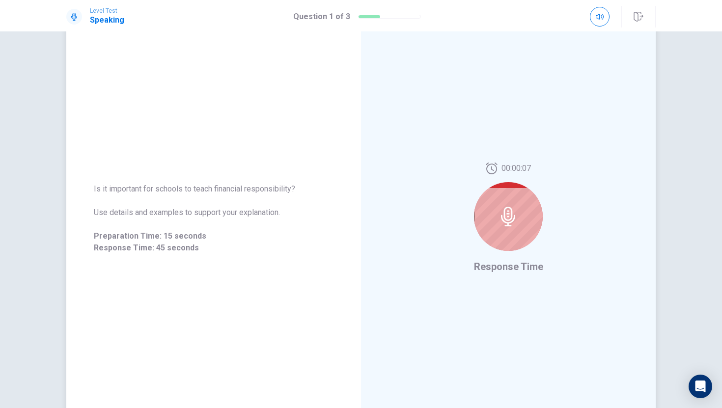
click at [497, 230] on div at bounding box center [508, 216] width 69 height 69
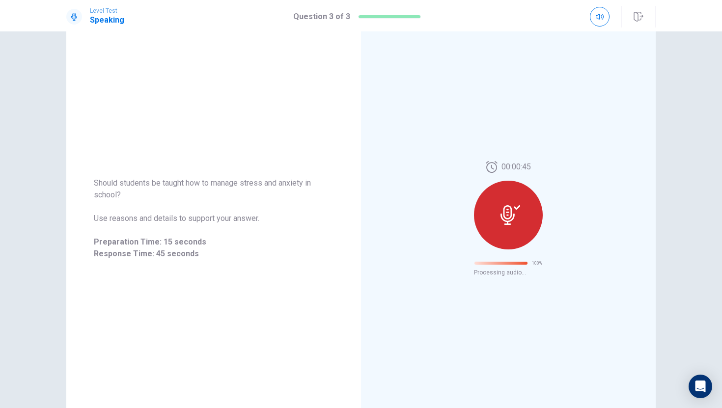
scroll to position [0, 0]
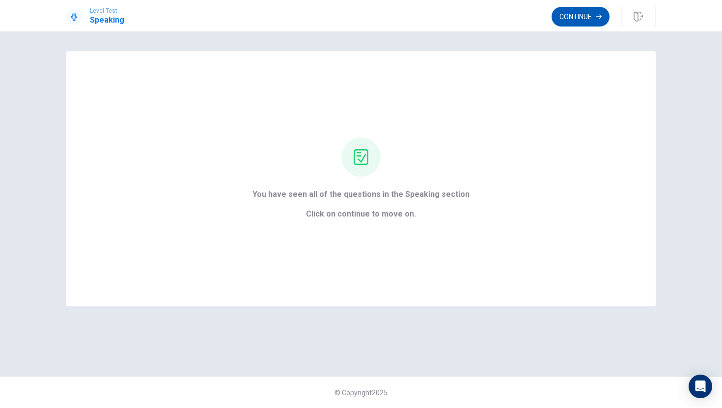
click at [583, 26] on button "Continue" at bounding box center [581, 17] width 58 height 20
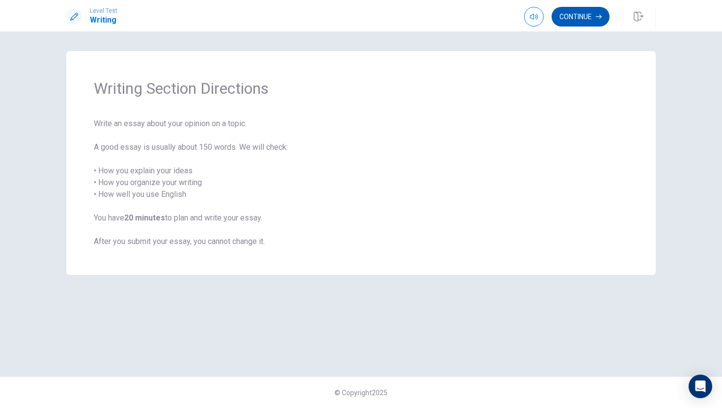
click at [570, 17] on button "Continue" at bounding box center [581, 17] width 58 height 20
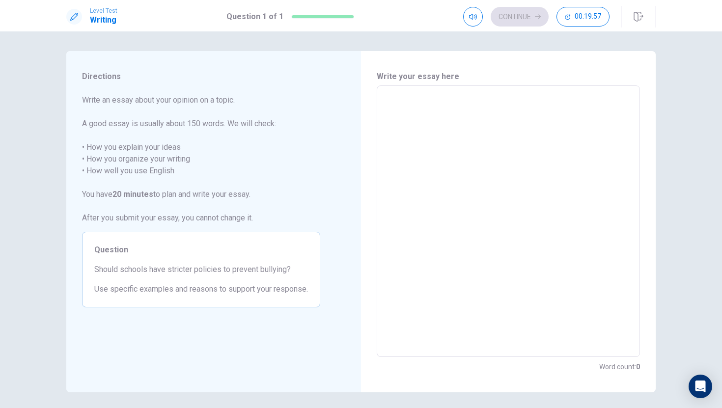
click at [423, 163] on textarea at bounding box center [509, 221] width 250 height 255
click at [423, 163] on textarea "To enrich screen reader interactions, please activate Accessibility in Grammarl…" at bounding box center [509, 221] width 250 height 255
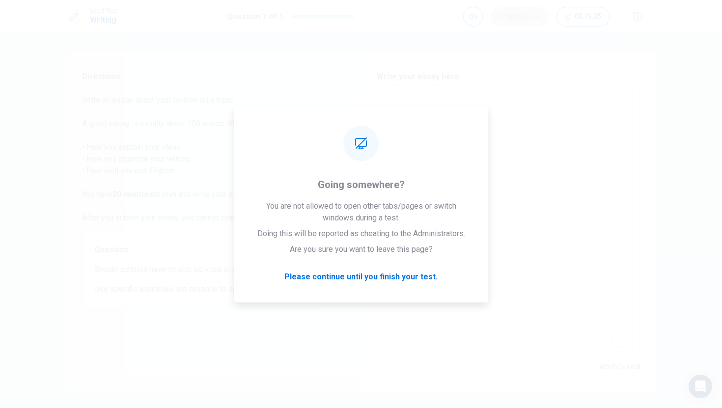
type textarea "Y"
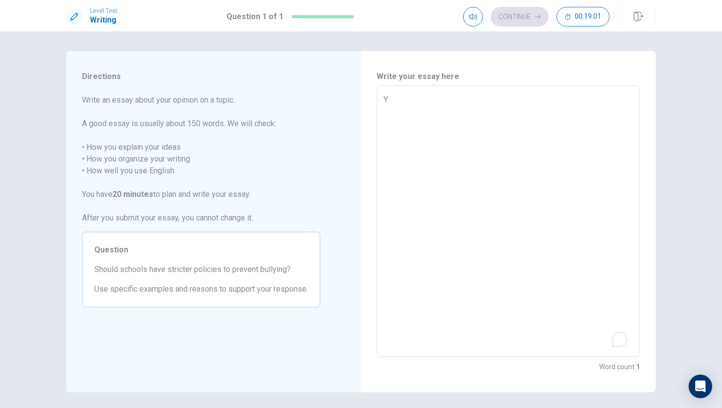
click at [422, 96] on textarea "Y" at bounding box center [509, 221] width 250 height 255
type textarea "x"
type textarea "Y"
click at [490, 64] on div "Write your essay here Y x ​ Word count : 1" at bounding box center [508, 221] width 295 height 341
click at [390, 101] on textarea "Y" at bounding box center [509, 221] width 250 height 255
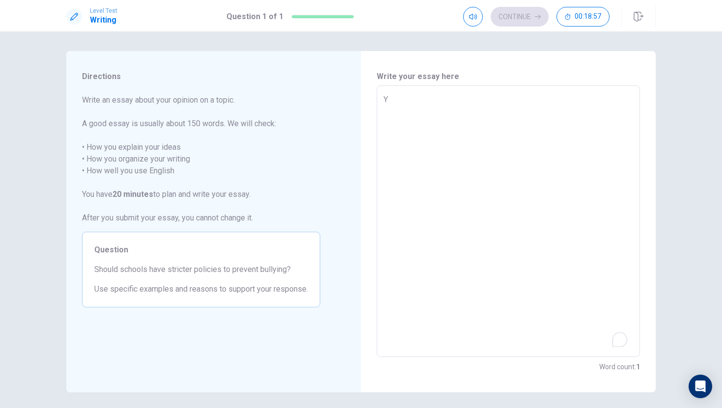
type textarea "x"
type textarea "Yw"
type textarea "x"
type textarea "Y"
type textarea "x"
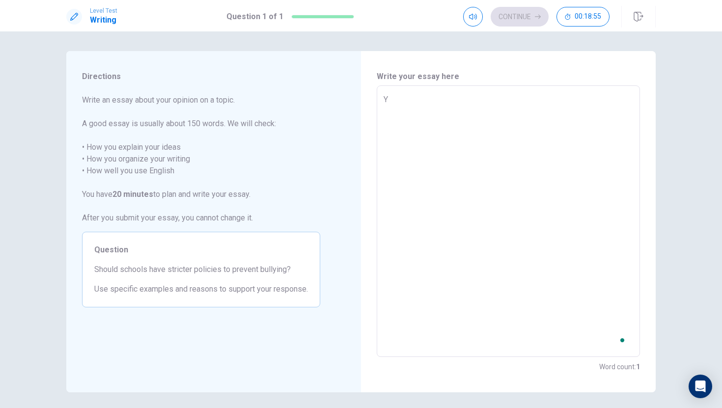
type textarea "Ye"
type textarea "x"
type textarea "Yes"
type textarea "x"
type textarea "Yes"
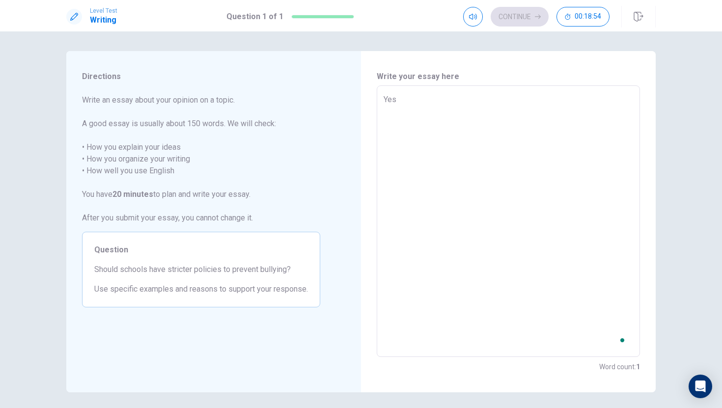
type textarea "x"
type textarea "Yes i"
type textarea "x"
type textarea "Yes"
type textarea "x"
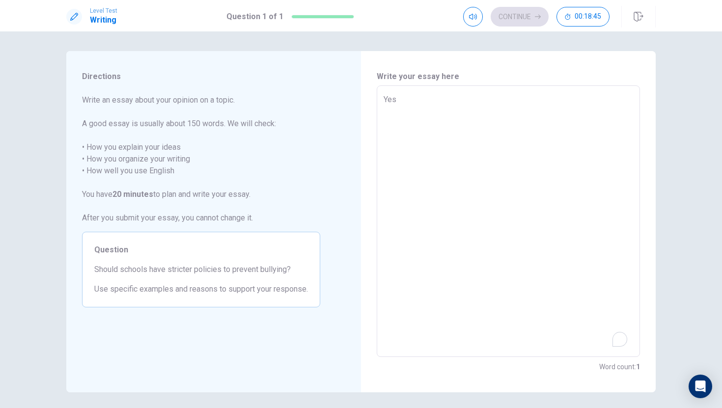
type textarea "Yes i"
type textarea "x"
type textarea "Yes it"
type textarea "x"
type textarea "Yes itih"
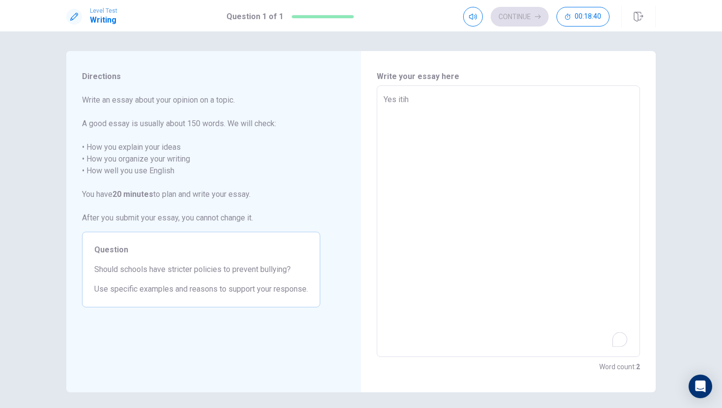
type textarea "x"
type textarea "Yes iti"
type textarea "x"
type textarea "Yes it"
type textarea "x"
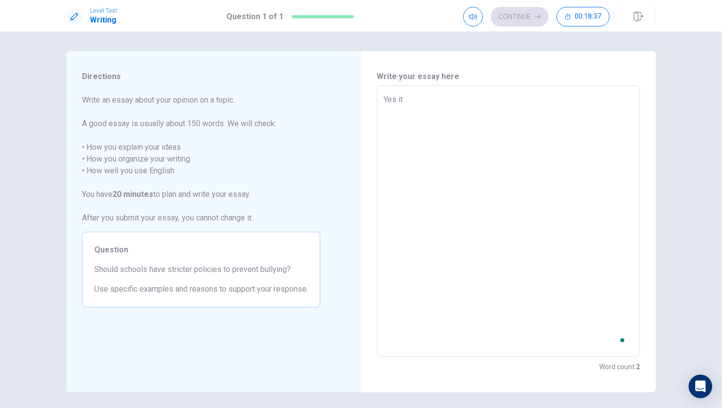
type textarea "Yes i"
type textarea "x"
type textarea "Yes i"
type textarea "x"
type textarea "Yes i"
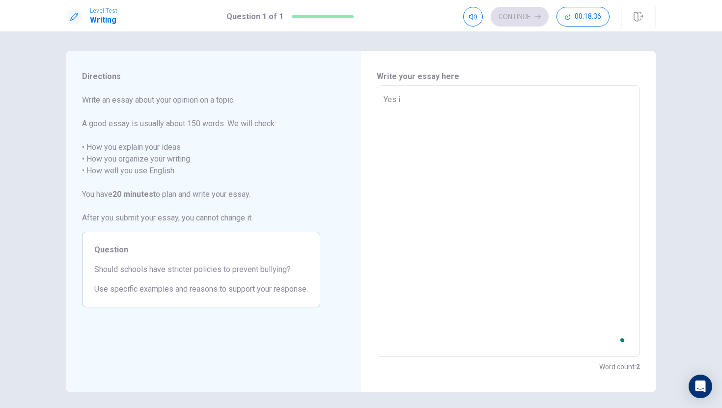
type textarea "x"
type textarea "Yes"
type textarea "x"
type textarea "Yes io"
type textarea "x"
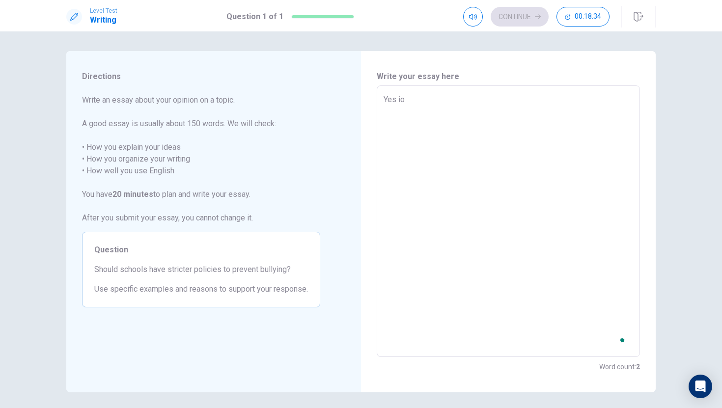
type textarea "Yes i"
type textarea "x"
type textarea "Yes i"
type textarea "x"
type textarea "Yes i t"
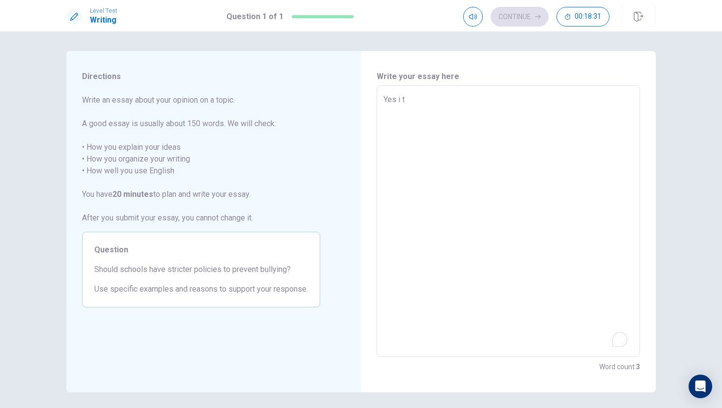
type textarea "x"
type textarea "Yes i th"
type textarea "x"
type textarea "Yes i thi"
type textarea "x"
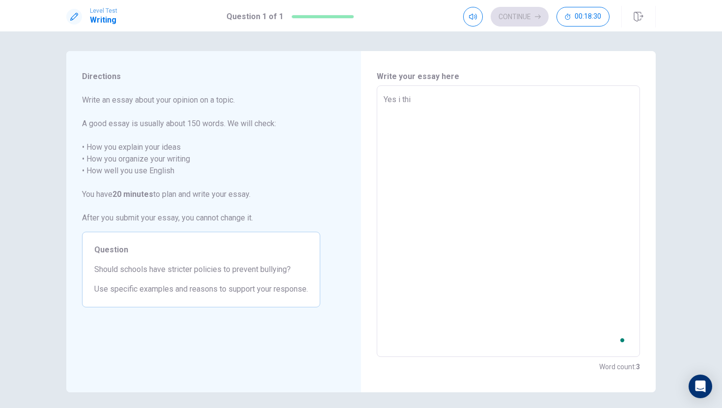
type textarea "Yes i thin"
type textarea "x"
type textarea "Yes i thing"
type textarea "x"
type textarea "Yes i thingk"
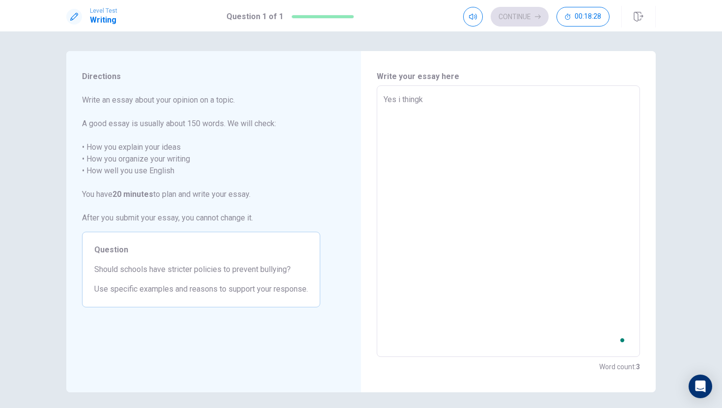
type textarea "x"
type textarea "Yes i thing"
type textarea "x"
type textarea "Yes i thin"
type textarea "x"
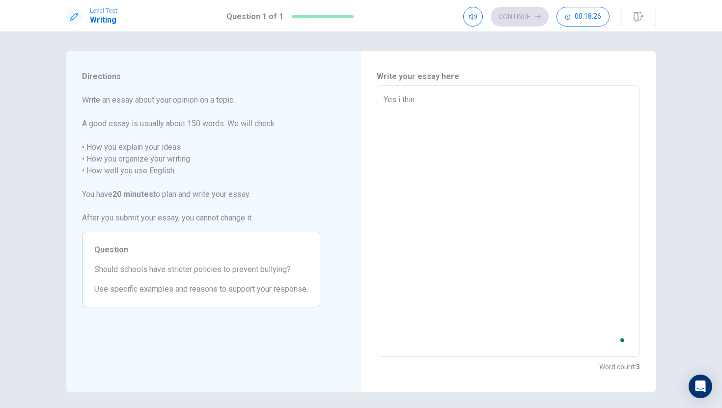
type textarea "Yes i think"
type textarea "x"
type textarea "Yes i think"
type textarea "x"
type textarea "Yes i think s"
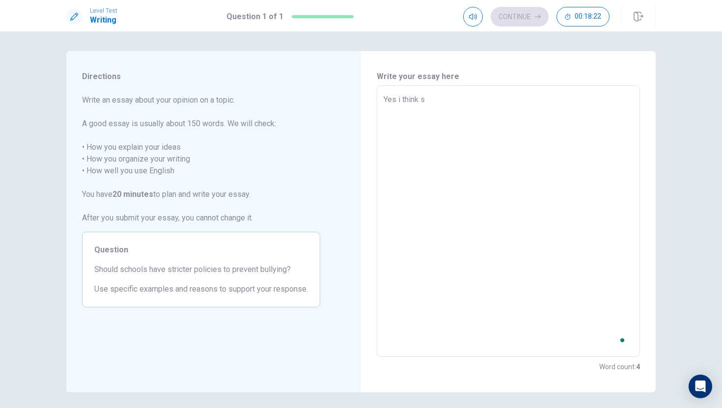
type textarea "x"
type textarea "Yes i think sc"
type textarea "x"
type textarea "Yes i think sch"
type textarea "x"
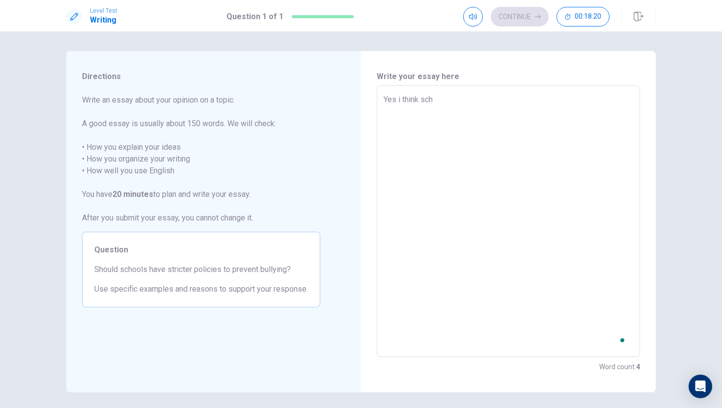
type textarea "Yes i think scho"
type textarea "x"
type textarea "Yes i think schoo"
type textarea "x"
type textarea "Yes i think school"
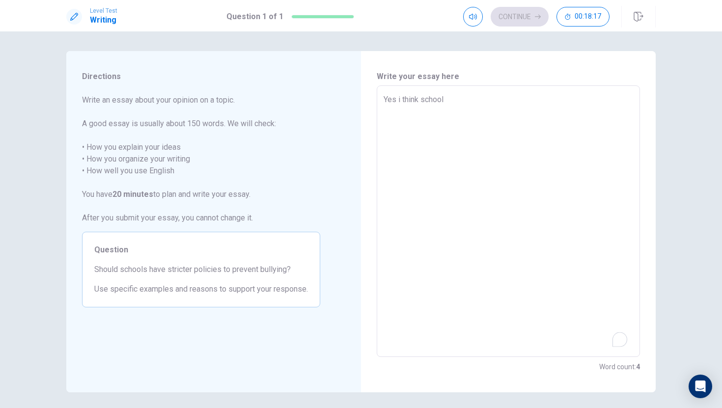
type textarea "x"
type textarea "Yes i think schools"
type textarea "x"
type textarea "Yes i think schools"
type textarea "x"
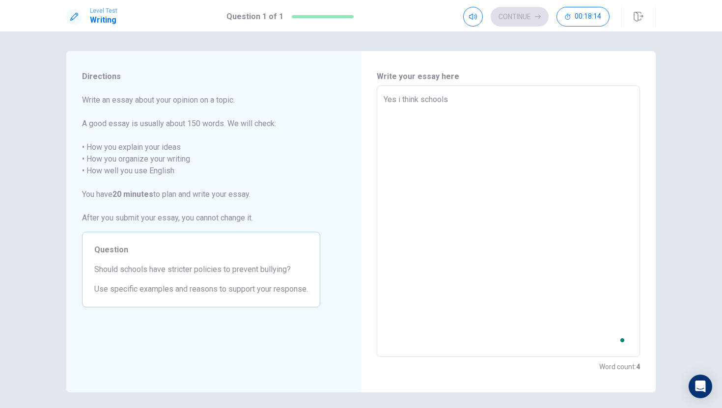
type textarea "Yes i think schools j"
type textarea "x"
type textarea "Yes i think schools ja"
type textarea "x"
type textarea "Yes i think schools j"
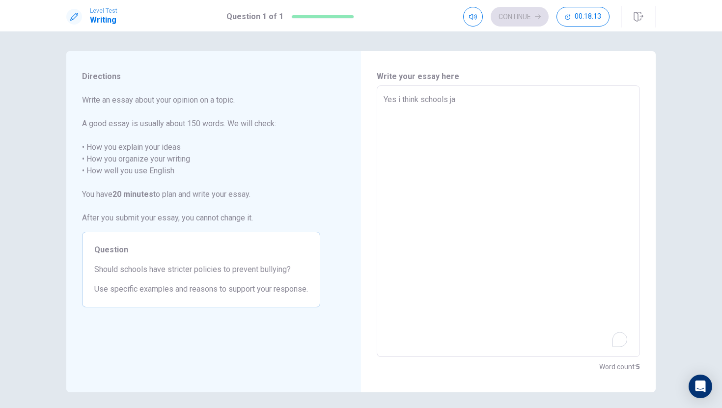
type textarea "x"
type textarea "Yes i think schools"
type textarea "x"
type textarea "Yes i think schools h"
type textarea "x"
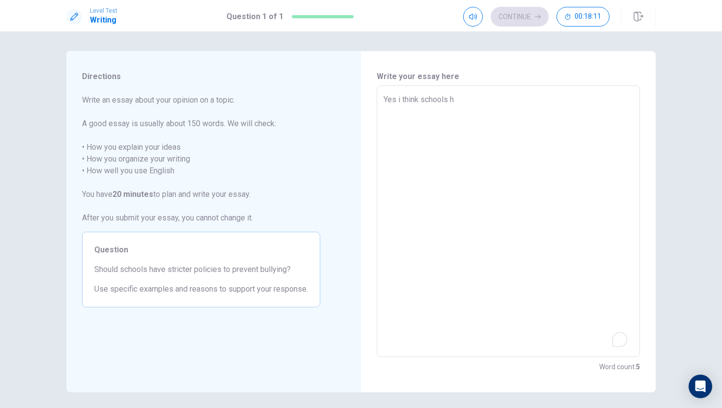
type textarea "Yes i think schools ha"
type textarea "x"
type textarea "Yes i think schools hav"
type textarea "x"
type textarea "Yes i think schools have"
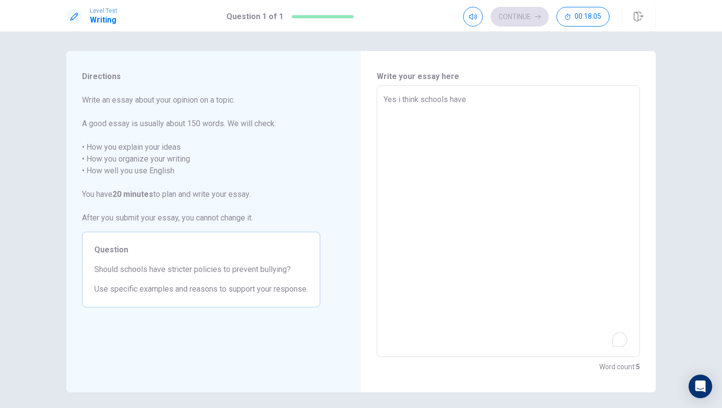
type textarea "x"
type textarea "Yes i think schools havet"
type textarea "x"
type textarea "Yes i think schools haveto"
type textarea "x"
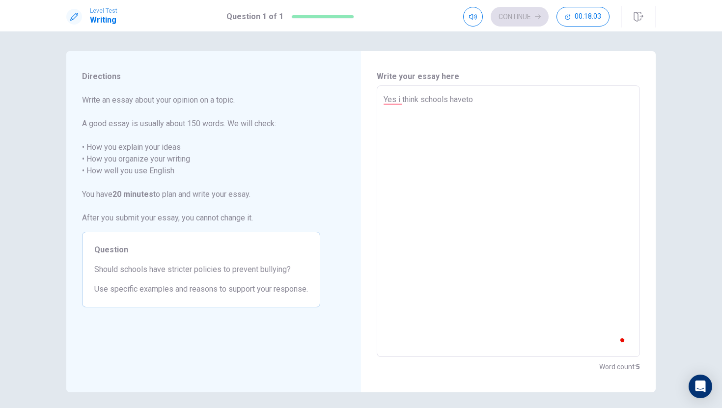
type textarea "Yes i think schools havetoh"
type textarea "x"
type textarea "Yes i think schools havetoha"
type textarea "x"
type textarea "Yes i think schools havetohav"
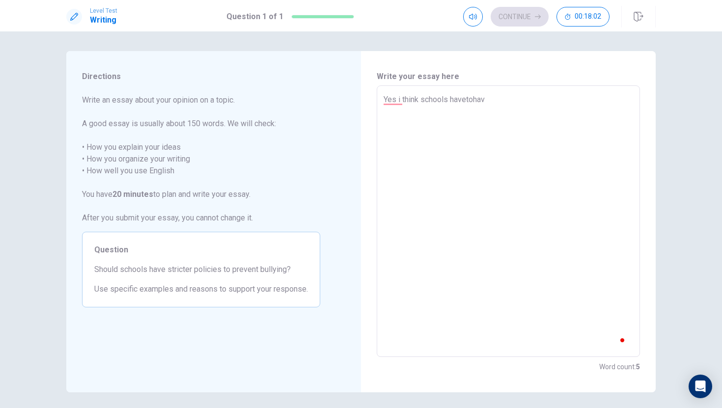
type textarea "x"
type textarea "Yes i think schools havetohave"
type textarea "x"
type textarea "Yes i think schools havetohav"
type textarea "x"
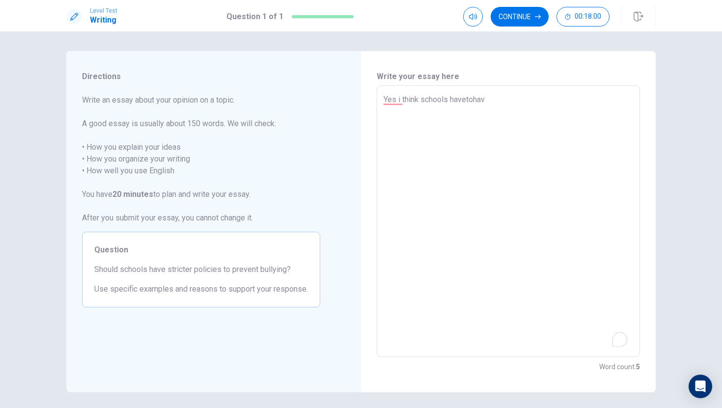
type textarea "Yes i think schools havetoha"
type textarea "x"
type textarea "Yes i think schools havetoh"
type textarea "x"
type textarea "Yes i think schools haveto"
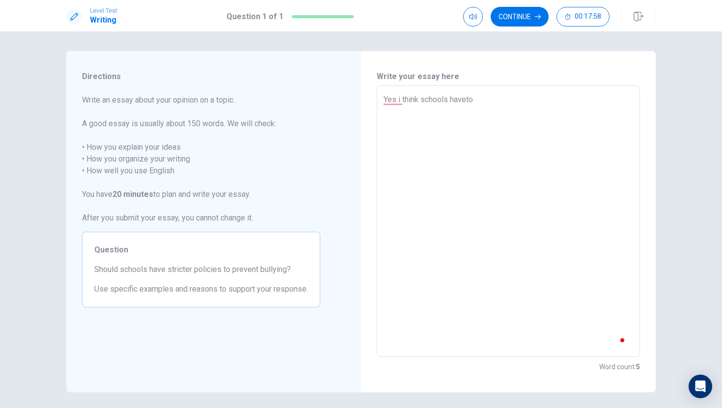
type textarea "x"
type textarea "Yes i think schools havet"
type textarea "x"
type textarea "Yes i think schools have"
type textarea "x"
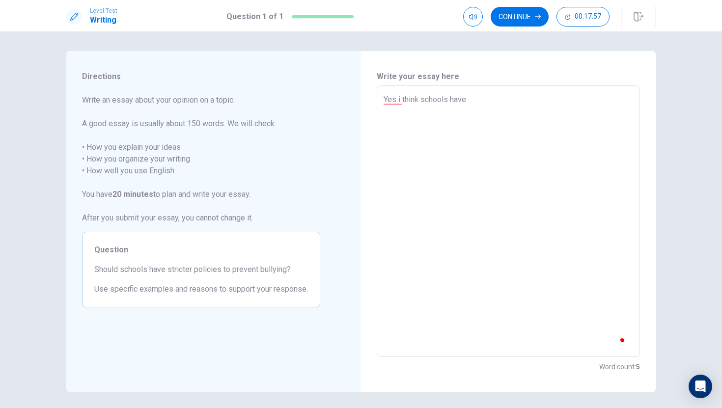
type textarea "Yes i think schools have"
type textarea "x"
type textarea "Yes i think schools have t"
type textarea "x"
type textarea "Yes i think schools have to"
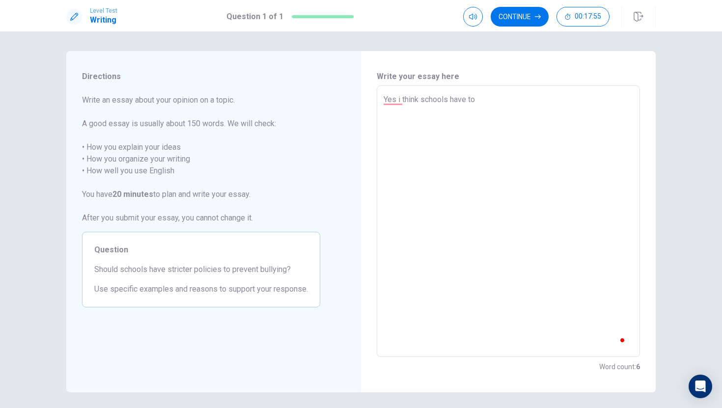
type textarea "x"
type textarea "Yes i think schools have to"
type textarea "x"
type textarea "Yes i think schools have to h"
type textarea "x"
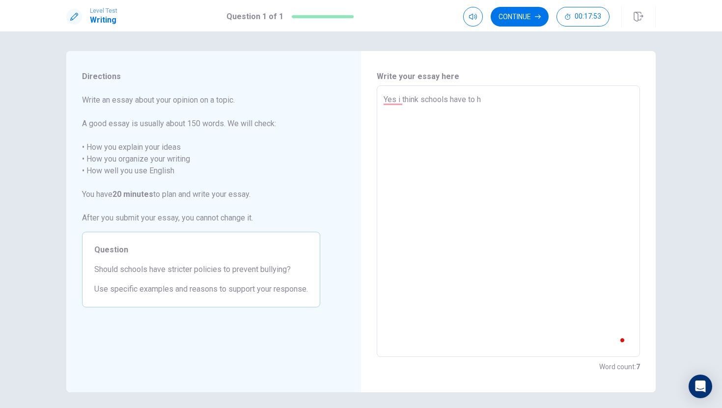
type textarea "Yes i think schools have to ha"
type textarea "x"
type textarea "Yes i think schools have to hav"
type textarea "x"
type textarea "Yes i think schools have to have"
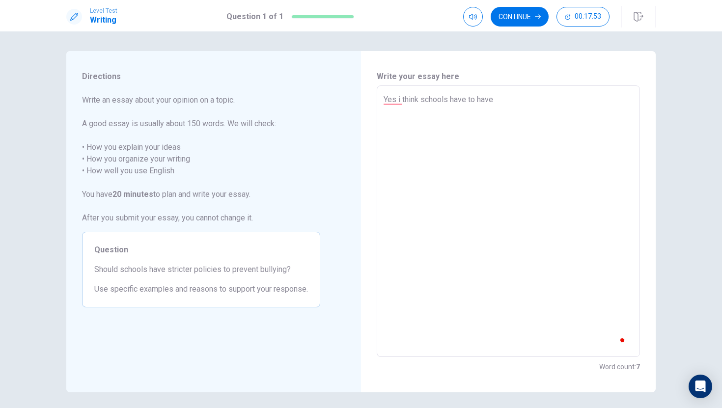
type textarea "x"
type textarea "Yes i think schools have to have"
click at [402, 99] on textarea "Yes i think schools have to have" at bounding box center [509, 221] width 250 height 255
type textarea "x"
type textarea "Yes ithink schools have to have"
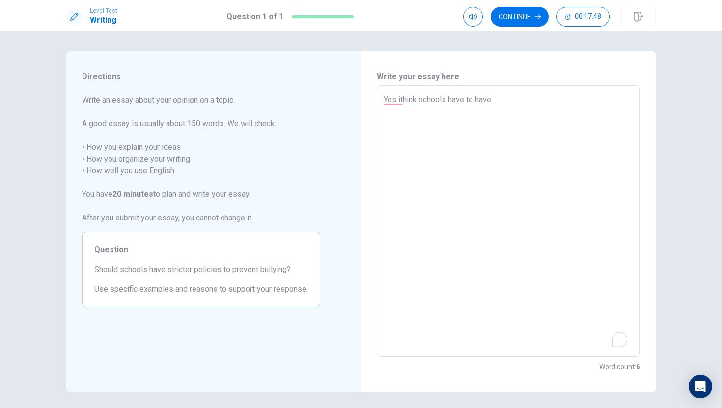
type textarea "x"
type textarea "Yes think schools have to have"
type textarea "x"
type textarea "Yesthink schools have to have"
type textarea "x"
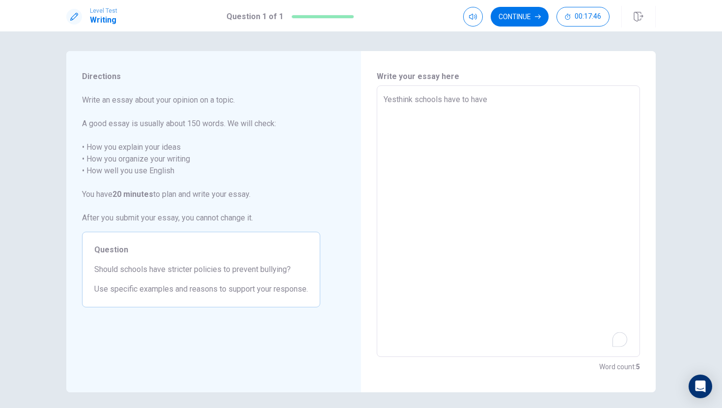
type textarea "Yes think schools have to have"
type textarea "x"
type textarea "Yes Ithink schools have to have"
type textarea "x"
type textarea "Yes I think schools have to have"
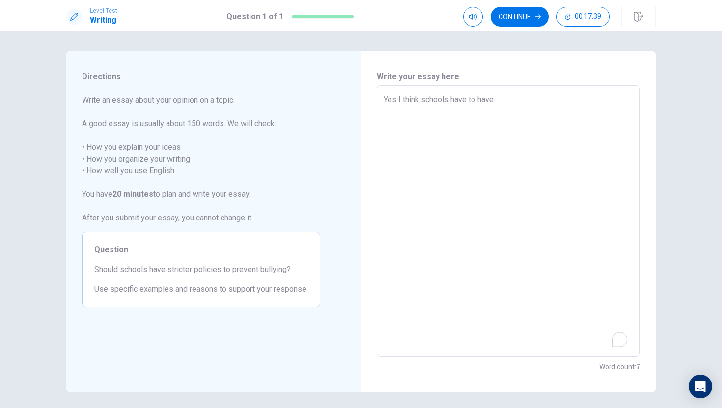
click at [510, 101] on textarea "Yes I think schools have to have" at bounding box center [509, 221] width 250 height 255
type textarea "x"
type textarea "Yes I think schools have to have s"
type textarea "x"
type textarea "Yes I think schools have to have so"
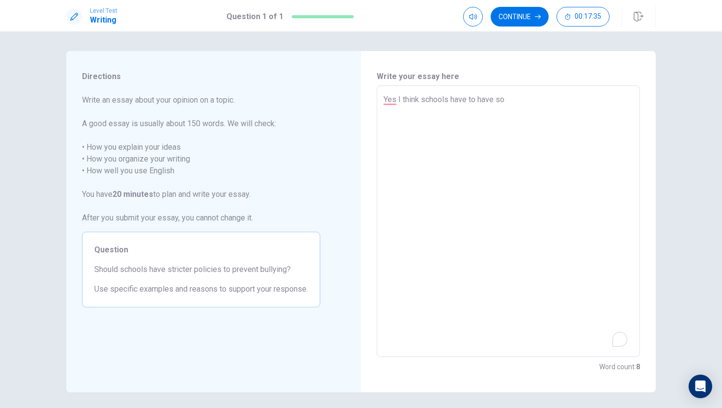
type textarea "x"
type textarea "Yes I think schools have to have som"
type textarea "x"
type textarea "Yes I think schools have to have some"
type textarea "x"
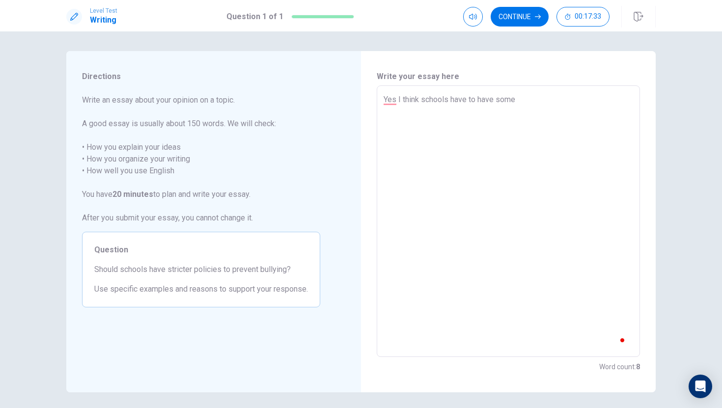
type textarea "Yes I think schools have to have some"
type textarea "x"
type textarea "Yes I think schools have to have some s"
type textarea "x"
type textarea "Yes I think schools have to have some st"
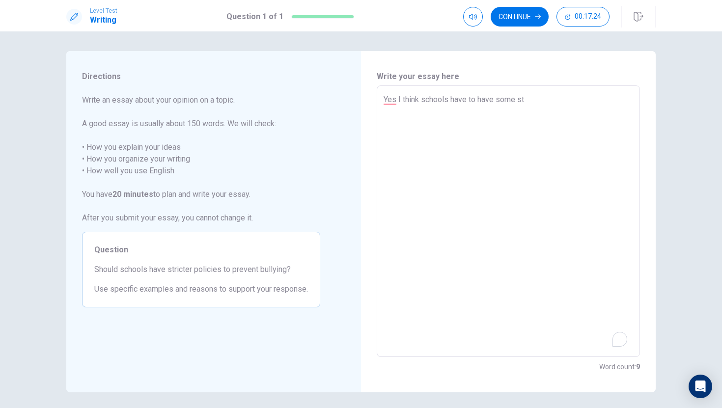
type textarea "x"
type textarea "Yes I think schools have to have some str"
type textarea "x"
type textarea "Yes I think schools have to have some stri"
type textarea "x"
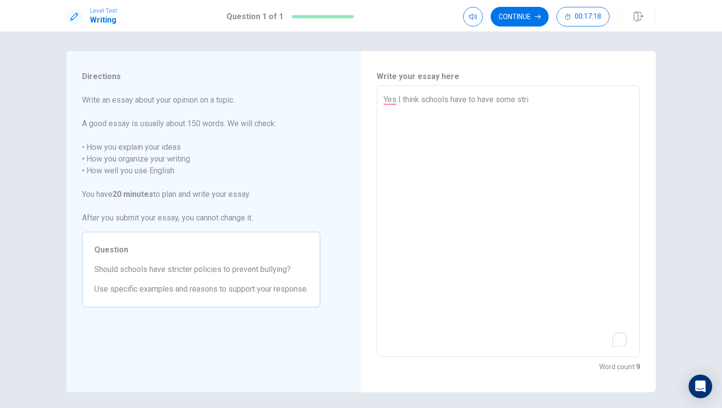
type textarea "Yes I think schools have to have some stric"
type textarea "x"
type textarea "Yes I think schools have to have some strict"
type textarea "x"
type textarea "Yes I think schools have to have some stricte"
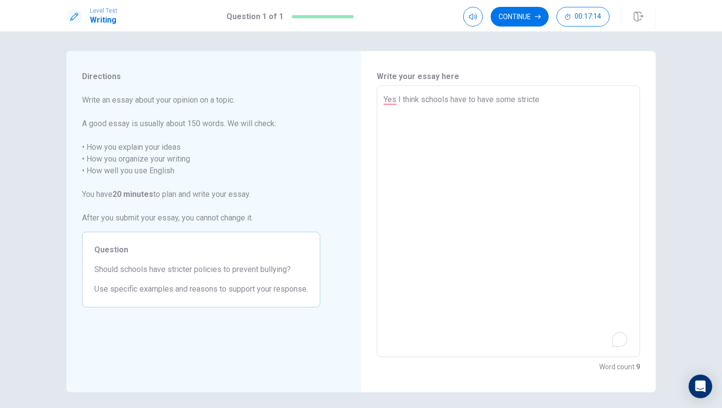
type textarea "x"
type textarea "Yes I think schools have to have some stricter"
type textarea "x"
type textarea "Yes I think schools have to have some stricters"
type textarea "x"
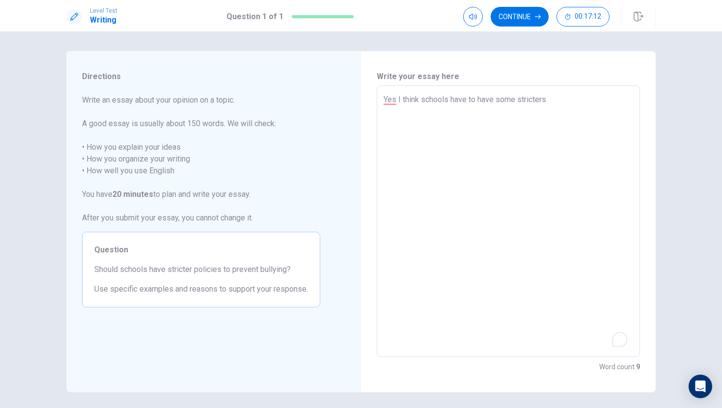
type textarea "Yes I think schools have to have some stricters"
type textarea "x"
type textarea "Yes I think schools have to have some stricters p"
type textarea "x"
type textarea "Yes I think schools have to have some stricters po"
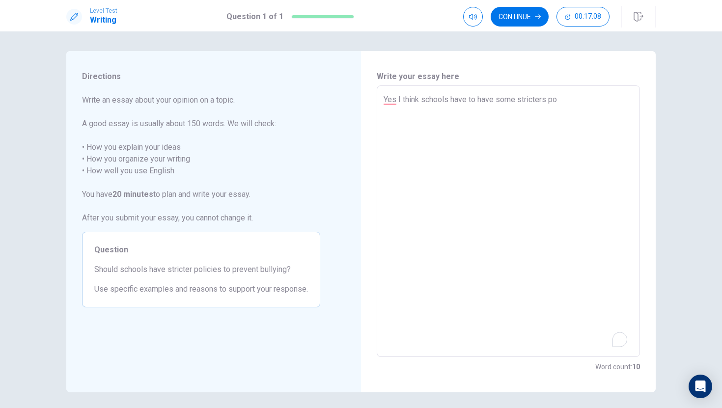
type textarea "x"
type textarea "Yes I think schools have to have some stricters pol"
type textarea "x"
type textarea "Yes I think schools have to have some stricters poli"
type textarea "x"
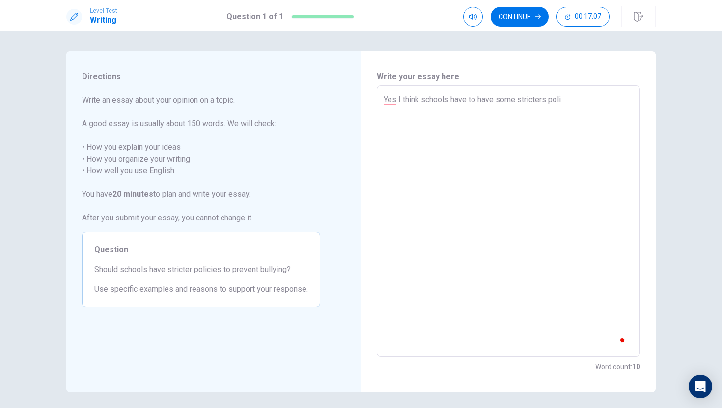
type textarea "Yes I think schools have to have some stricters polie"
type textarea "x"
type textarea "Yes I think schools have to have some stricters poliee"
type textarea "x"
type textarea "Yes I think schools have to have some stricters poliees"
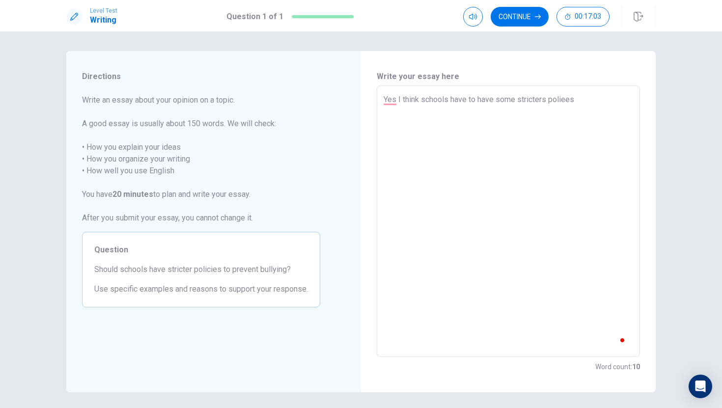
type textarea "x"
type textarea "Yes I think schools have to have some stricters poliees"
type textarea "x"
type textarea "Yes I think schools have to have some stricters poliees t"
type textarea "x"
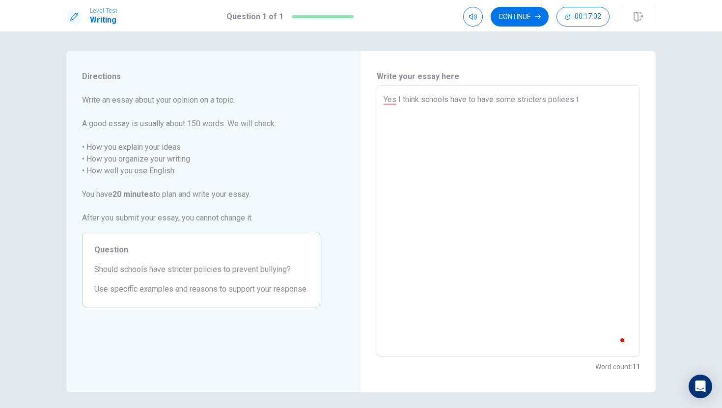
type textarea "Yes I think schools have to have some stricters poliees to"
type textarea "x"
type textarea "Yes I think schools have to have some stricters poliees to"
type textarea "x"
click at [381, 98] on div "Yes I think schools have to have some stricters poliees to prevent bulling . x ​" at bounding box center [508, 221] width 263 height 272
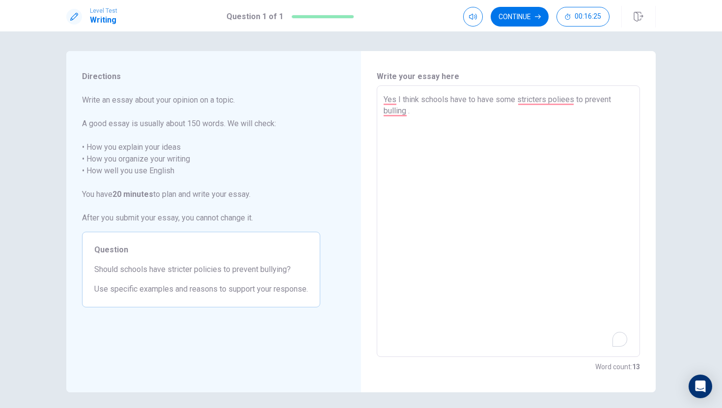
click at [381, 98] on div "Yes I think schools have to have some stricters poliees to prevent bulling . x ​" at bounding box center [508, 221] width 263 height 272
click at [382, 98] on div "Yes I think schools have to have some stricters poliees to prevent bulling . x ​" at bounding box center [508, 221] width 263 height 272
click at [380, 98] on div "Yes I think schools have to have some stricters poliees to prevent bulling . x ​" at bounding box center [508, 221] width 263 height 272
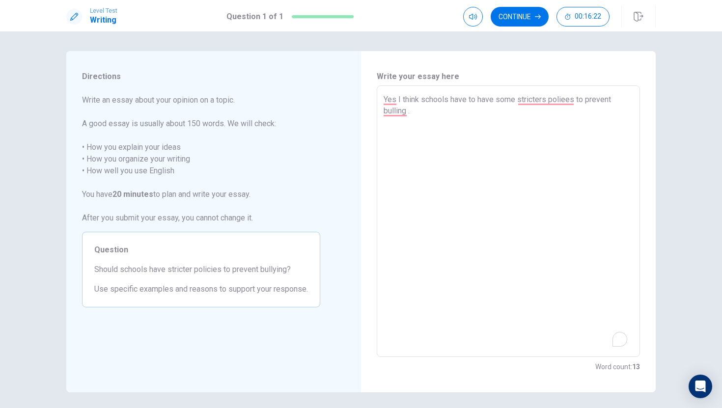
click at [380, 98] on div "Yes I think schools have to have some stricters poliees to prevent bulling . x ​" at bounding box center [508, 221] width 263 height 272
click at [388, 100] on textarea "Yes I think schools have to have some stricters poliees to prevent bulling ." at bounding box center [509, 221] width 250 height 255
click at [381, 97] on div "Yes I think schools have to have some stricters poliees to prevent bulling . x ​" at bounding box center [508, 221] width 263 height 272
click at [381, 98] on div "Yes I think schools have to have some stricters poliees to prevent bulling . x ​" at bounding box center [508, 221] width 263 height 272
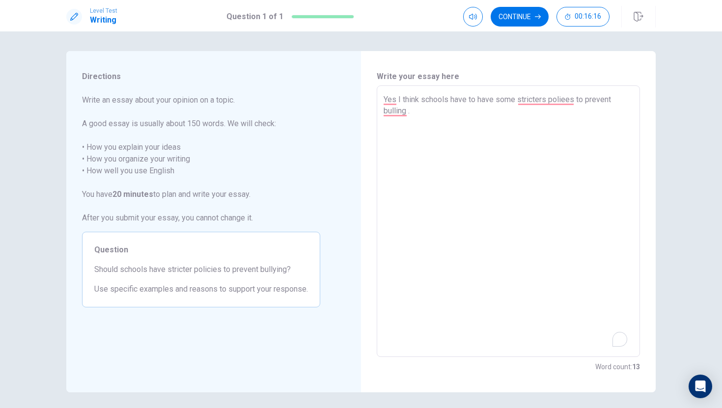
click at [381, 98] on div "Yes I think schools have to have some stricters poliees to prevent bulling . x ​" at bounding box center [508, 221] width 263 height 272
click at [383, 102] on div "Yes I think schools have to have some stricters poliees to prevent bulling . x ​" at bounding box center [508, 221] width 263 height 272
click at [574, 102] on textarea "Yes I think schools have to have some stricters poliees to prevent bulling ." at bounding box center [509, 221] width 250 height 255
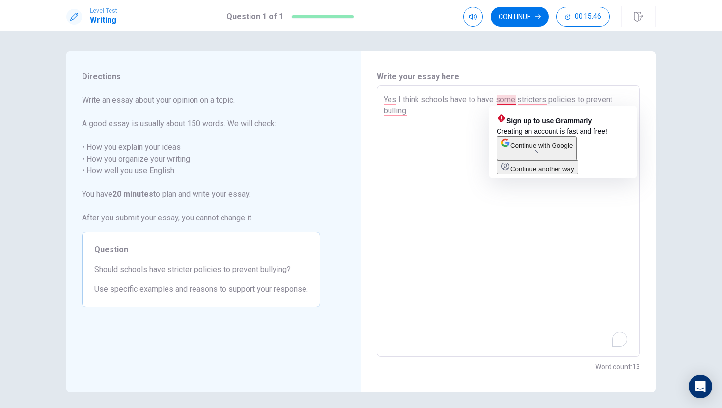
click at [472, 130] on textarea "Yes I think schools have to have some stricters policies to prevent bulling ." at bounding box center [509, 221] width 250 height 255
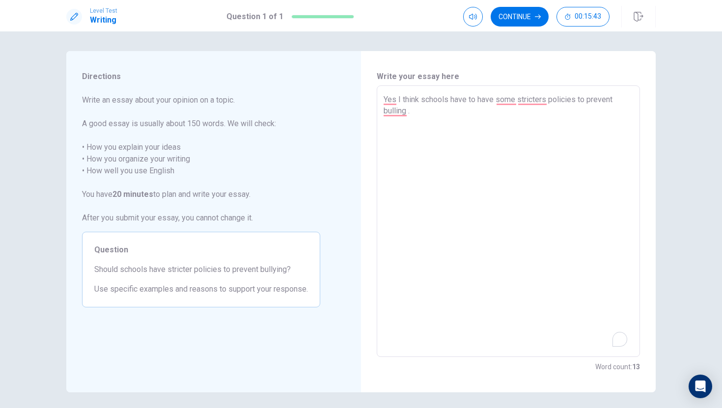
click at [517, 100] on textarea "Yes I think schools have to have some stricters policies to prevent bulling ." at bounding box center [509, 221] width 250 height 255
click at [531, 105] on textarea "Yes I think schools have to have stricters policies to prevent bulling ." at bounding box center [509, 221] width 250 height 255
click at [525, 101] on textarea "Yes I think schools have to have stricters policies to prevent bulling ." at bounding box center [509, 221] width 250 height 255
click at [397, 101] on textarea "Yes I think schools have to have stricter policies to prevent bulling ." at bounding box center [509, 221] width 250 height 255
click at [601, 100] on textarea "I think schools have to have stricter policies to prevent bulling ." at bounding box center [509, 221] width 250 height 255
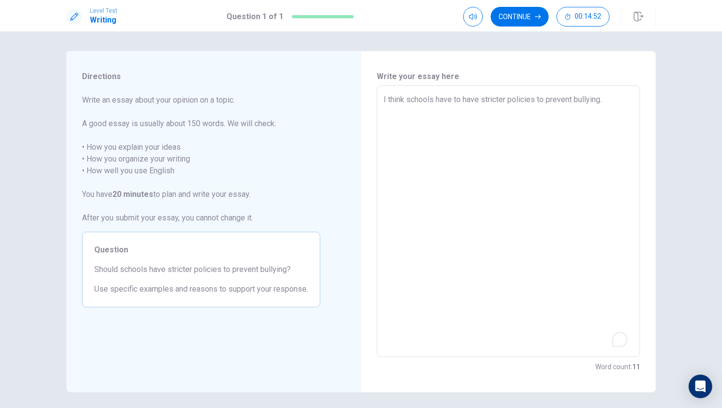
click at [382, 100] on div "I think schools have to have stricter policies to prevent bullying. x ​" at bounding box center [508, 221] width 263 height 272
click at [384, 99] on textarea "I think schools have to have stricter policies to prevent bullying." at bounding box center [509, 221] width 250 height 255
click at [616, 103] on textarea "I think schools have to have stricter policies to prevent bullying." at bounding box center [509, 221] width 250 height 255
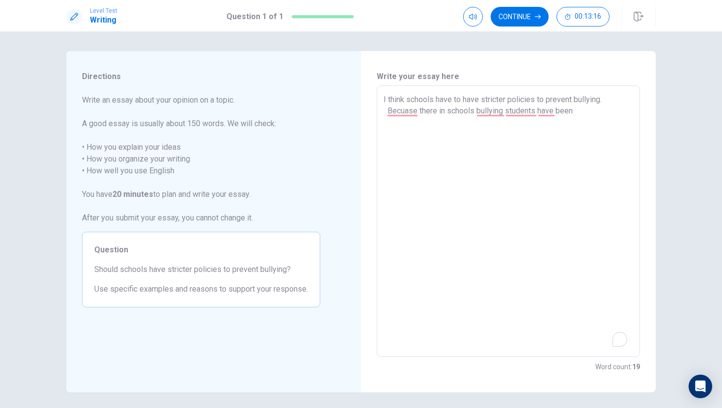
click at [497, 160] on textarea "I think schools have to have stricter policies to prevent bullying. Becuase the…" at bounding box center [509, 221] width 250 height 255
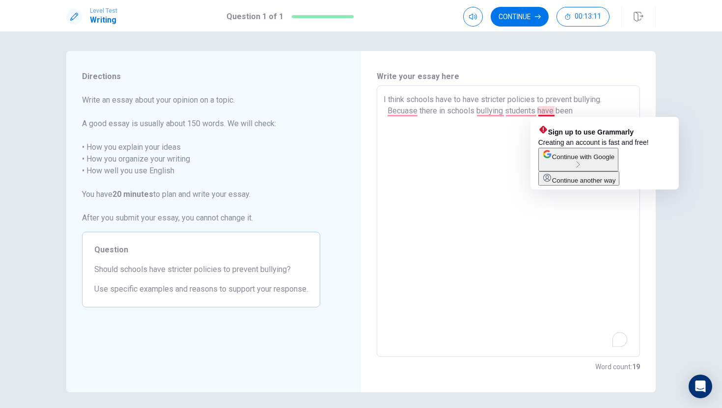
click at [554, 111] on textarea "I think schools have to have stricter policies to prevent bullying. Becuase the…" at bounding box center [509, 221] width 250 height 255
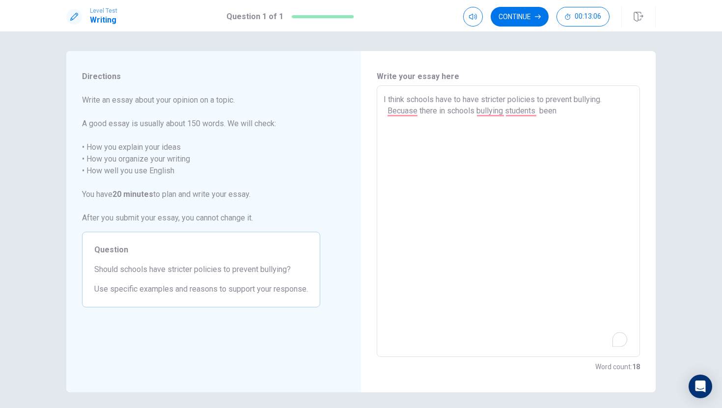
click at [565, 111] on textarea "I think schools have to have stricter policies to prevent bullying. Becuase the…" at bounding box center [509, 221] width 250 height 255
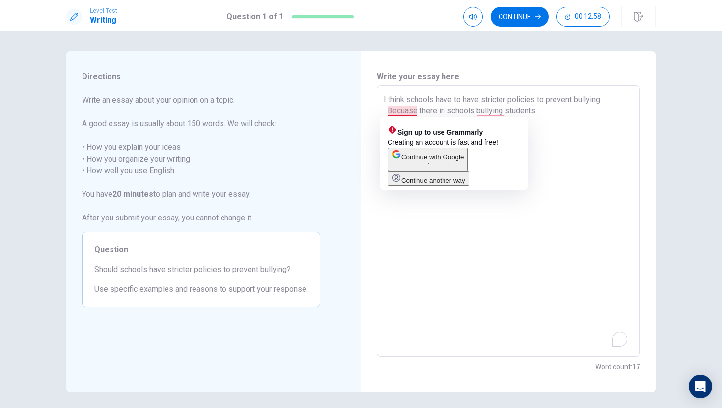
click at [506, 242] on textarea "I think schools have to have stricter policies to prevent bullying. Becuase the…" at bounding box center [509, 221] width 250 height 255
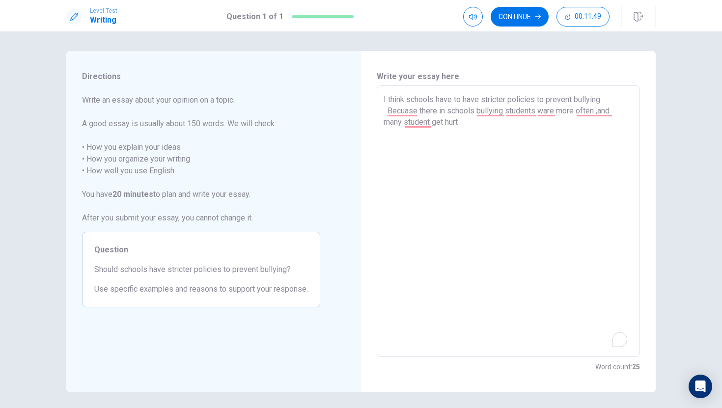
click at [432, 122] on textarea "I think schools have to have stricter policies to prevent bullying. Becuase the…" at bounding box center [509, 221] width 250 height 255
click at [475, 127] on textarea "I think schools have to have stricter policies to prevent bullying. Becuase the…" at bounding box center [509, 221] width 250 height 255
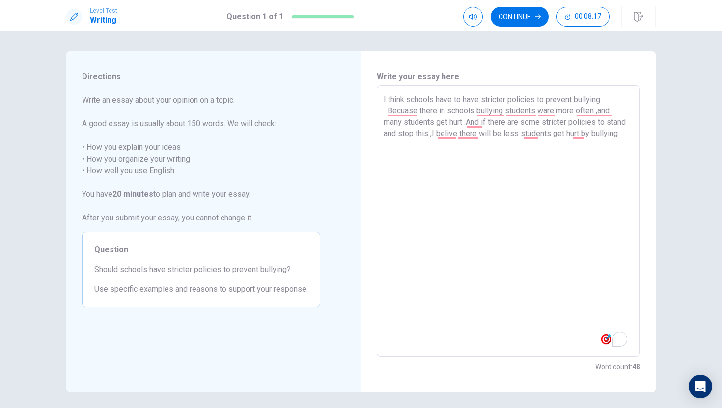
click at [478, 133] on textarea "I think schools have to have stricter policies to prevent bullying. Becuase the…" at bounding box center [509, 221] width 250 height 255
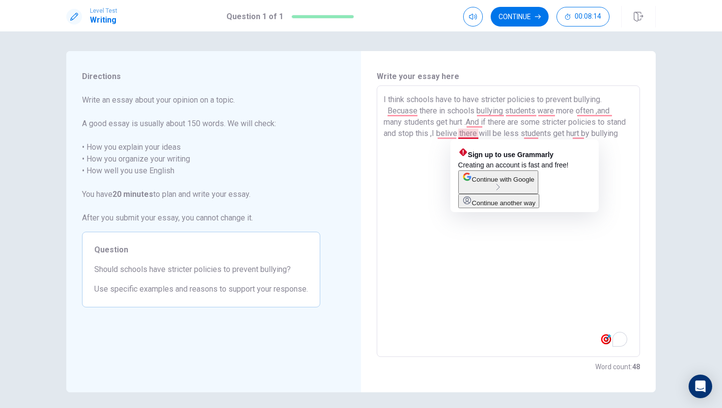
click at [444, 188] on textarea "I think schools have to have stricter policies to prevent bullying. Becuase the…" at bounding box center [509, 221] width 250 height 255
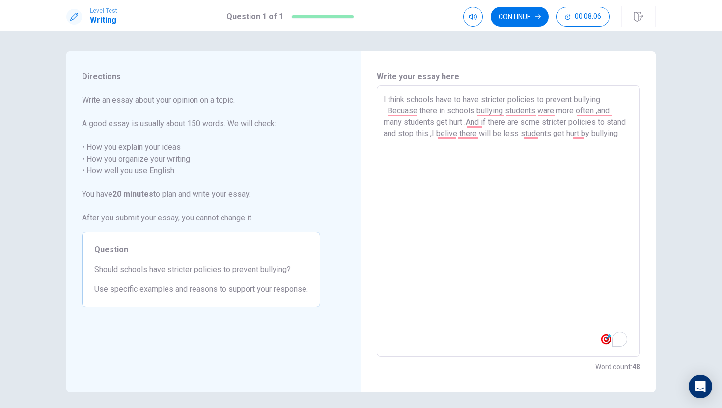
click at [555, 112] on textarea "I think schools have to have stricter policies to prevent bullying. Becuase the…" at bounding box center [509, 221] width 250 height 255
click at [563, 168] on textarea "I think schools have to have stricter policies to prevent bullying. Becuase the…" at bounding box center [509, 221] width 250 height 255
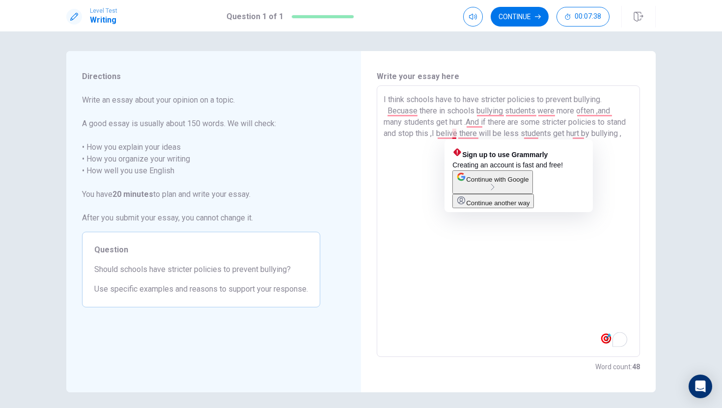
click at [454, 135] on textarea "I think schools have to have stricter policies to prevent bullying. Becuase the…" at bounding box center [509, 221] width 250 height 255
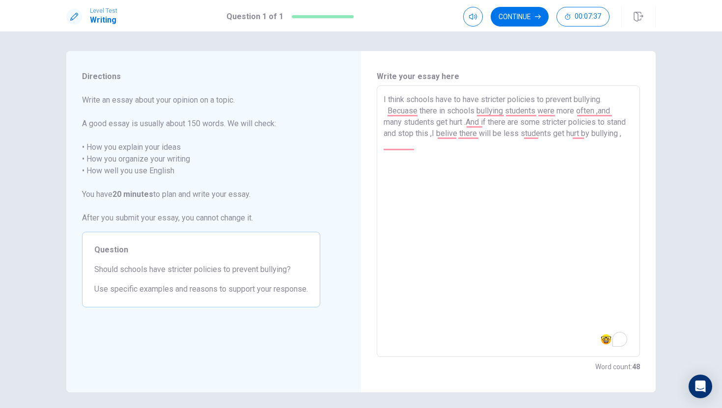
click at [424, 173] on textarea "I think schools have to have stricter policies to prevent bullying. Becuase the…" at bounding box center [509, 221] width 250 height 255
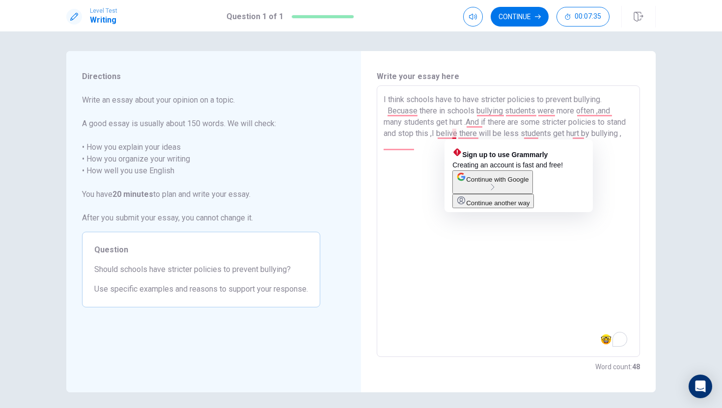
click at [453, 135] on textarea "I think schools have to have stricter policies to prevent bullying. Becuase the…" at bounding box center [509, 221] width 250 height 255
click at [482, 134] on textarea "I think schools have to have stricter policies to prevent bullying. Becuase the…" at bounding box center [509, 221] width 250 height 255
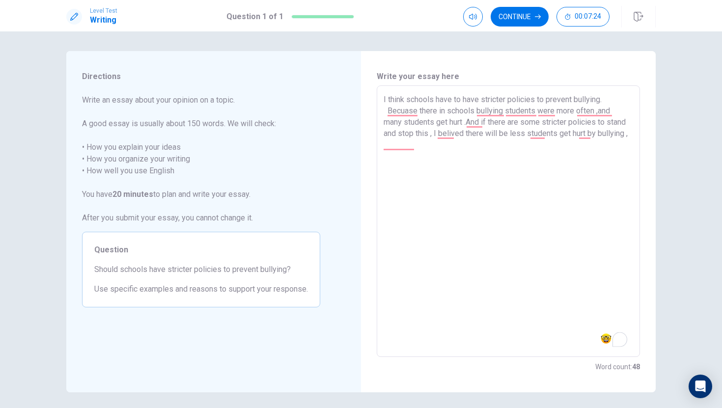
click at [451, 215] on textarea "I think schools have to have stricter policies to prevent bullying. Becuase the…" at bounding box center [509, 221] width 250 height 255
click at [470, 233] on textarea "I think schools have to have stricter policies to prevent bullying. Becuase the…" at bounding box center [509, 221] width 250 height 255
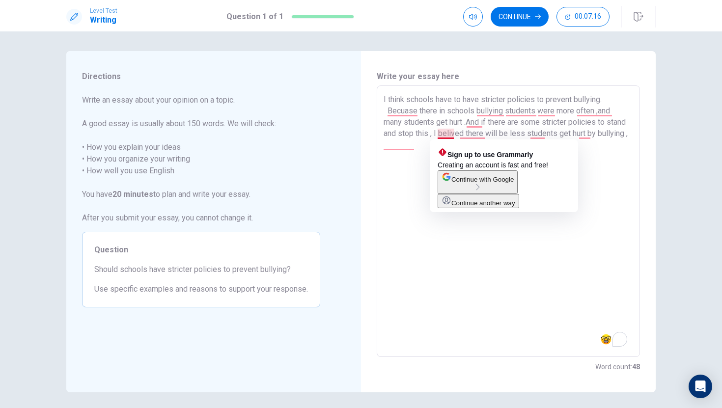
click at [450, 133] on textarea "I think schools have to have stricter policies to prevent bullying. Becuase the…" at bounding box center [509, 221] width 250 height 255
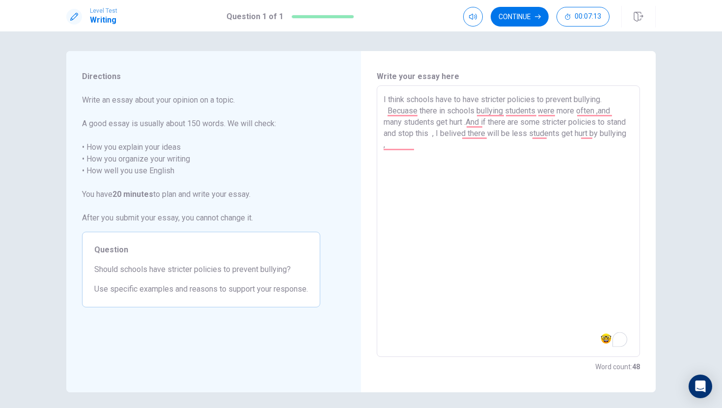
click at [456, 222] on textarea "I think schools have to have stricter policies to prevent bullying. Becuase the…" at bounding box center [509, 221] width 250 height 255
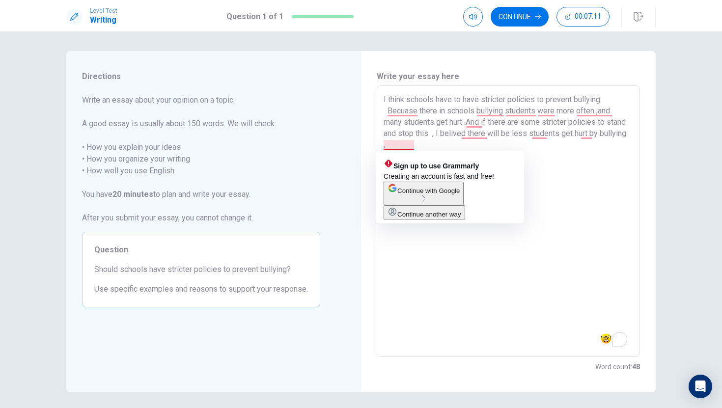
click at [411, 144] on textarea "I think schools have to have stricter policies to prevent bullying. Becuase the…" at bounding box center [509, 221] width 250 height 255
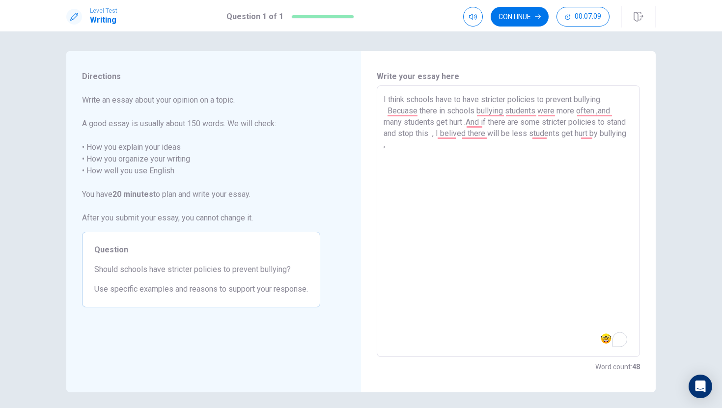
click at [422, 148] on textarea "I think schools have to have stricter policies to prevent bullying. Becuase the…" at bounding box center [509, 221] width 250 height 255
click at [540, 17] on icon "button" at bounding box center [538, 17] width 6 height 6
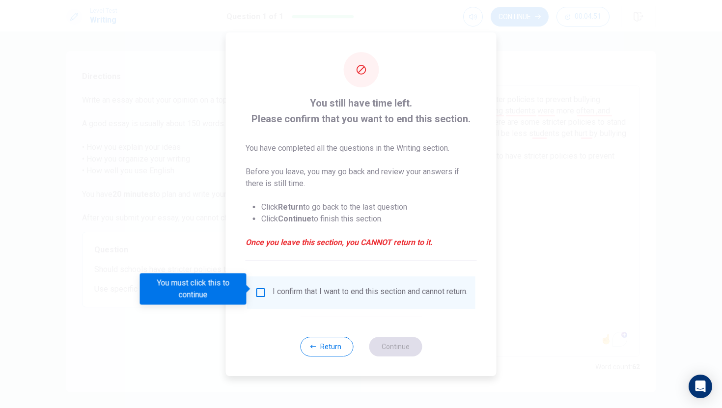
click at [273, 295] on div "I confirm that I want to end this section and cannot return." at bounding box center [370, 293] width 195 height 12
click at [259, 292] on input "You must click this to continue" at bounding box center [261, 293] width 12 height 12
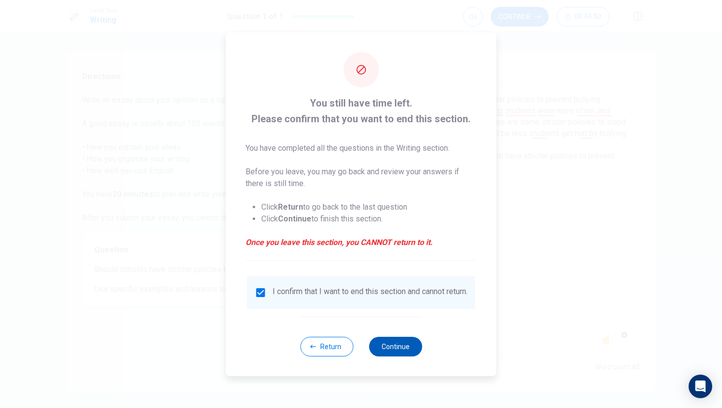
click at [411, 356] on button "Continue" at bounding box center [395, 347] width 53 height 20
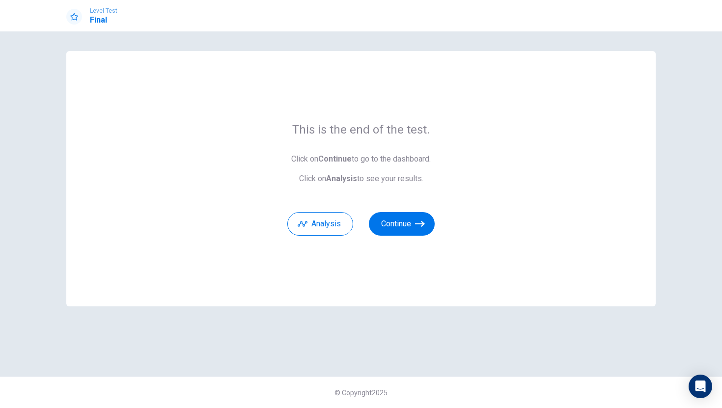
click at [399, 212] on div "Analysis Continue" at bounding box center [360, 217] width 147 height 35
click at [394, 220] on button "Continue" at bounding box center [402, 224] width 66 height 24
